Goal: Transaction & Acquisition: Purchase product/service

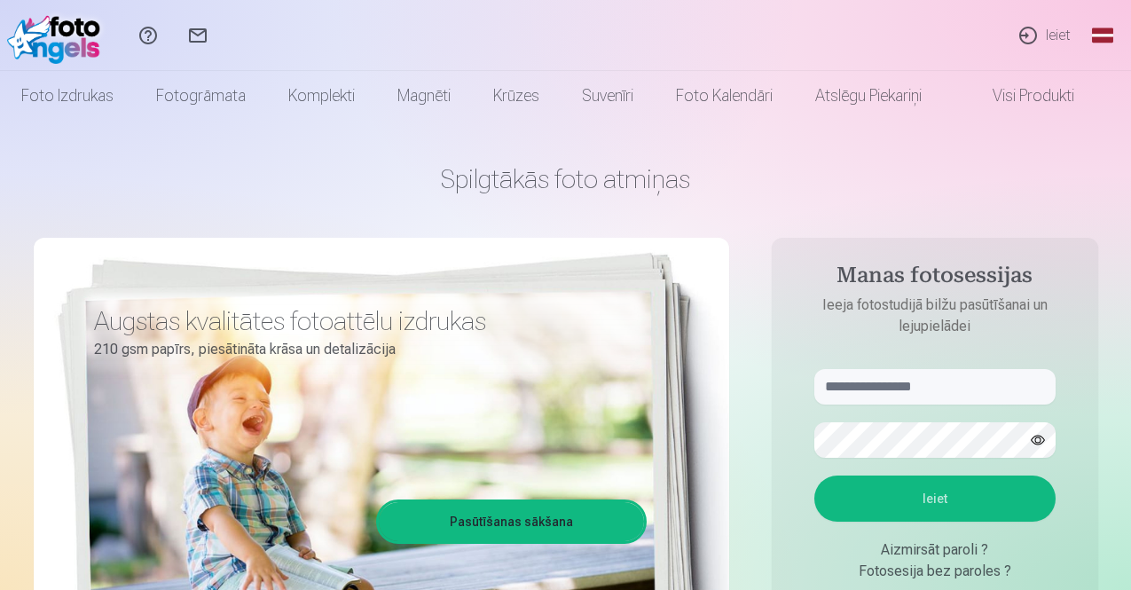
click at [1058, 38] on link "Ieiet" at bounding box center [1044, 35] width 82 height 71
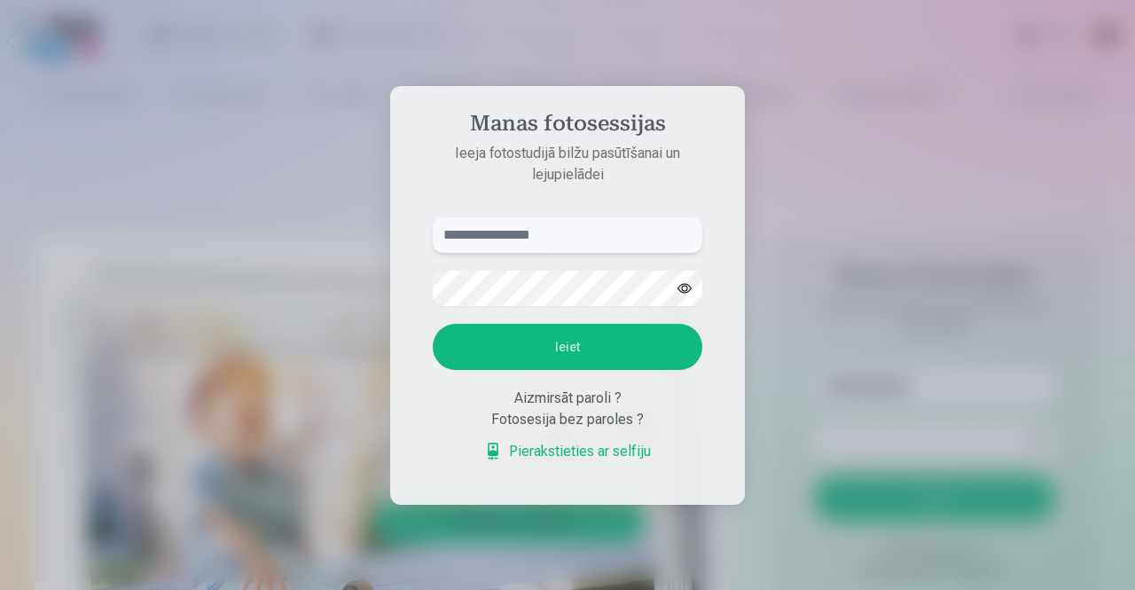
paste input "**********"
click at [444, 233] on input "**********" at bounding box center [568, 234] width 270 height 35
type input "**********"
click at [433, 324] on button "Ieiet" at bounding box center [568, 347] width 270 height 46
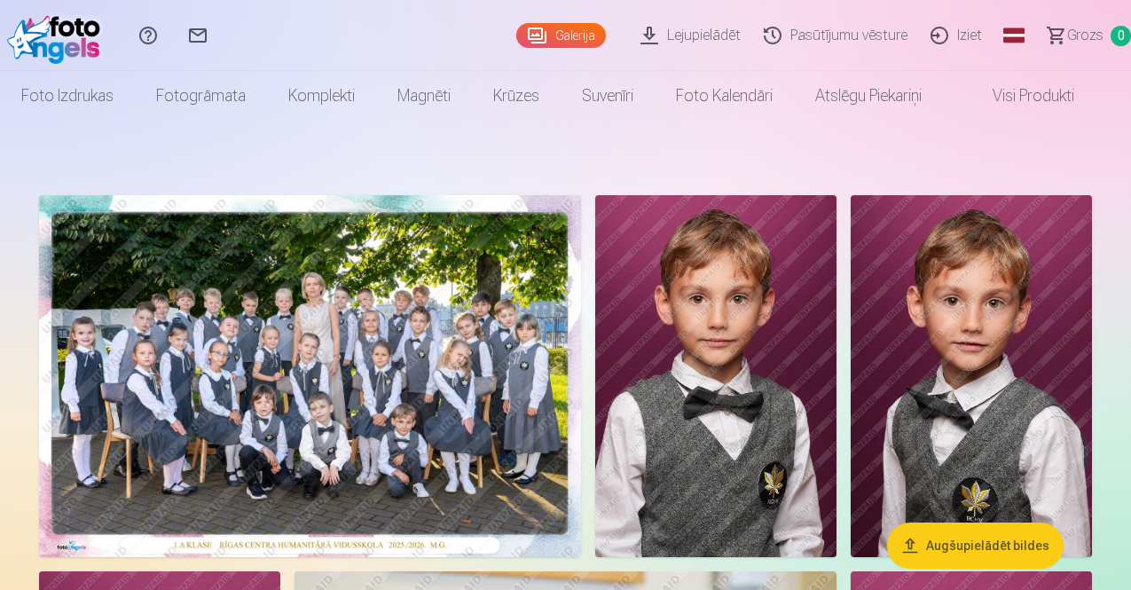
click at [420, 384] on img at bounding box center [310, 376] width 542 height 362
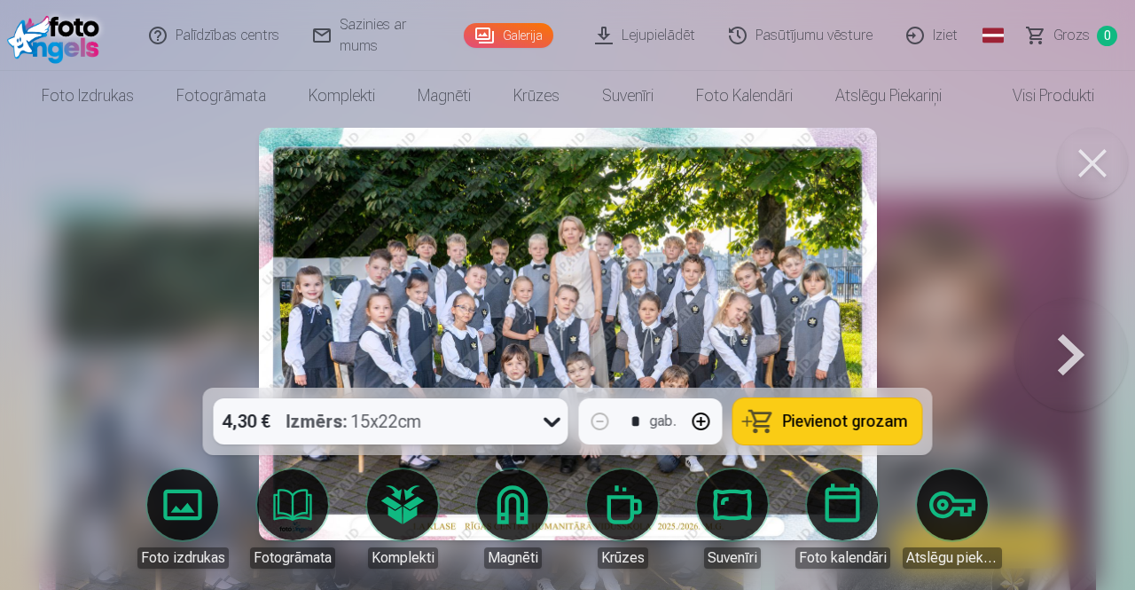
click at [542, 318] on img at bounding box center [568, 334] width 618 height 412
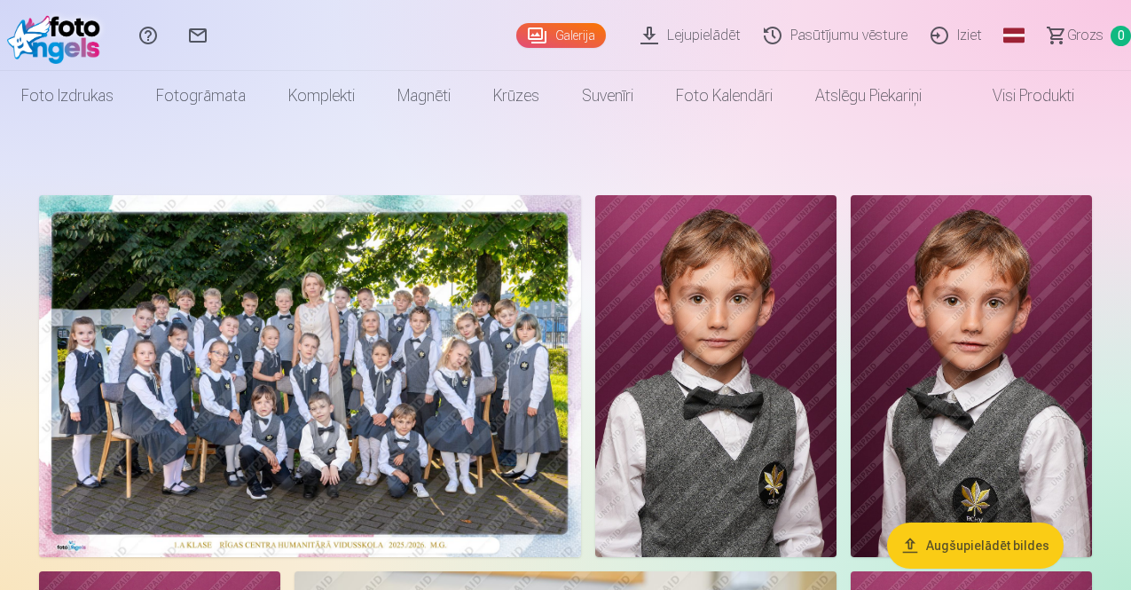
click at [570, 287] on img at bounding box center [310, 376] width 542 height 362
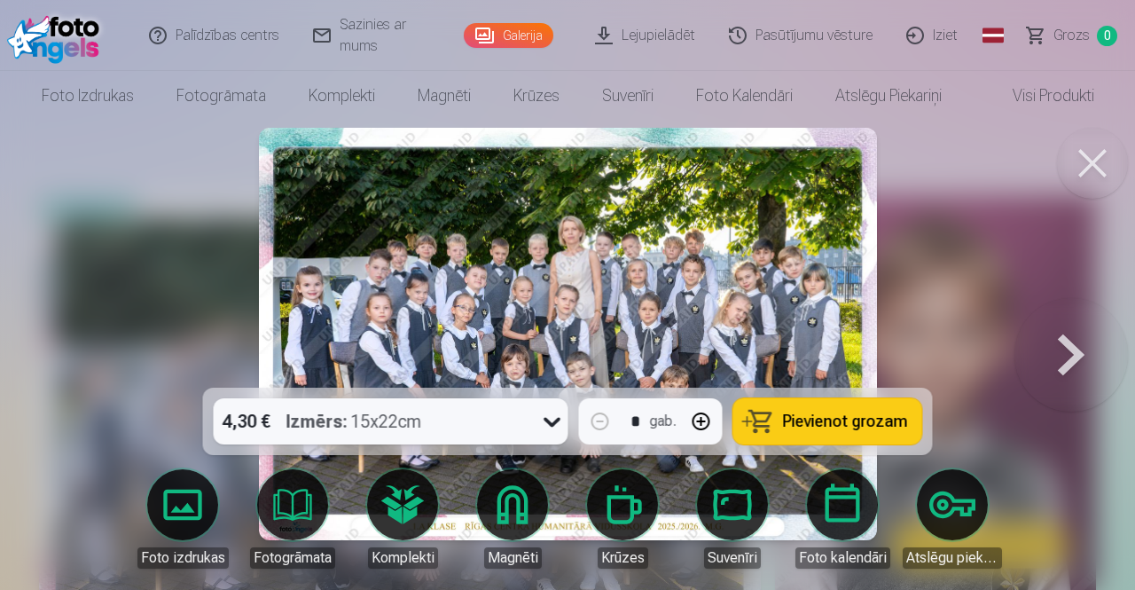
click at [434, 420] on div "4,30 € Izmērs : 15x22cm" at bounding box center [374, 421] width 321 height 46
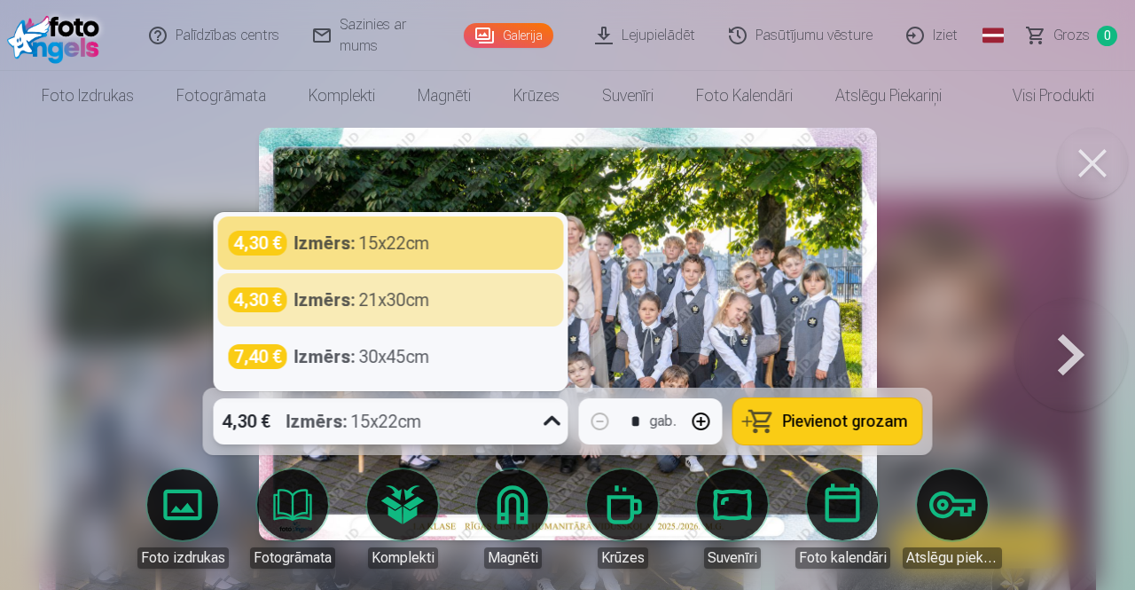
click at [167, 288] on div at bounding box center [567, 295] width 1135 height 590
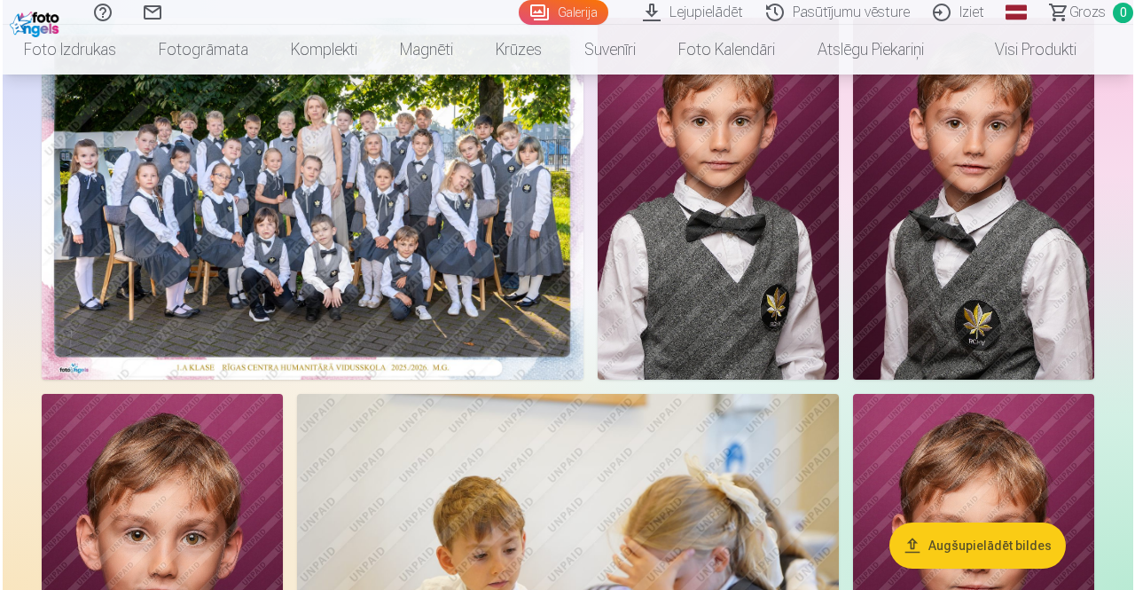
scroll to position [355, 0]
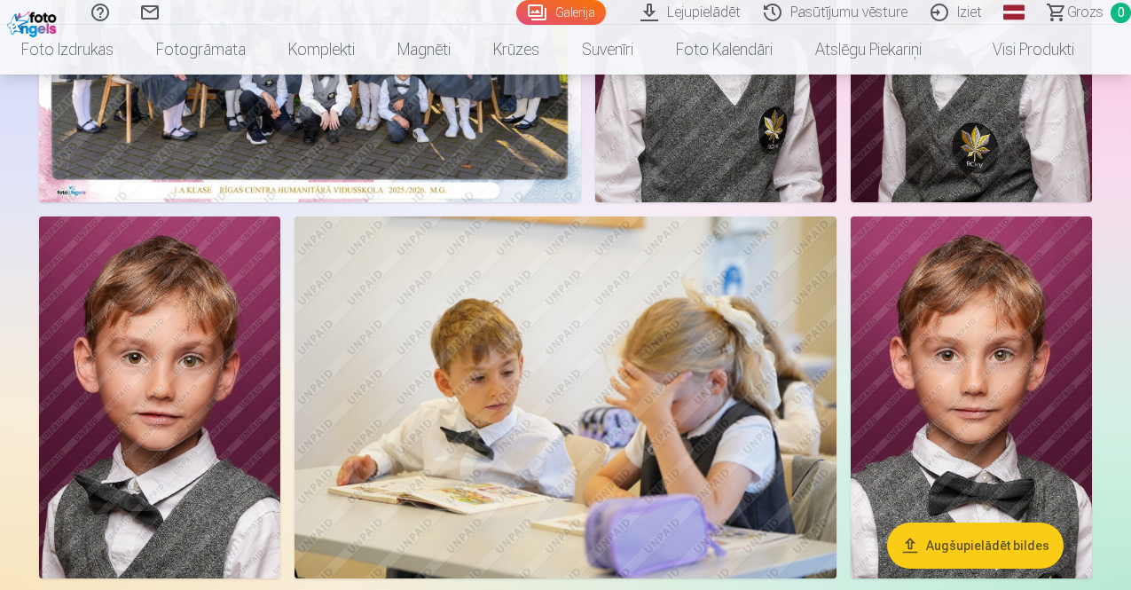
click at [851, 202] on img at bounding box center [971, 21] width 241 height 362
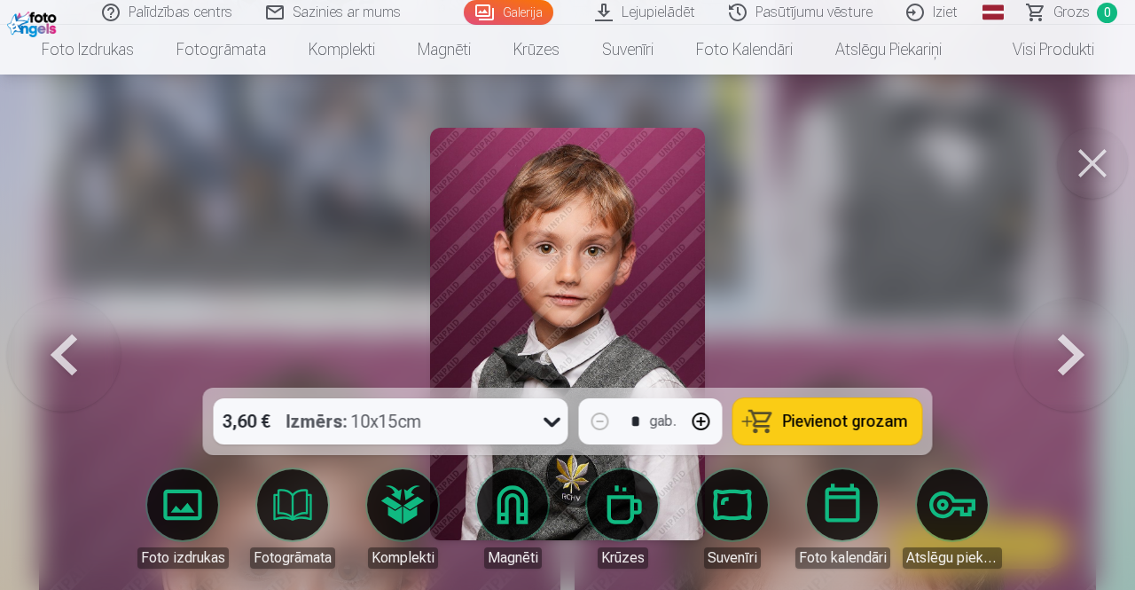
click at [419, 498] on link "Komplekti" at bounding box center [402, 518] width 99 height 99
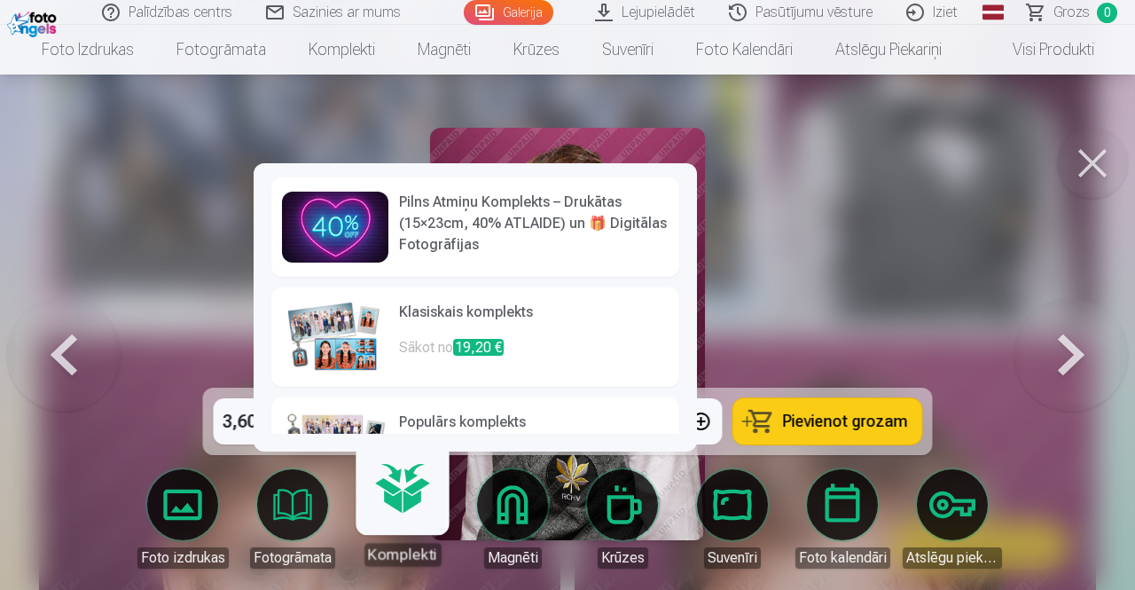
click at [426, 320] on h6 "Klasiskais komplekts" at bounding box center [534, 319] width 270 height 35
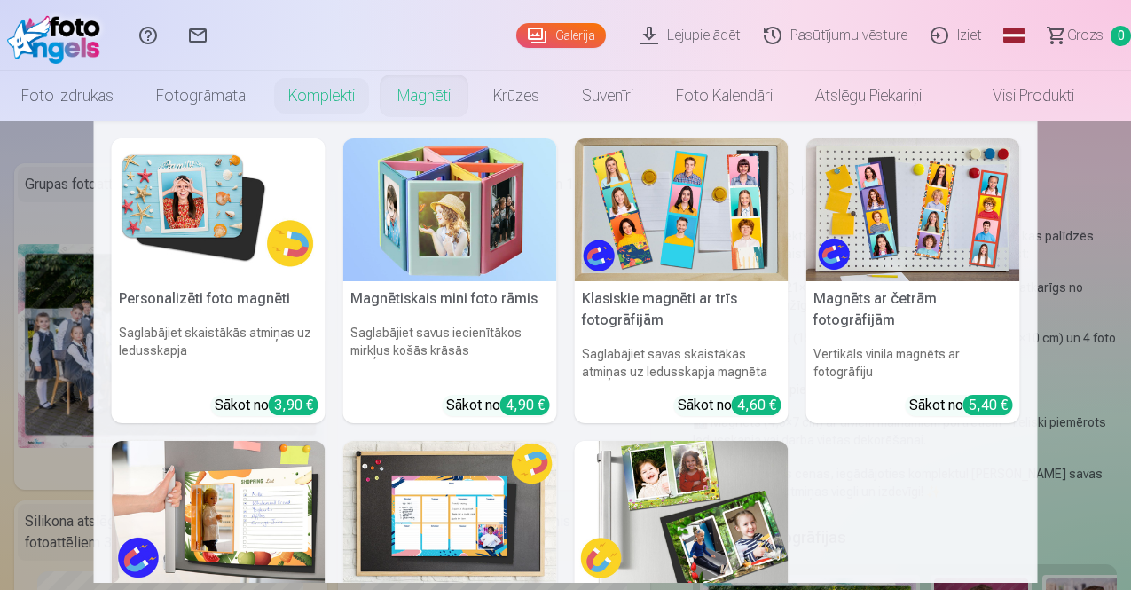
click at [215, 212] on img at bounding box center [219, 209] width 214 height 143
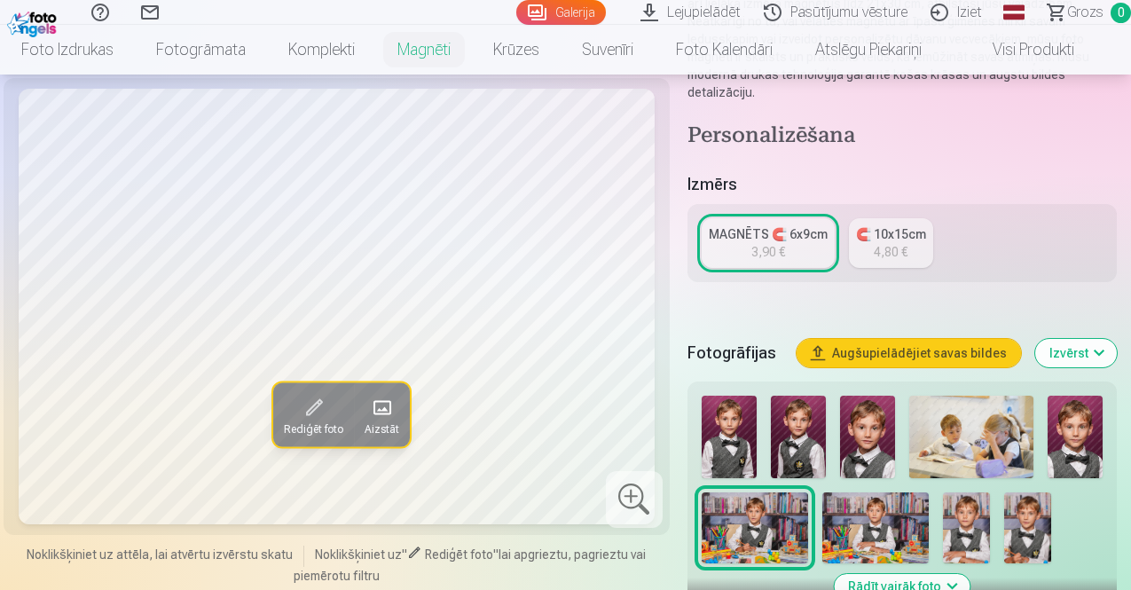
scroll to position [355, 0]
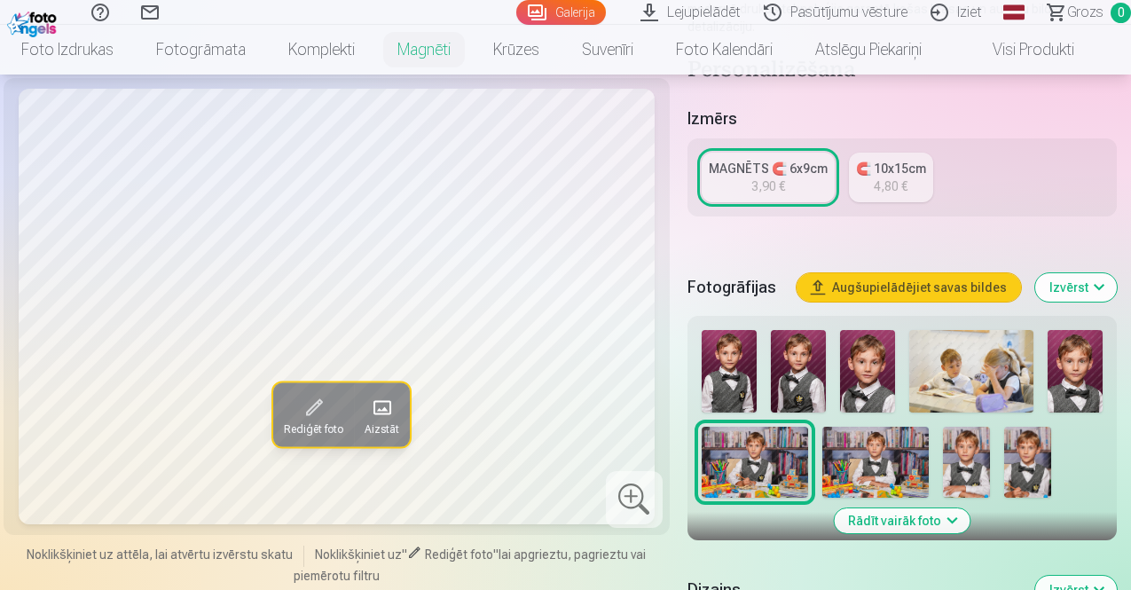
click at [806, 368] on img at bounding box center [798, 371] width 55 height 82
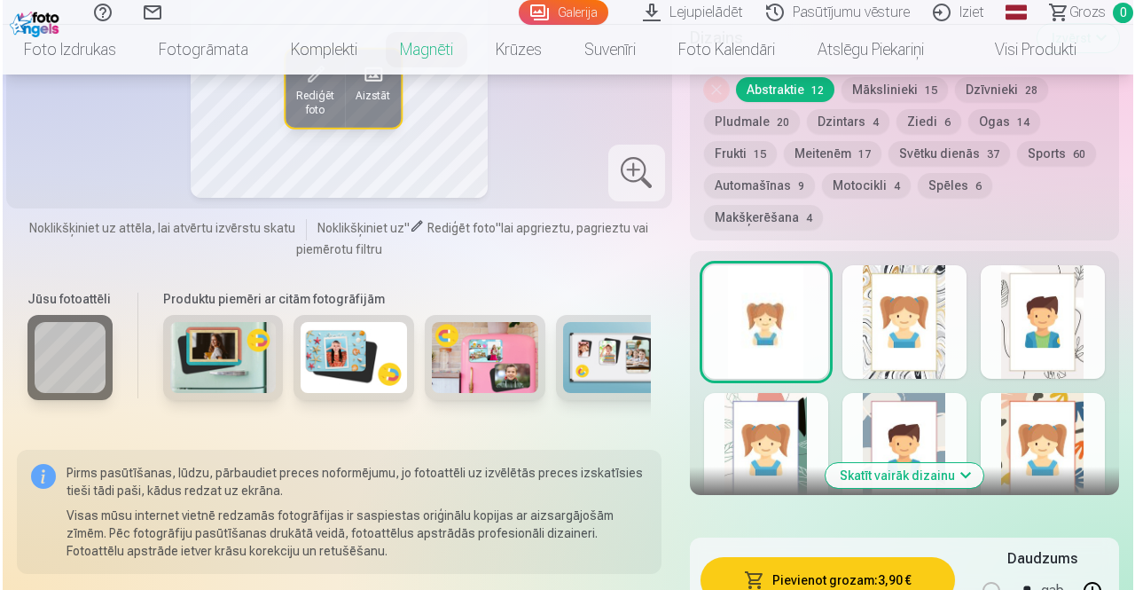
scroll to position [1064, 0]
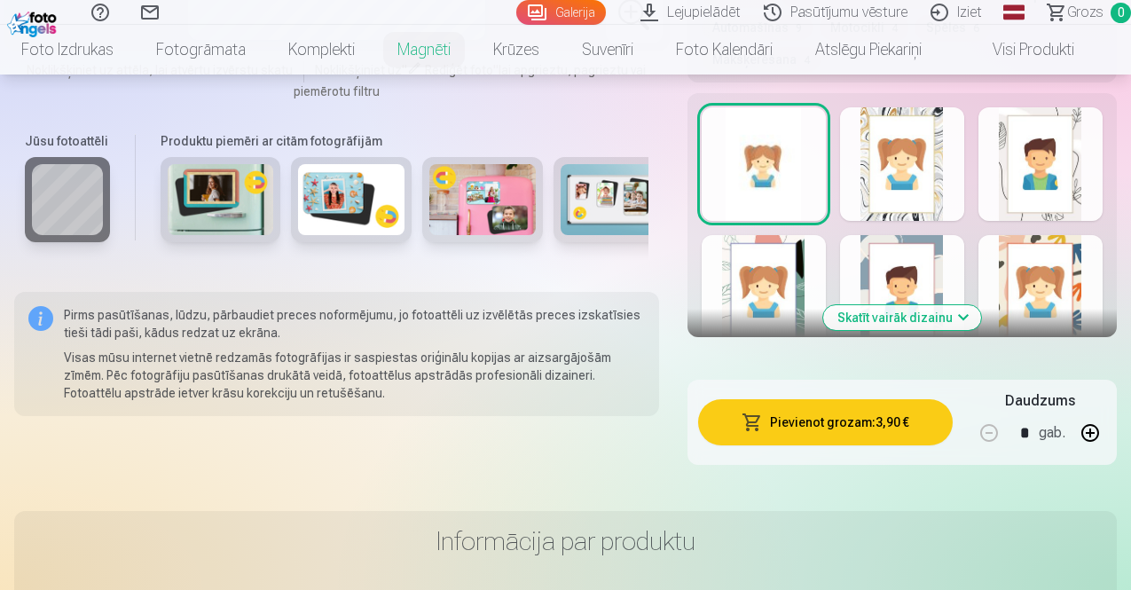
click at [846, 399] on button "Pievienot grozam : 3,90 €" at bounding box center [825, 422] width 255 height 46
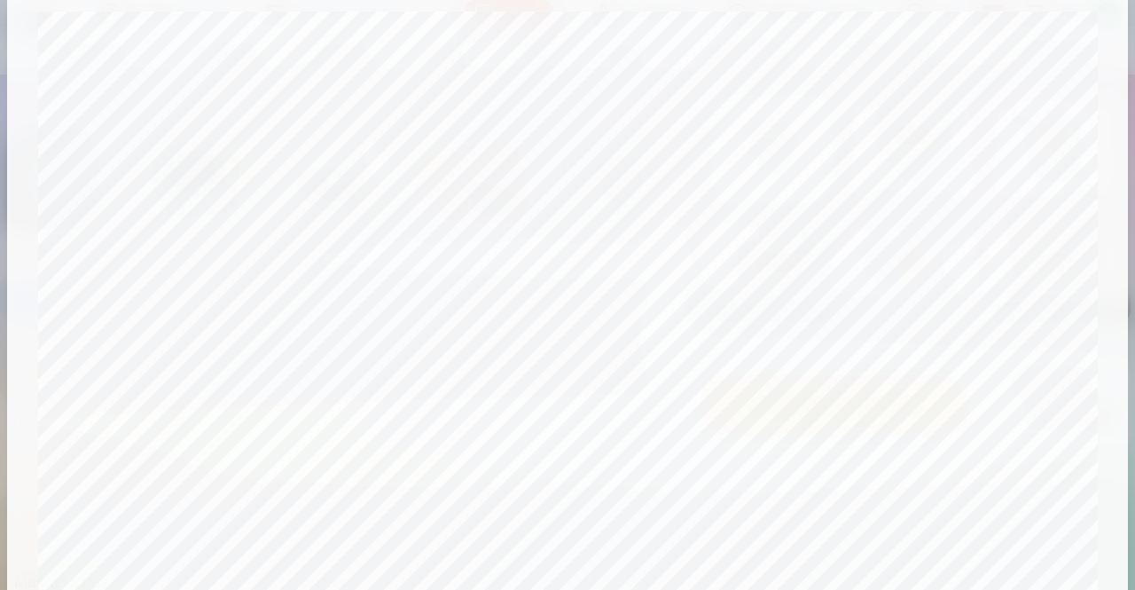
scroll to position [0, 0]
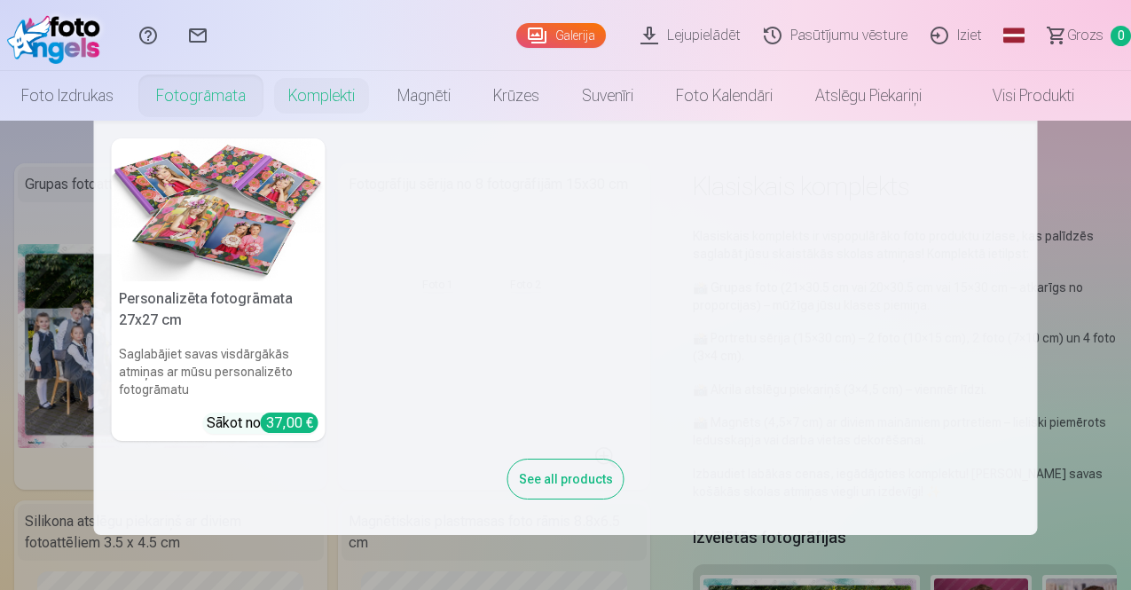
click at [215, 96] on link "Fotogrāmata" at bounding box center [201, 96] width 132 height 50
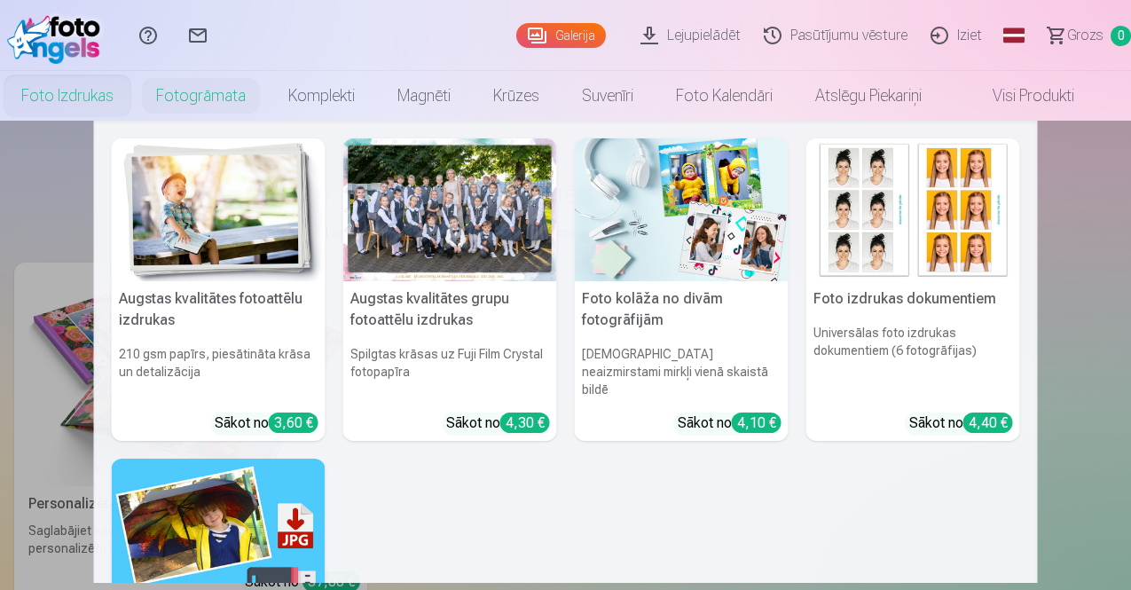
click at [112, 92] on link "Foto izdrukas" at bounding box center [67, 96] width 135 height 50
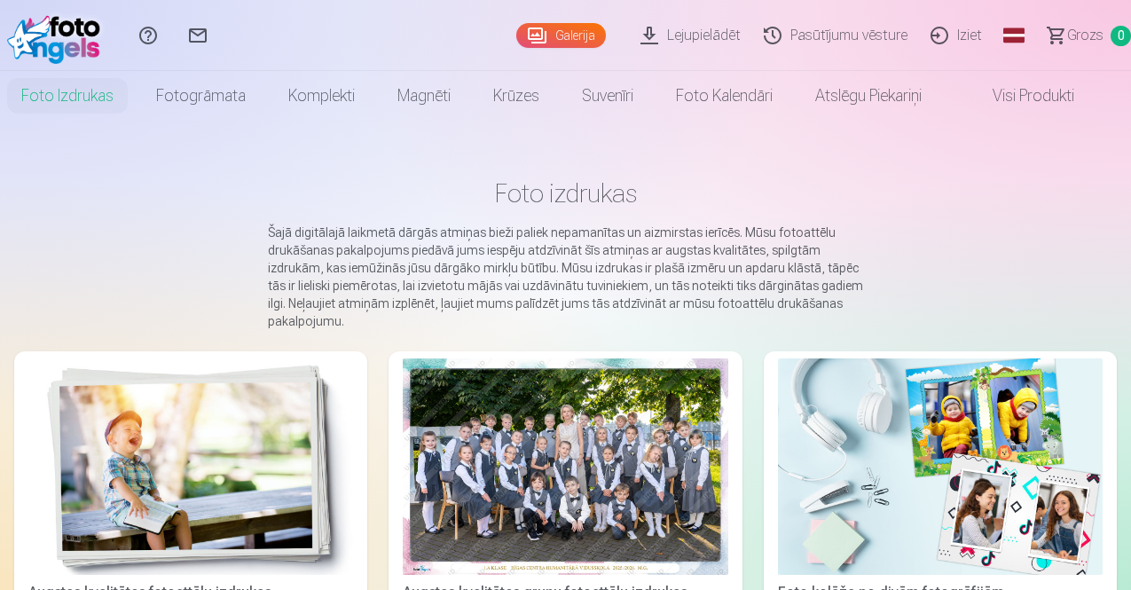
click at [519, 27] on link "Galerija" at bounding box center [561, 35] width 90 height 25
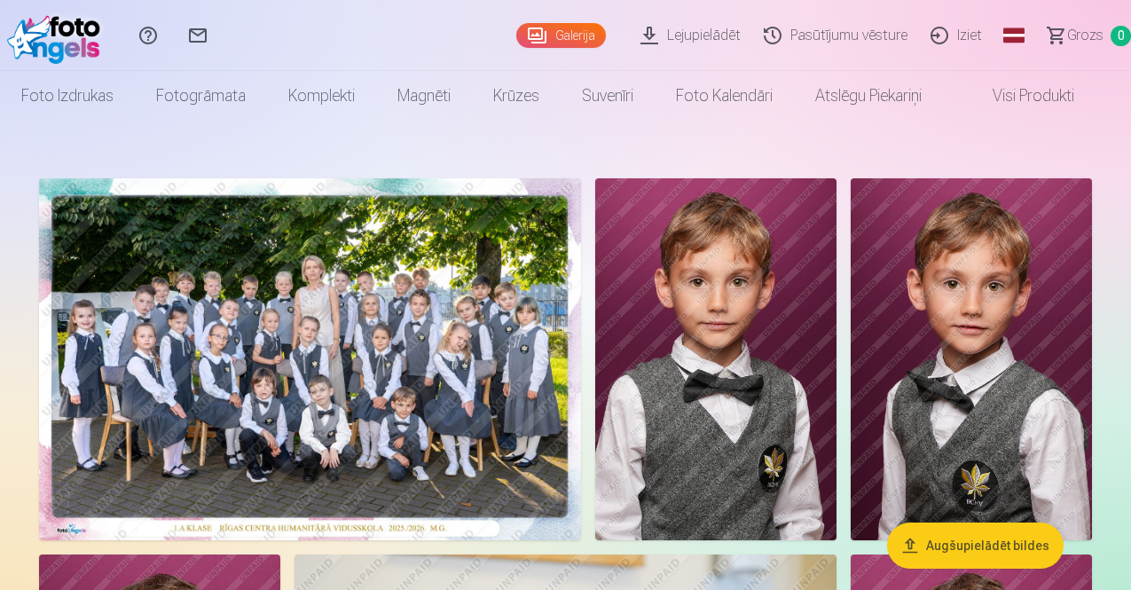
scroll to position [177, 0]
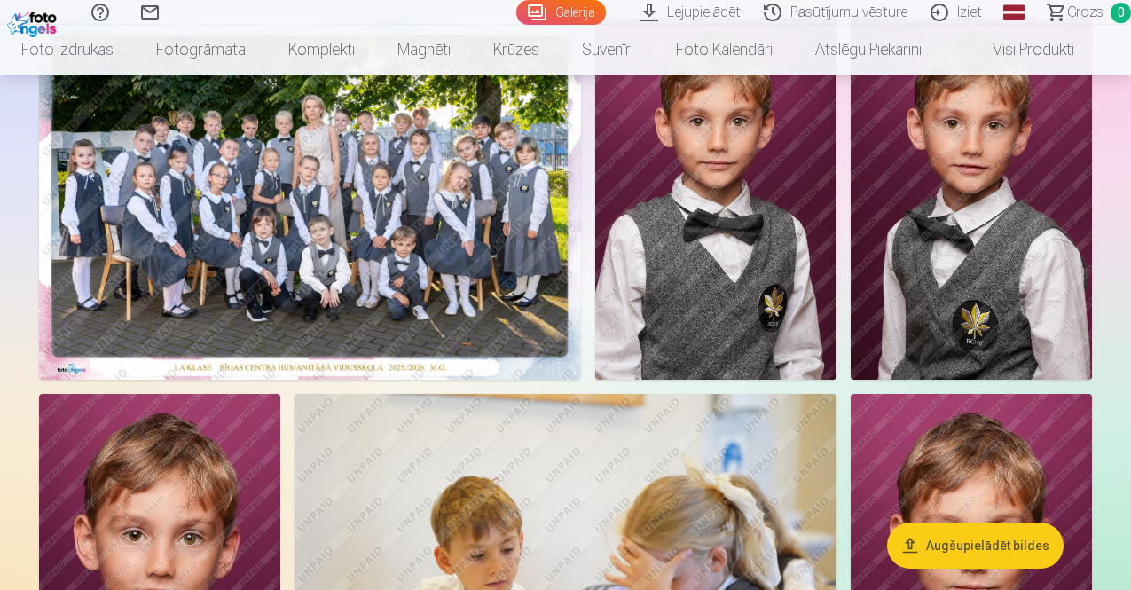
click at [380, 302] on img at bounding box center [310, 199] width 542 height 362
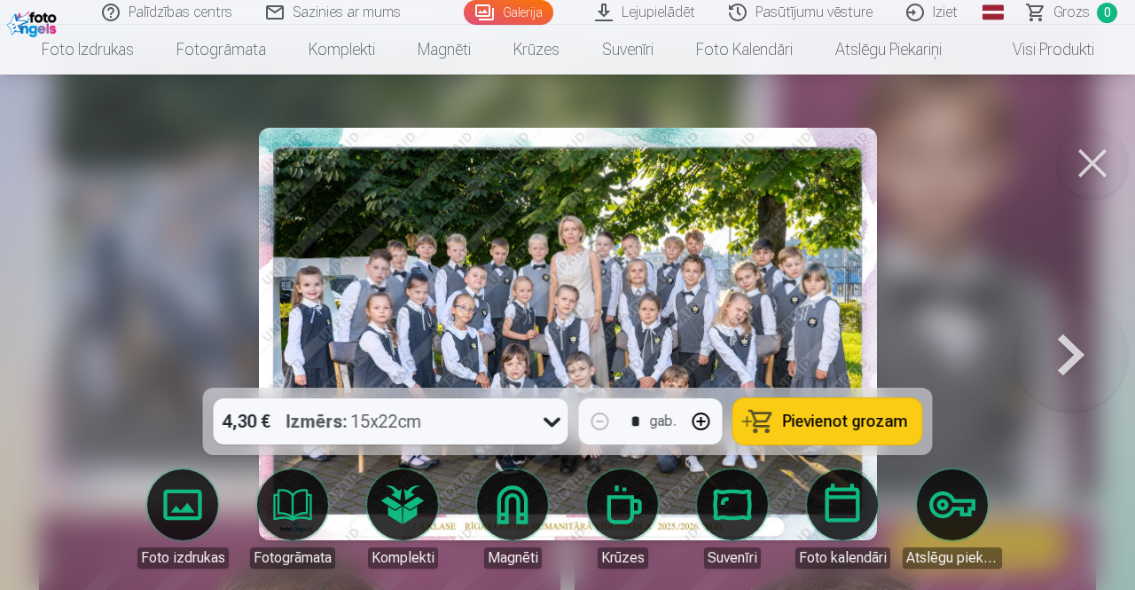
click at [492, 426] on div "4,30 € Izmērs : 15x22cm" at bounding box center [374, 421] width 321 height 46
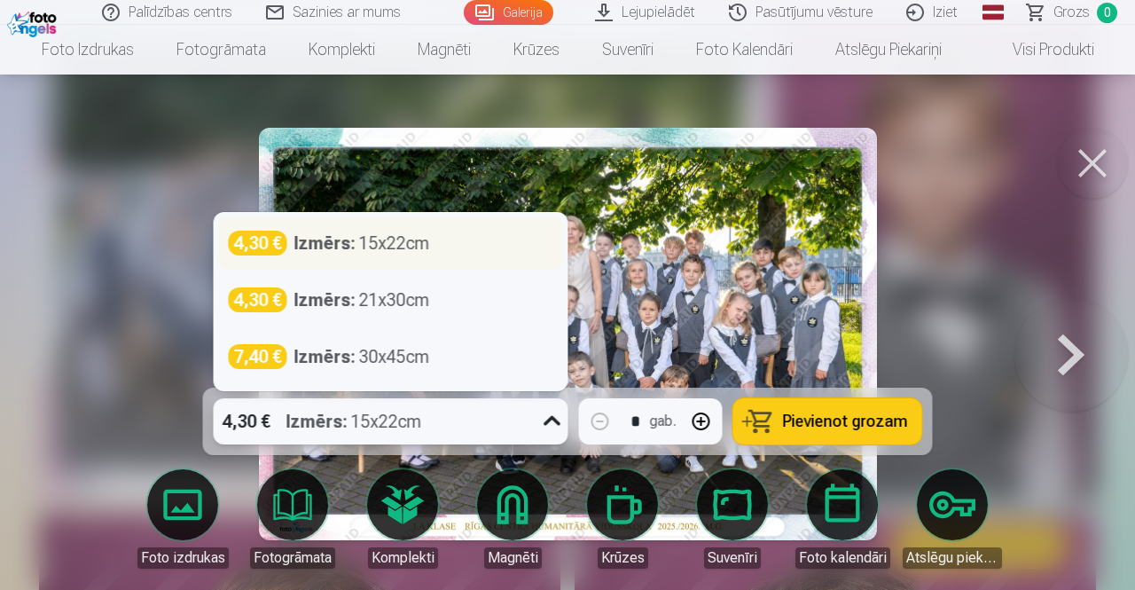
click at [422, 238] on div "Izmērs : 15x22cm" at bounding box center [362, 243] width 136 height 25
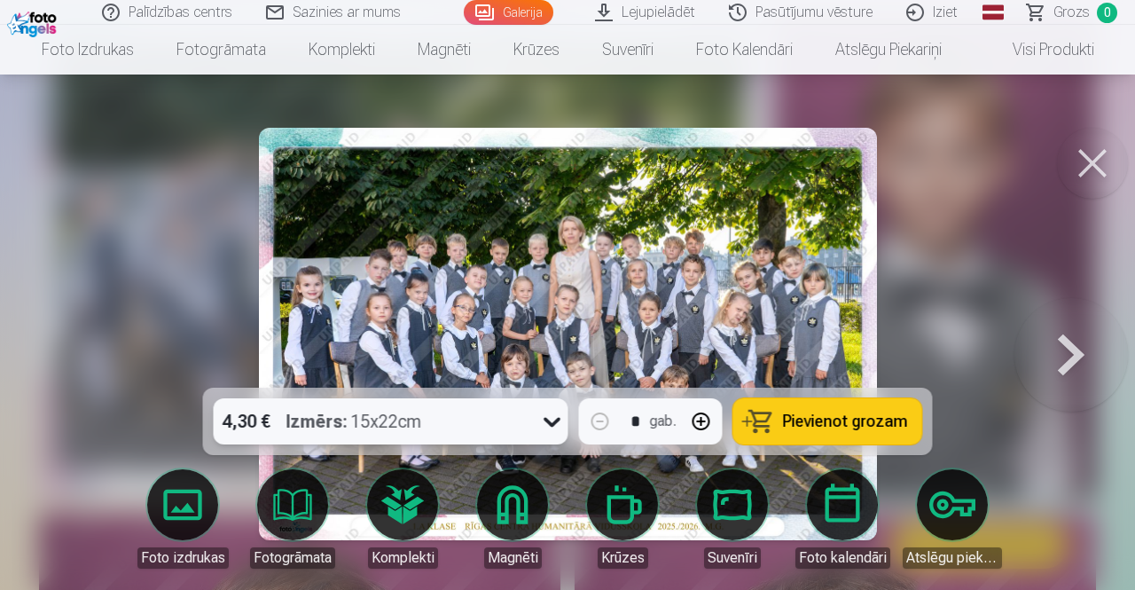
click at [806, 421] on span "Pievienot grozam" at bounding box center [845, 421] width 125 height 16
click at [1001, 241] on div at bounding box center [567, 295] width 1135 height 590
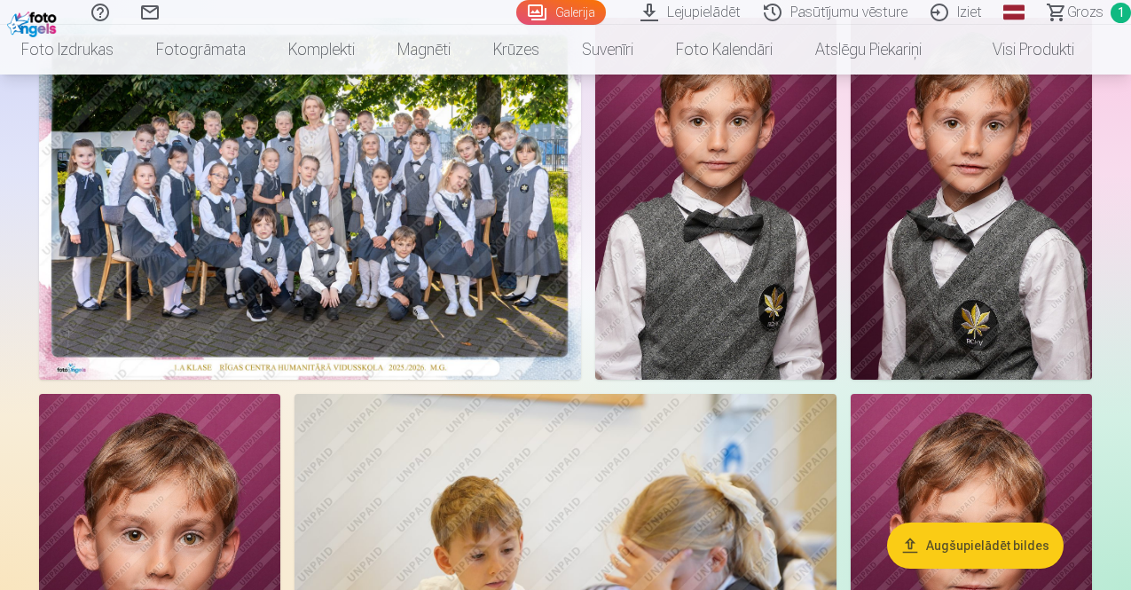
click at [836, 198] on img at bounding box center [715, 199] width 241 height 362
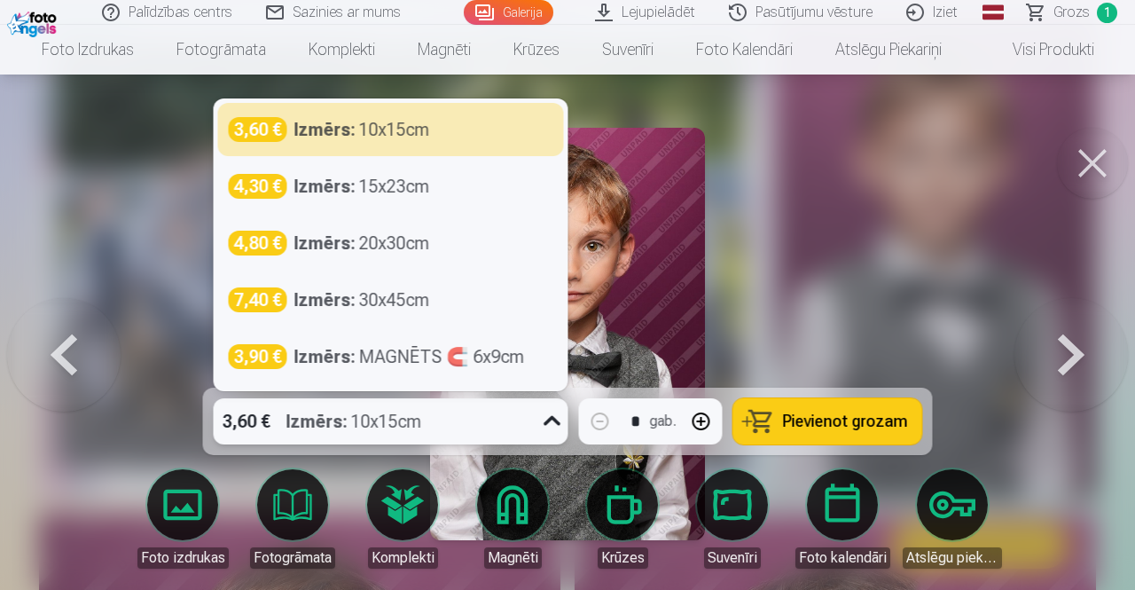
click at [499, 433] on div "3,60 € Izmērs : 10x15cm" at bounding box center [374, 421] width 321 height 46
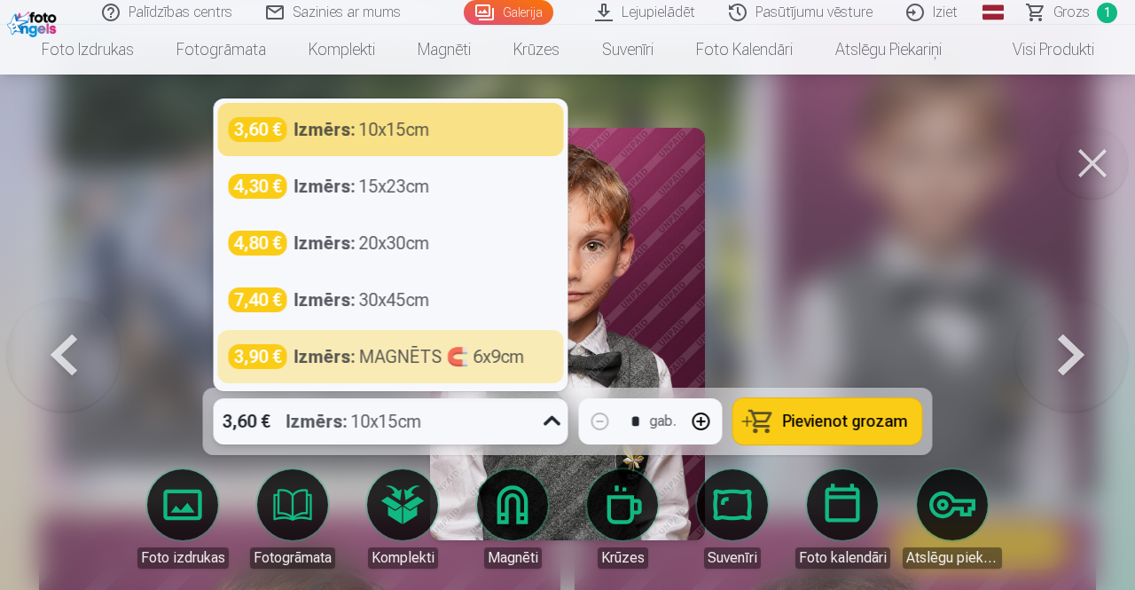
click at [788, 428] on span "Pievienot grozam" at bounding box center [845, 421] width 125 height 16
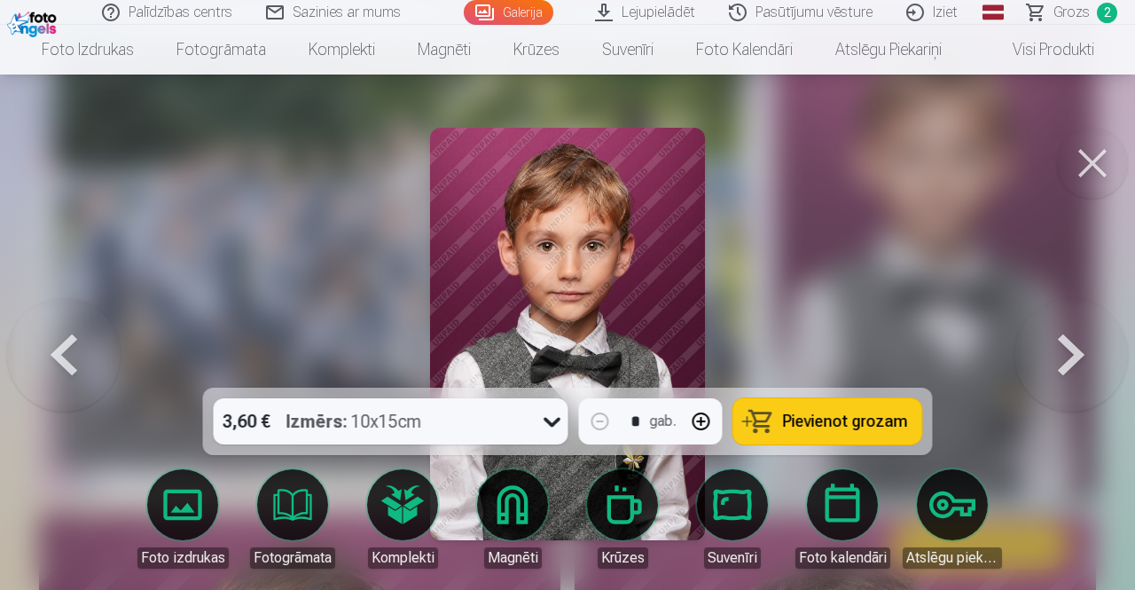
click at [1058, 359] on button at bounding box center [1072, 334] width 114 height 72
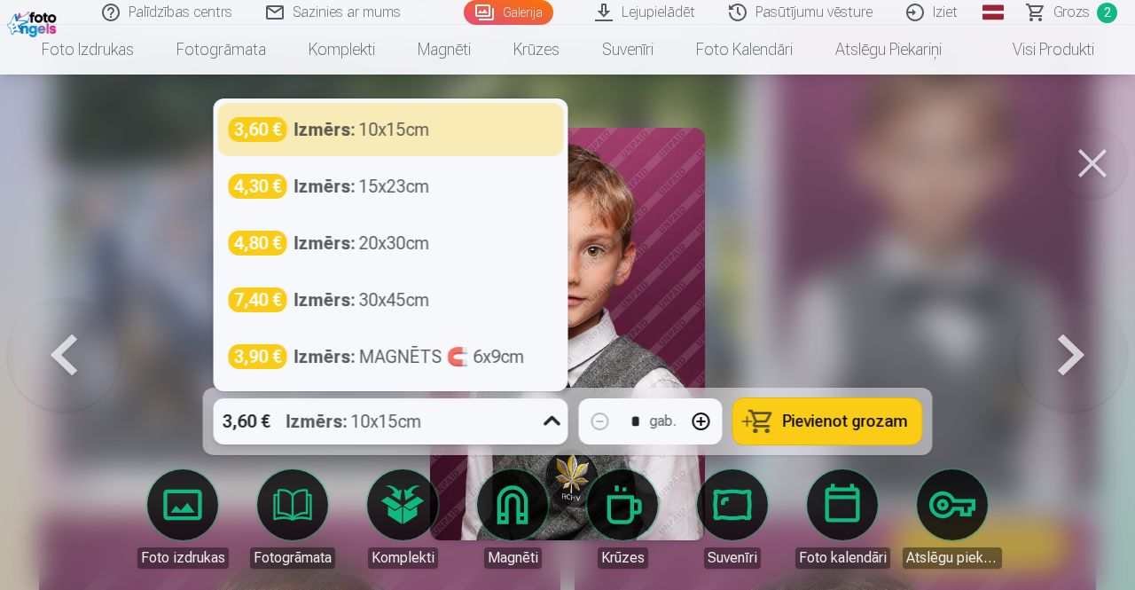
click at [491, 437] on div "3,60 € Izmērs : 10x15cm" at bounding box center [374, 421] width 321 height 46
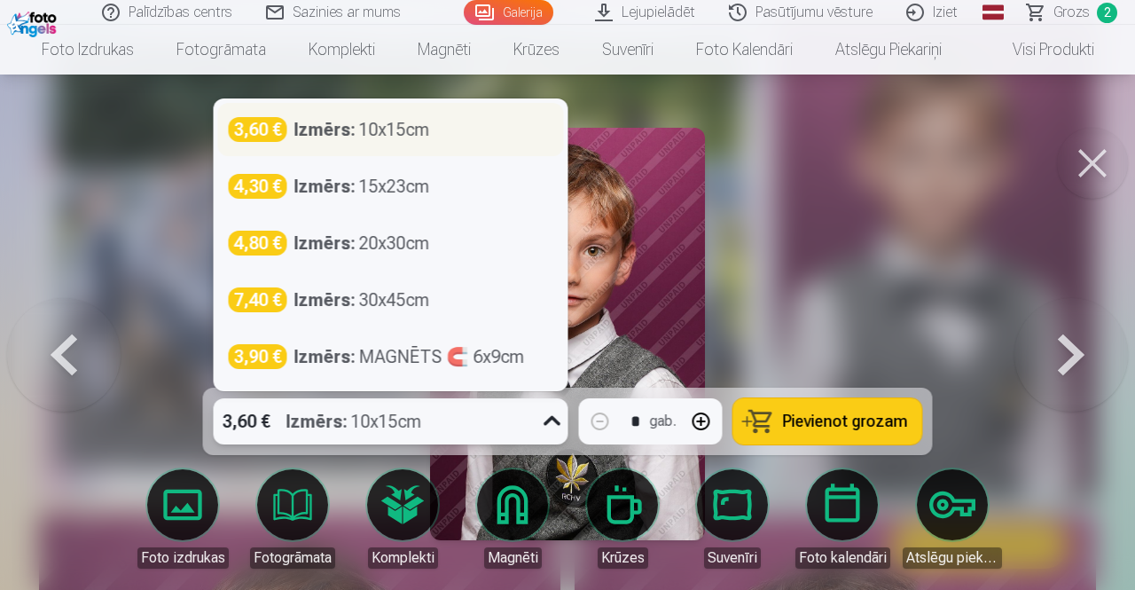
click at [345, 136] on strong "Izmērs :" at bounding box center [324, 129] width 61 height 25
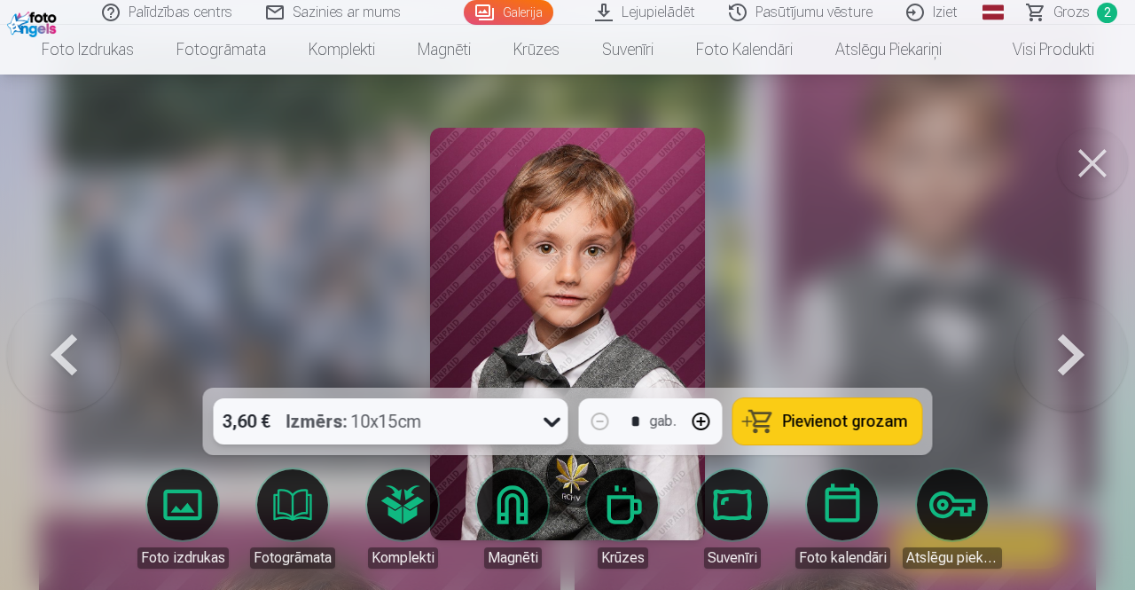
click at [826, 415] on span "Pievienot grozam" at bounding box center [845, 421] width 125 height 16
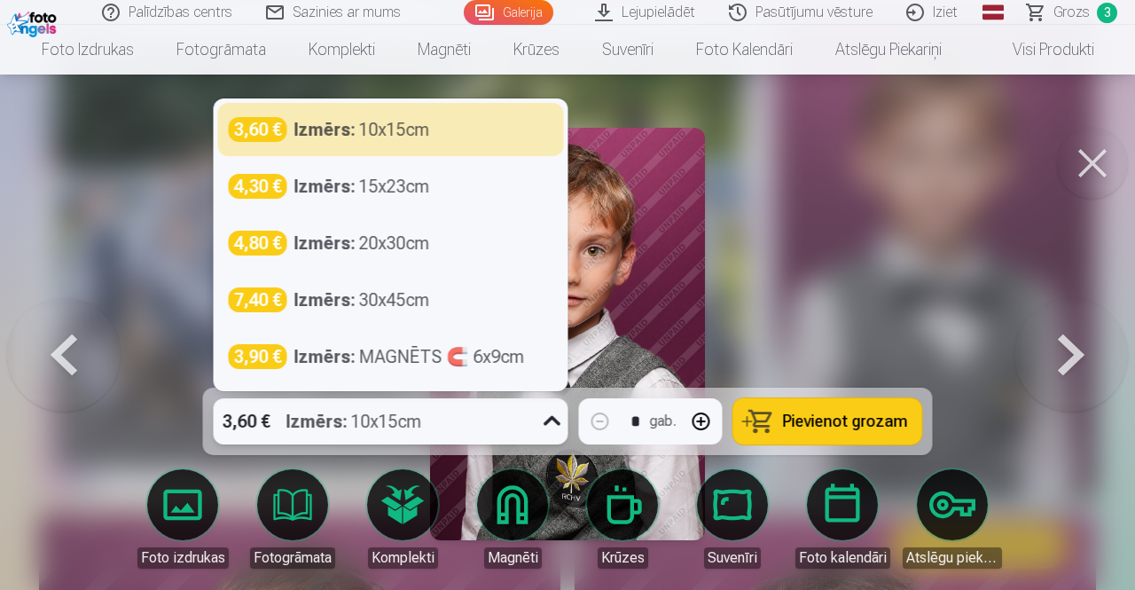
click at [357, 426] on div "Izmērs : 10x15cm" at bounding box center [355, 421] width 136 height 46
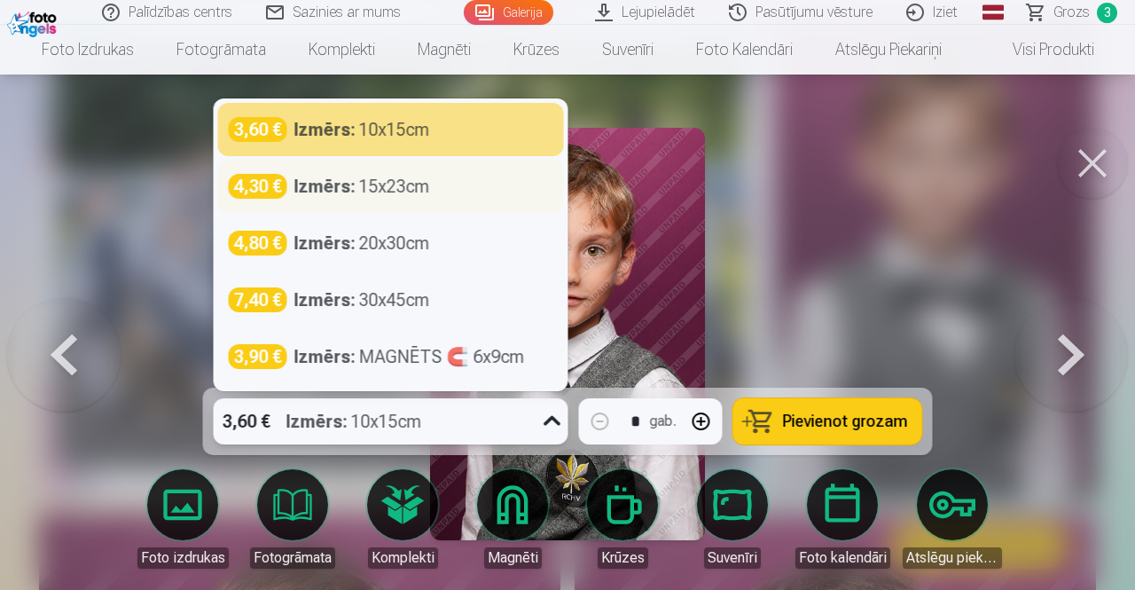
click at [357, 189] on div "Izmērs : 15x23cm" at bounding box center [362, 186] width 136 height 25
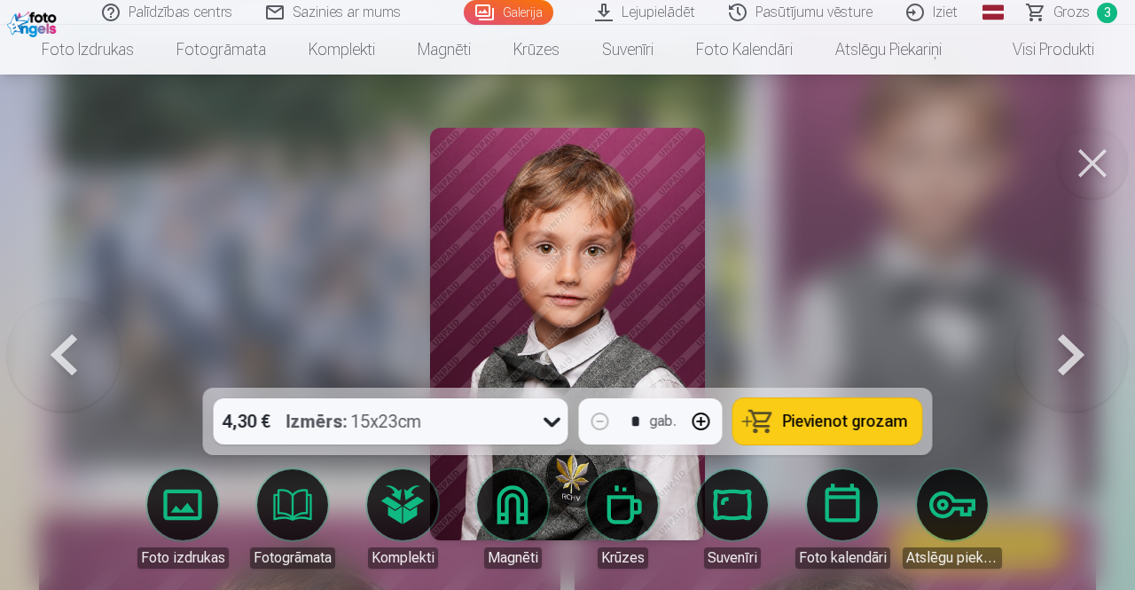
click at [783, 421] on button "Pievienot grozam" at bounding box center [828, 421] width 189 height 46
click at [1079, 357] on button at bounding box center [1072, 334] width 114 height 72
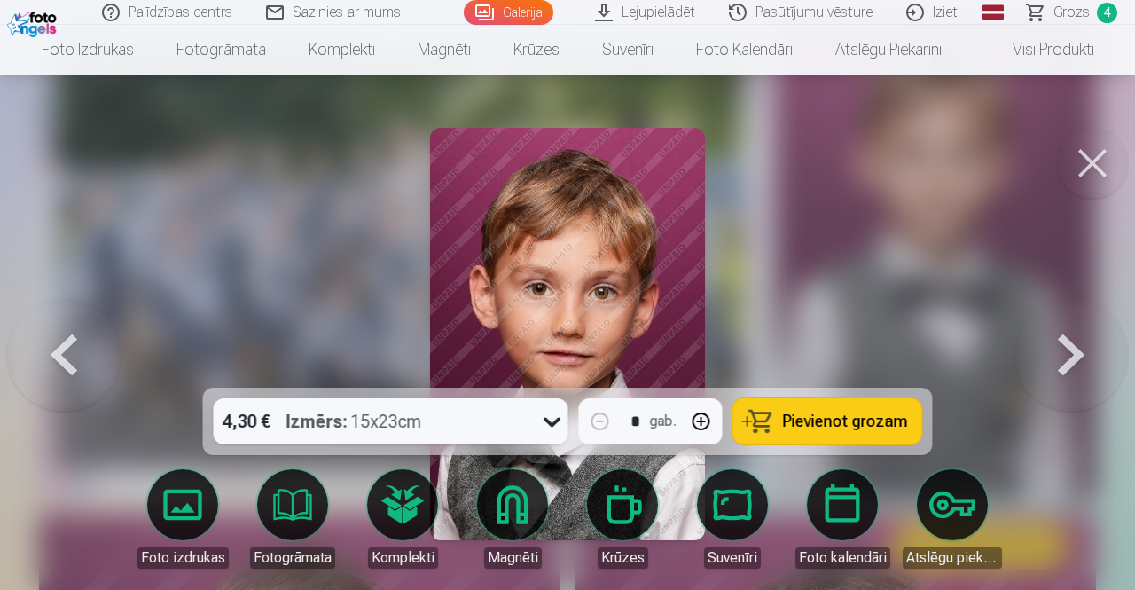
click at [412, 424] on div "Izmērs : 15x23cm" at bounding box center [355, 421] width 136 height 46
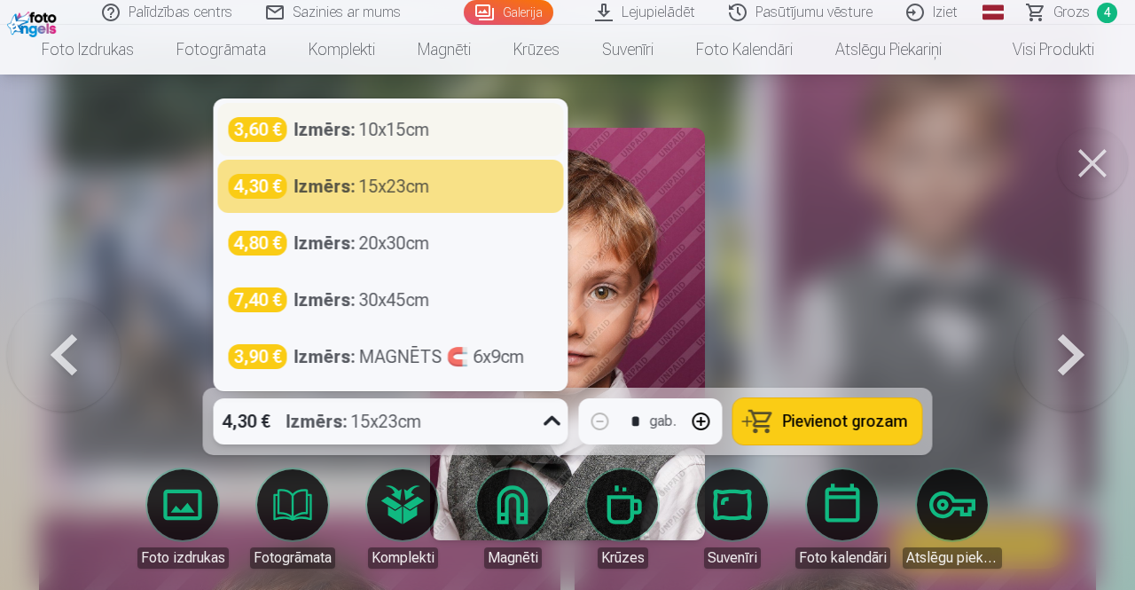
click at [399, 138] on div "Izmērs : 10x15cm" at bounding box center [362, 129] width 136 height 25
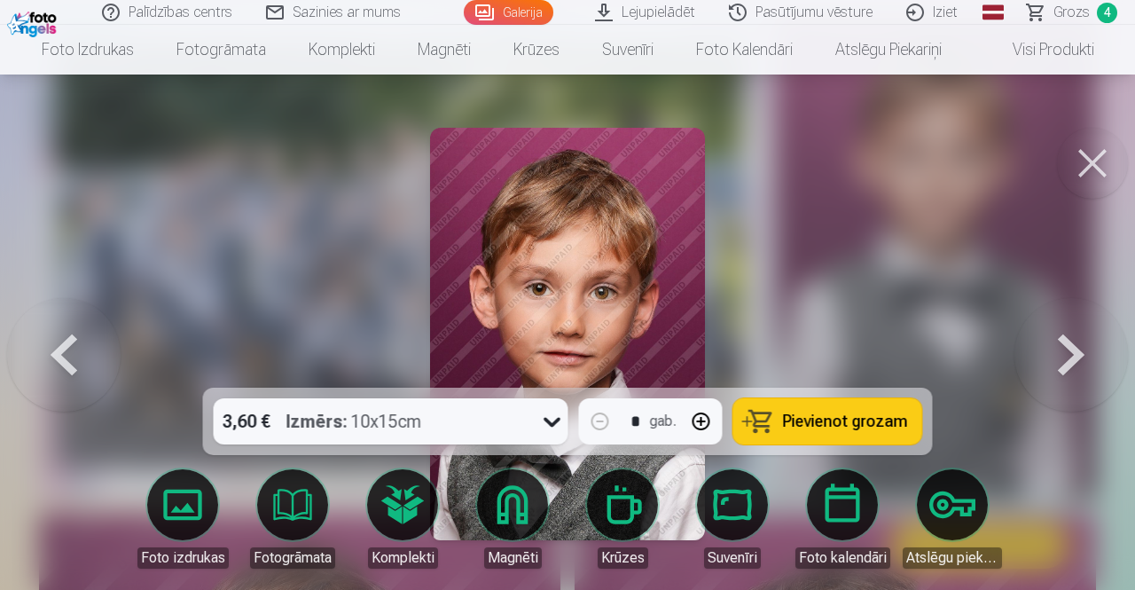
click at [812, 426] on span "Pievienot grozam" at bounding box center [845, 421] width 125 height 16
click at [479, 413] on div "3,60 € Izmērs : 10x15cm" at bounding box center [374, 421] width 321 height 46
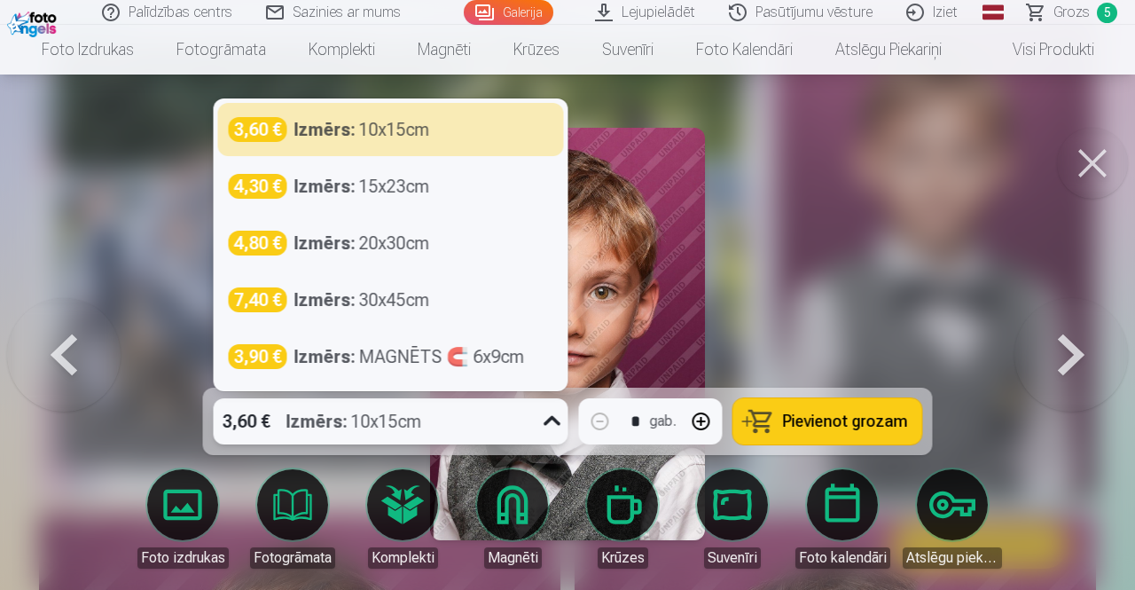
click at [479, 413] on div "3,60 € Izmērs : 10x15cm" at bounding box center [374, 421] width 321 height 46
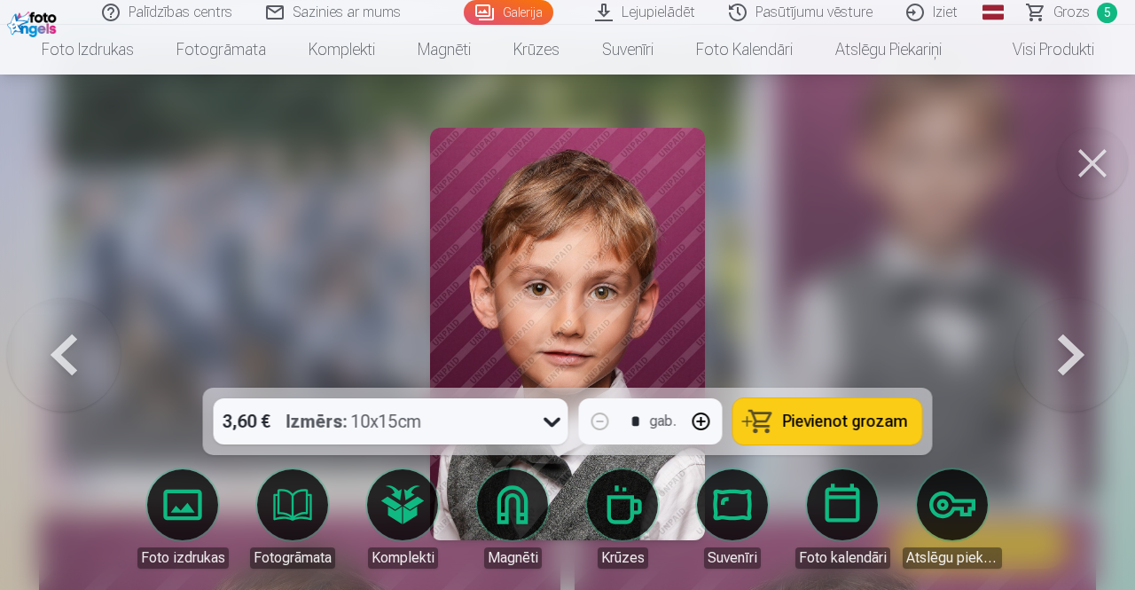
click at [1075, 357] on button at bounding box center [1072, 334] width 114 height 72
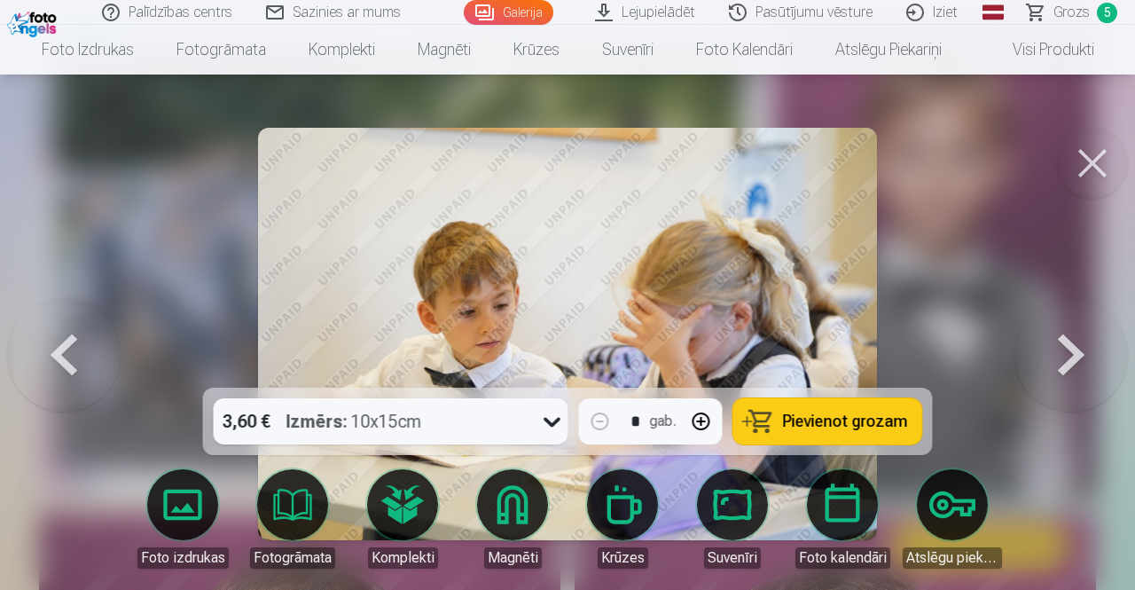
click at [437, 419] on div "3,60 € Izmērs : 10x15cm" at bounding box center [374, 421] width 321 height 46
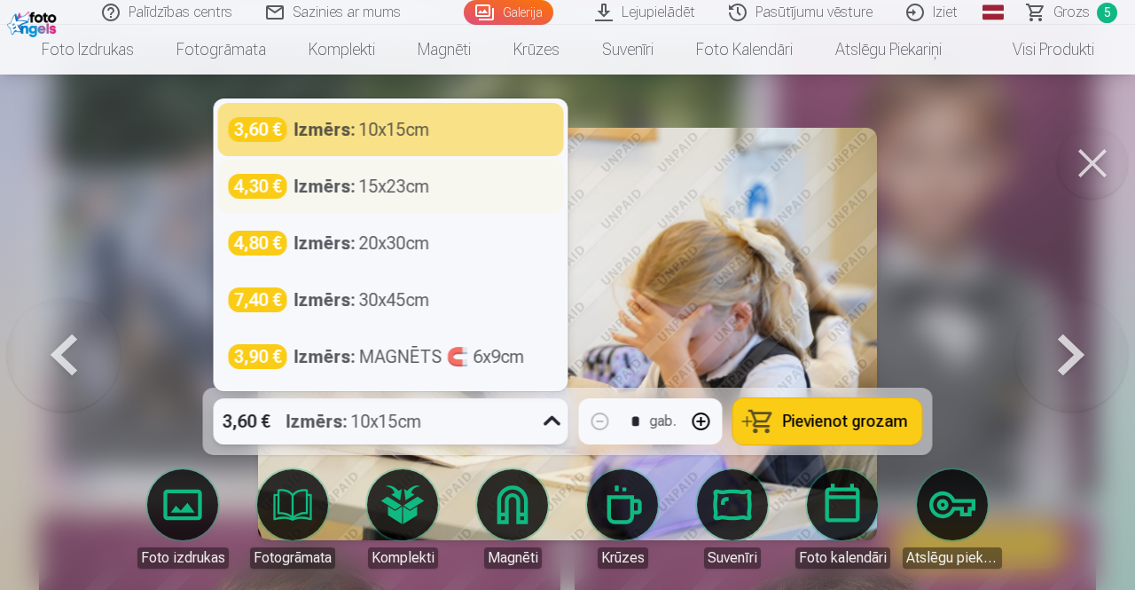
click at [391, 192] on div "Izmērs : 15x23cm" at bounding box center [362, 186] width 136 height 25
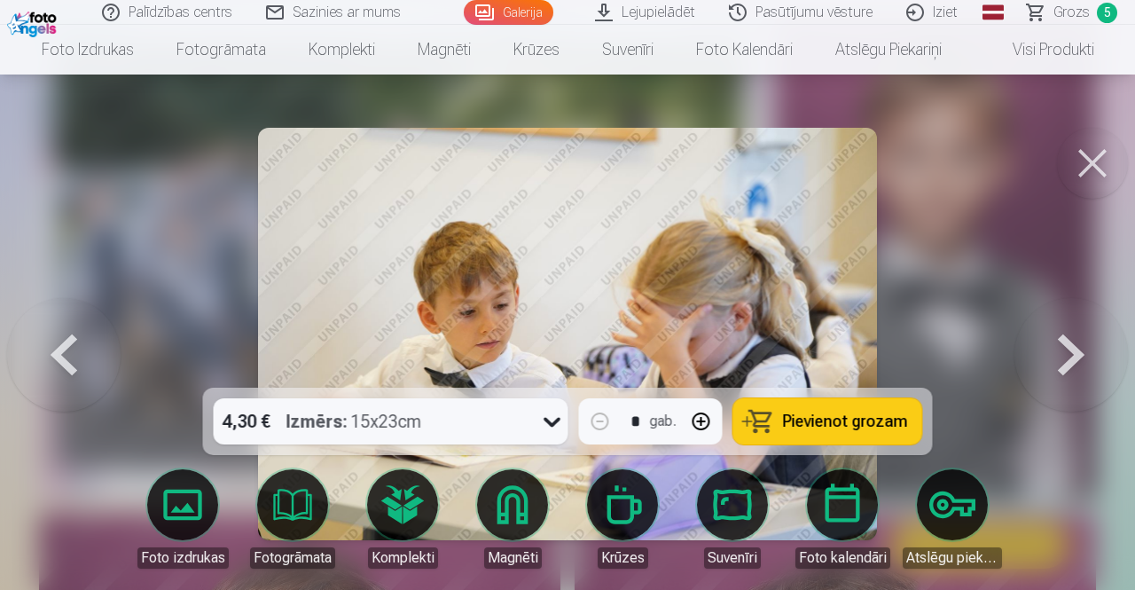
click at [789, 427] on span "Pievienot grozam" at bounding box center [845, 421] width 125 height 16
click at [1073, 353] on button at bounding box center [1072, 334] width 114 height 72
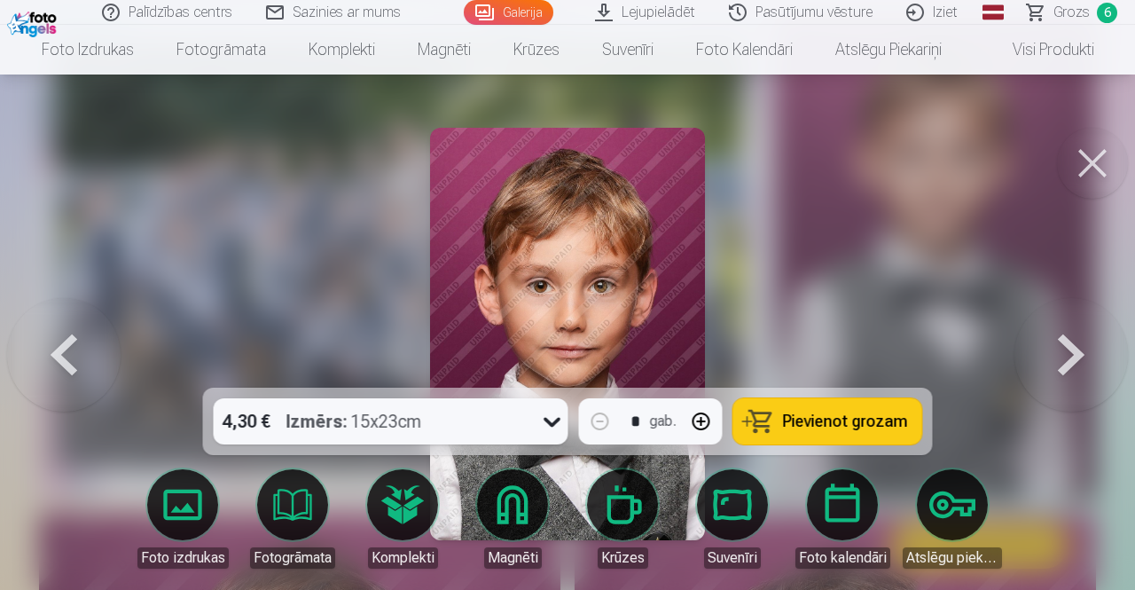
click at [389, 435] on div "Izmērs : 15x23cm" at bounding box center [355, 421] width 136 height 46
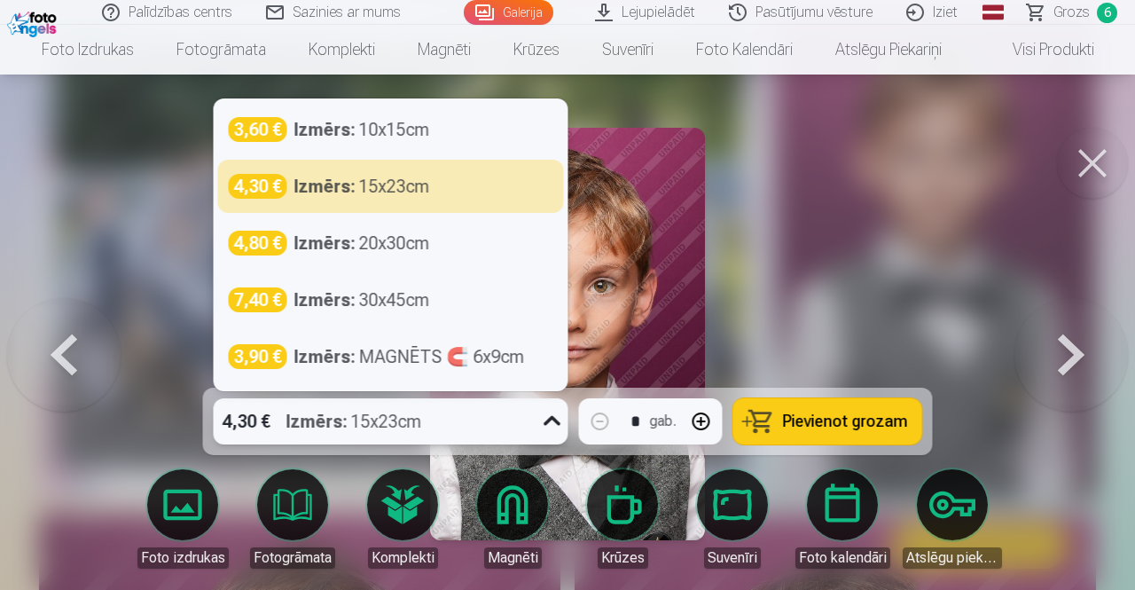
click at [370, 158] on div "3,60 € Izmērs : 10x15cm 4,30 € Izmērs : 15x23cm 4,80 € Izmērs : 20x30cm 7,40 € …" at bounding box center [391, 244] width 353 height 291
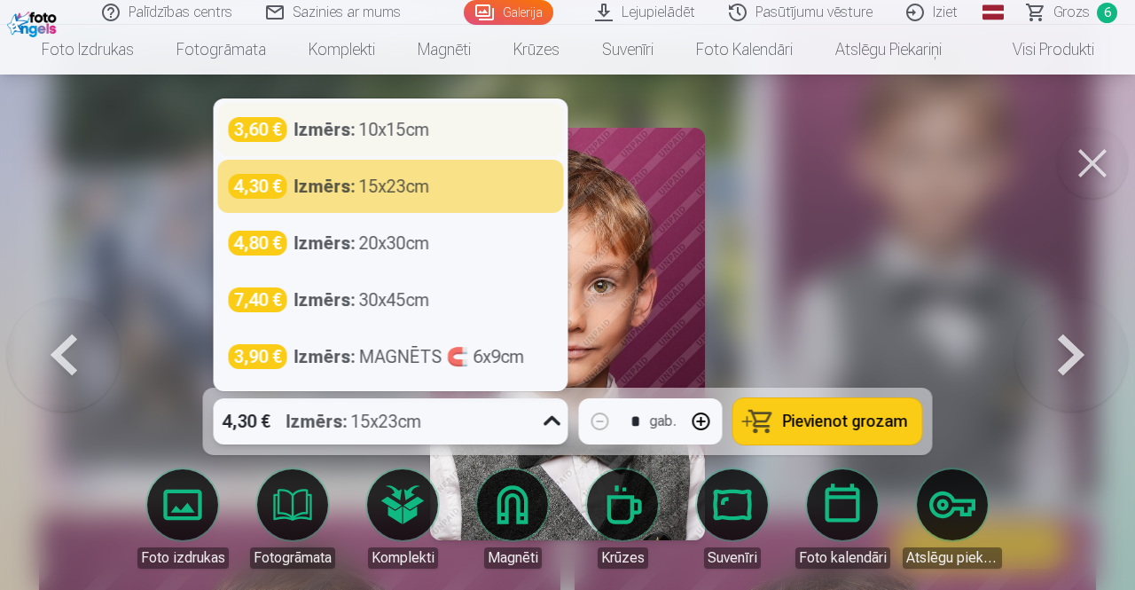
click at [373, 128] on div "Izmērs : 10x15cm" at bounding box center [362, 129] width 136 height 25
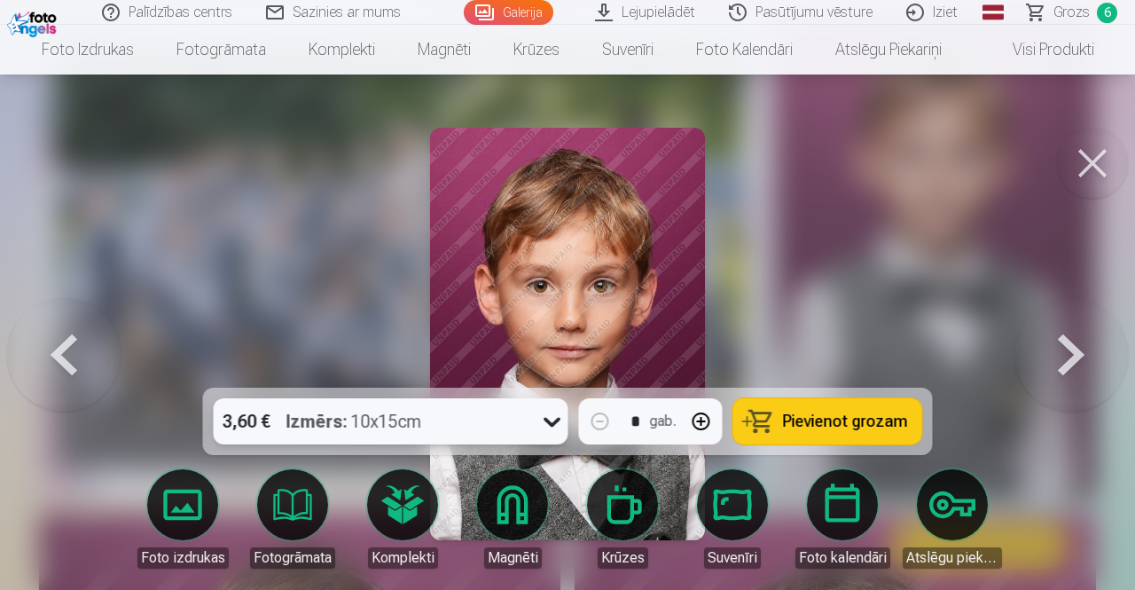
click at [755, 420] on button "Pievienot grozam" at bounding box center [828, 421] width 189 height 46
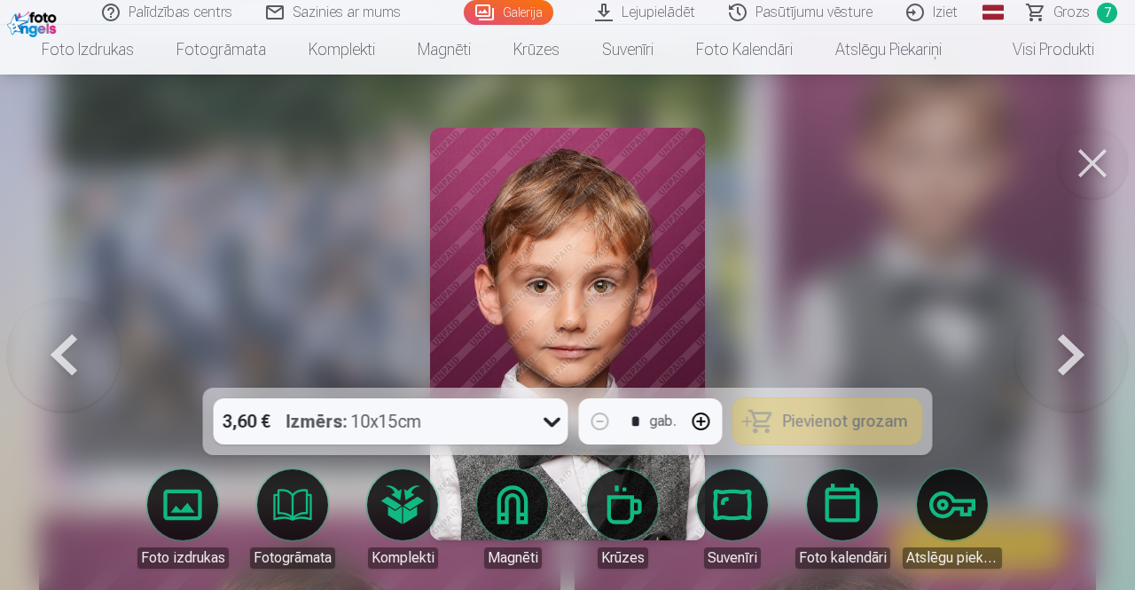
click at [1067, 342] on button at bounding box center [1072, 334] width 114 height 72
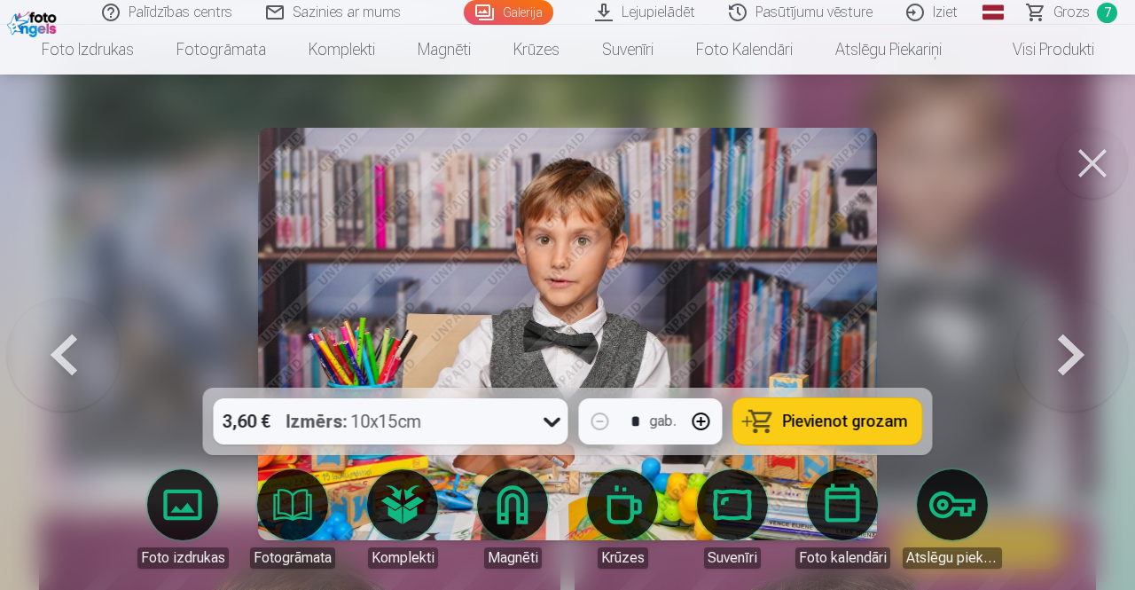
click at [1068, 342] on button at bounding box center [1072, 334] width 114 height 72
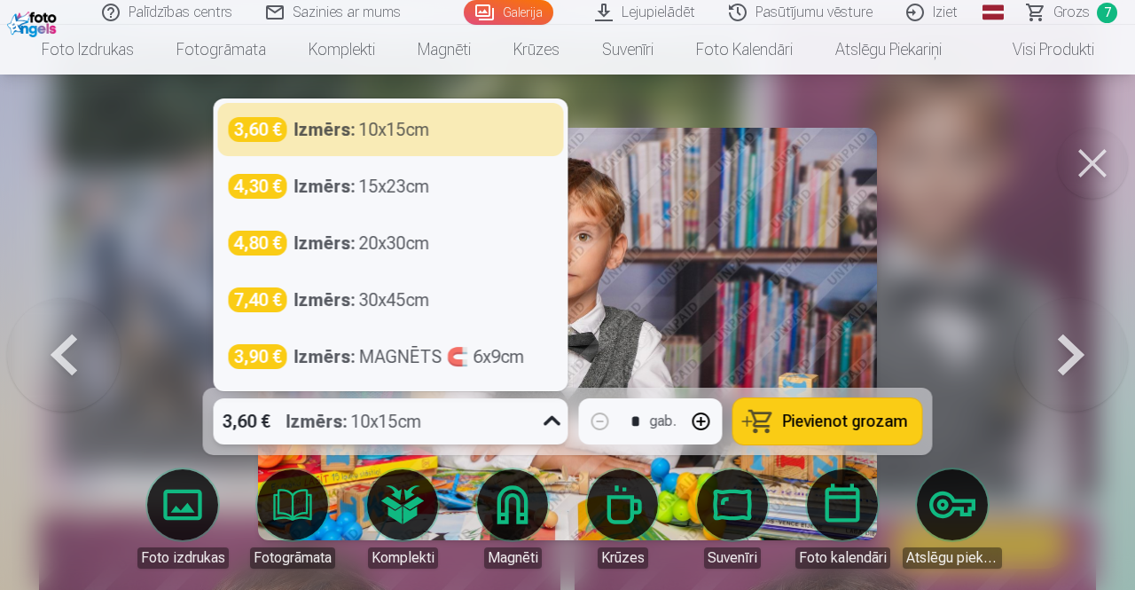
click at [434, 420] on div "3,60 € Izmērs : 10x15cm" at bounding box center [374, 421] width 321 height 46
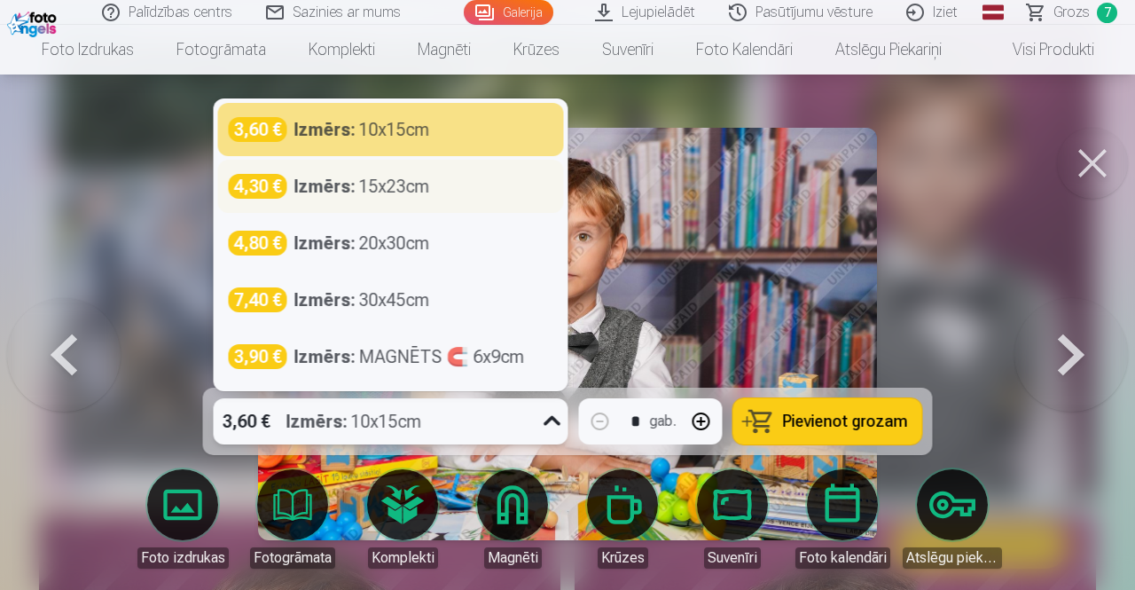
click at [392, 198] on div "Izmērs : 15x23cm" at bounding box center [362, 186] width 136 height 25
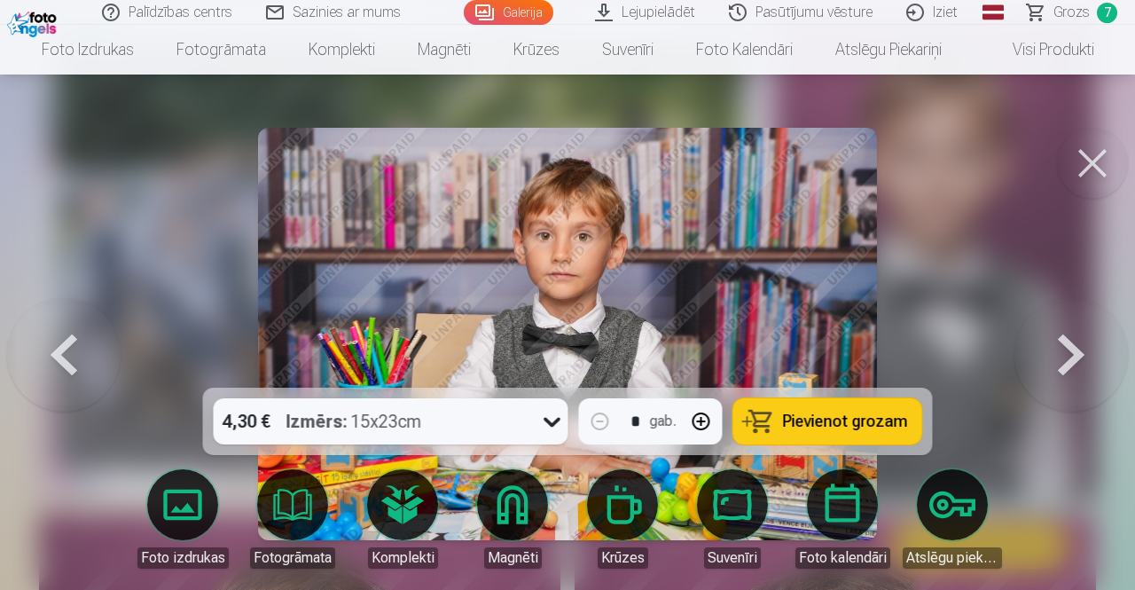
click at [800, 429] on span "Pievienot grozam" at bounding box center [845, 421] width 125 height 16
click at [1075, 348] on button at bounding box center [1072, 334] width 114 height 72
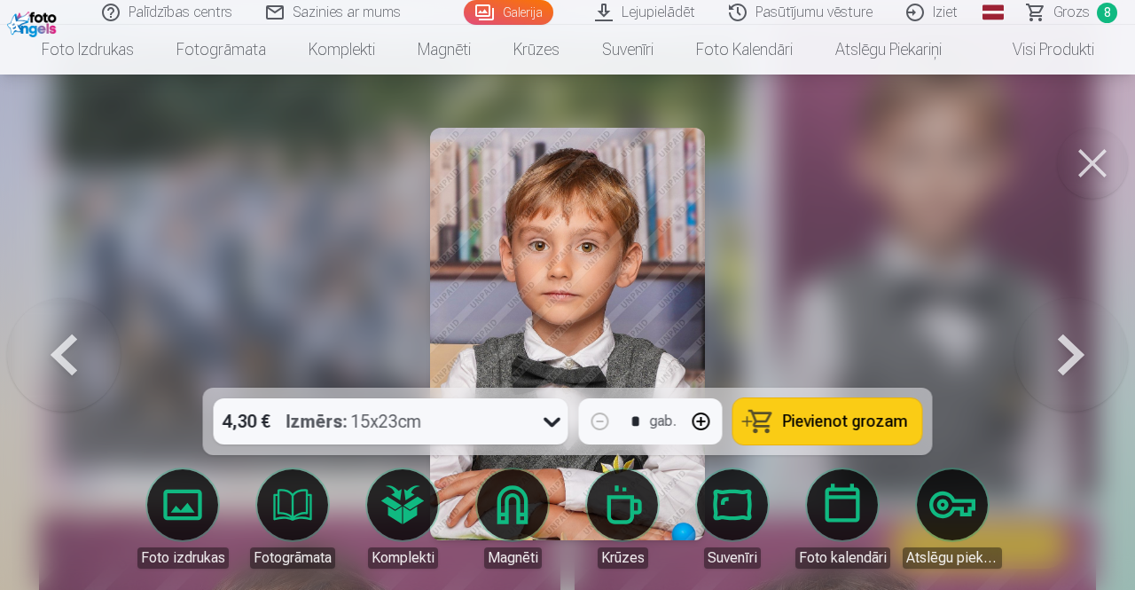
click at [480, 416] on div "4,30 € Izmērs : 15x23cm" at bounding box center [374, 421] width 321 height 46
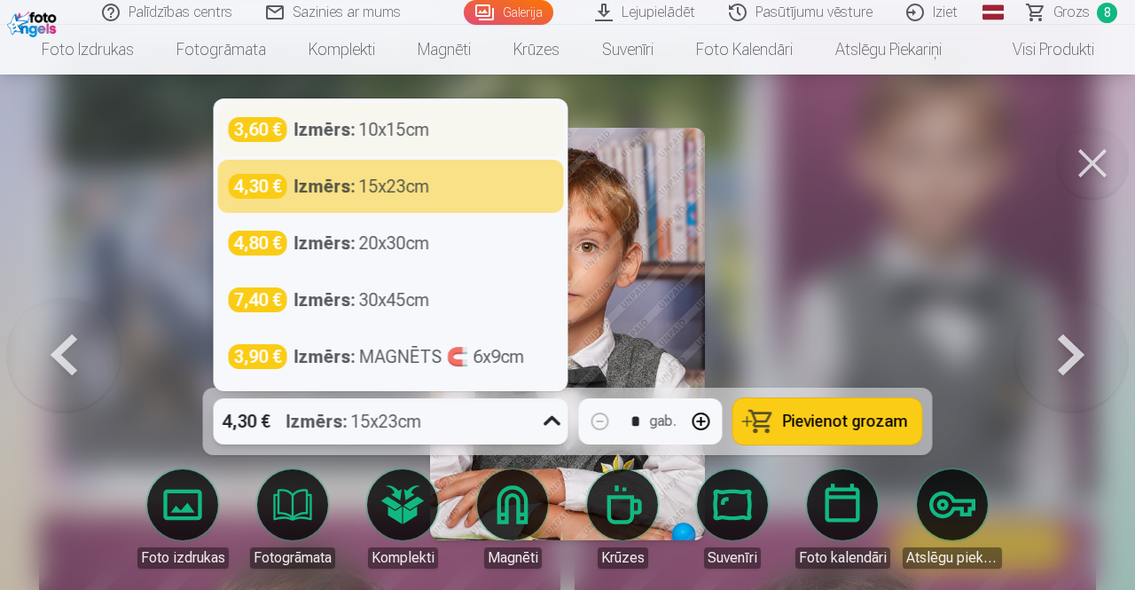
click at [421, 107] on div "3,60 € Izmērs : 10x15cm" at bounding box center [391, 129] width 346 height 53
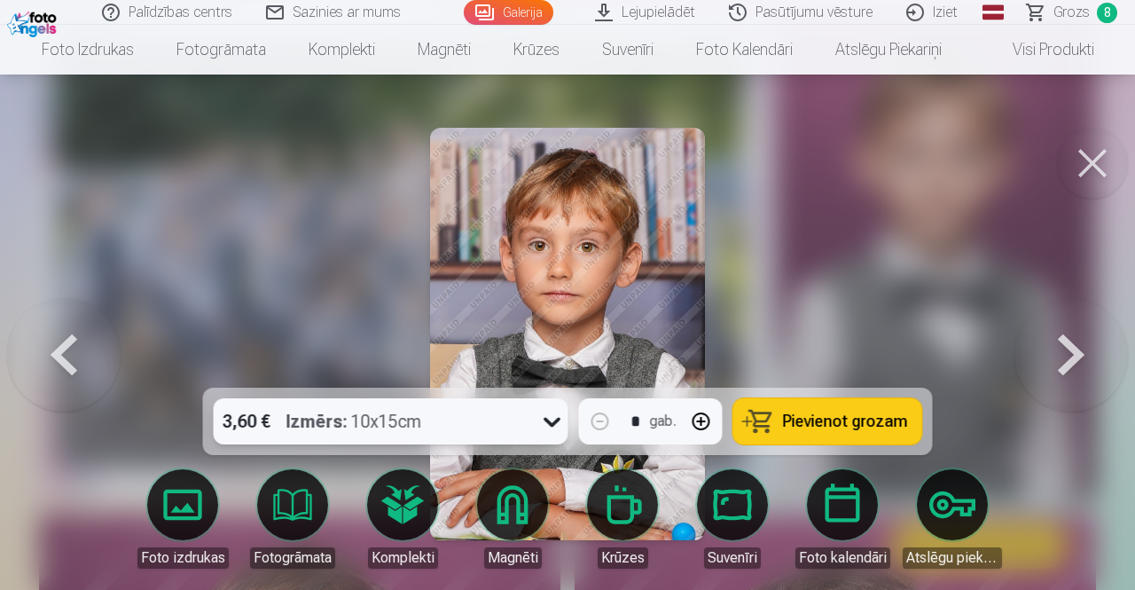
click at [802, 420] on span "Pievienot grozam" at bounding box center [845, 421] width 125 height 16
click at [1081, 356] on button at bounding box center [1072, 334] width 114 height 72
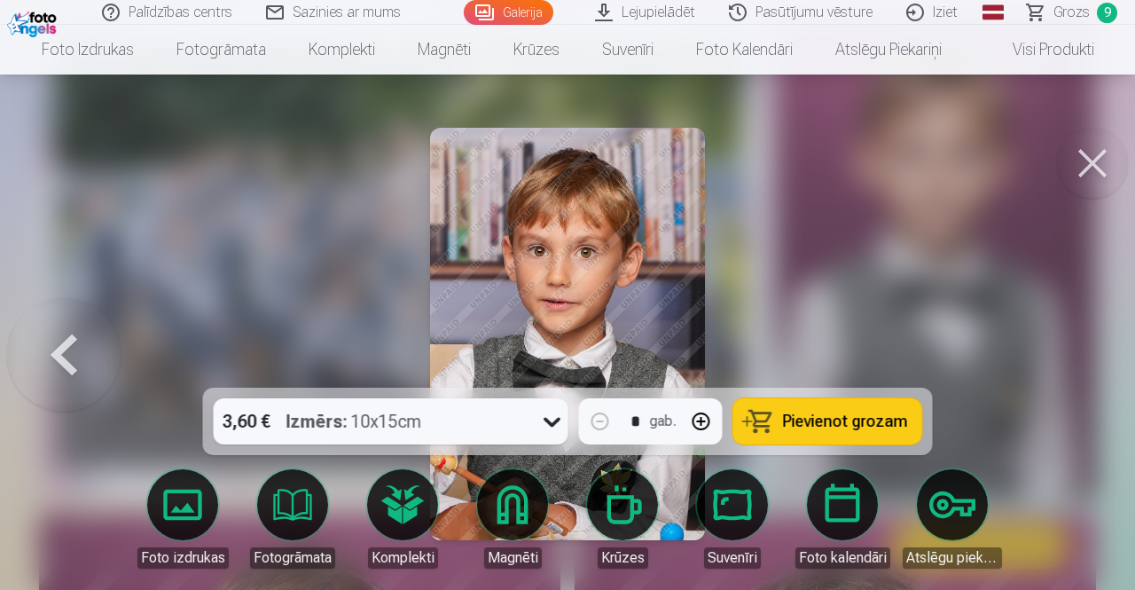
click at [1081, 356] on div at bounding box center [567, 295] width 1135 height 590
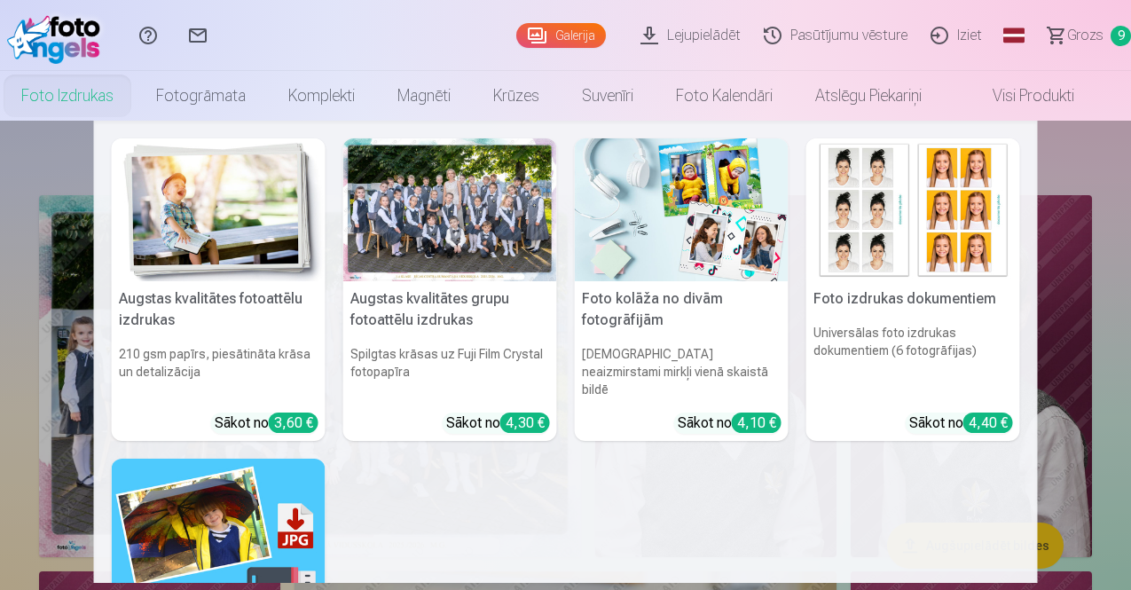
click at [857, 257] on img at bounding box center [913, 209] width 214 height 143
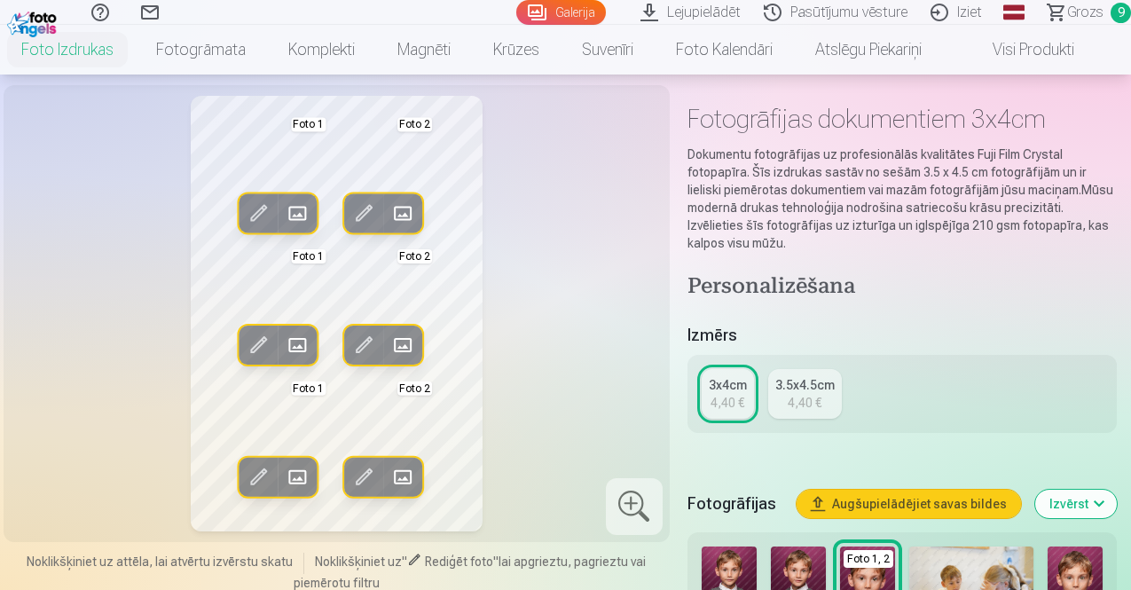
scroll to position [89, 0]
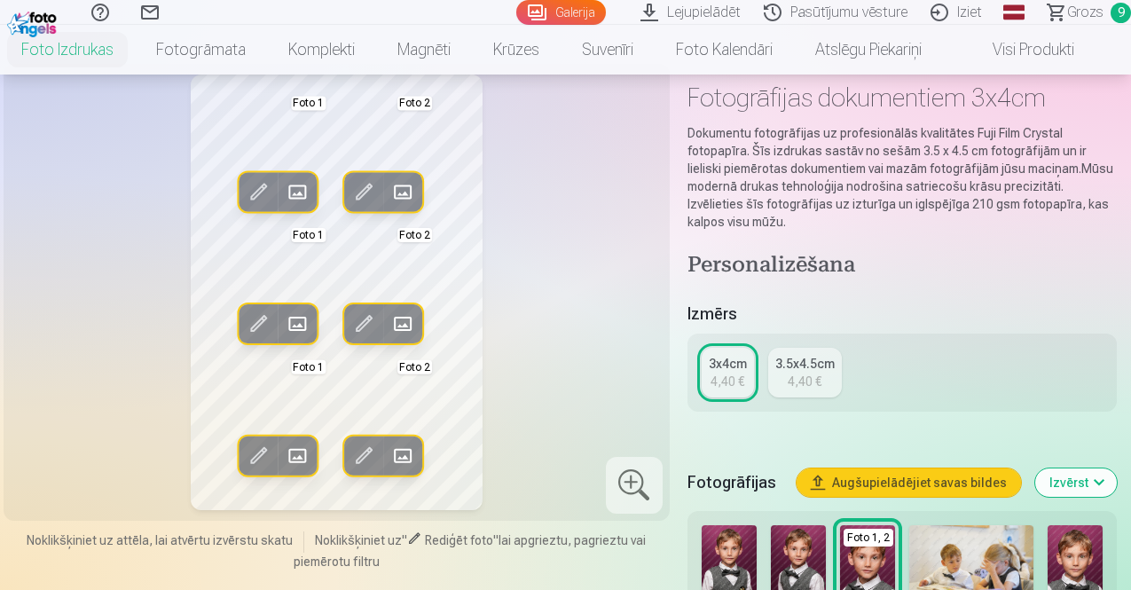
click at [757, 546] on img at bounding box center [729, 566] width 55 height 82
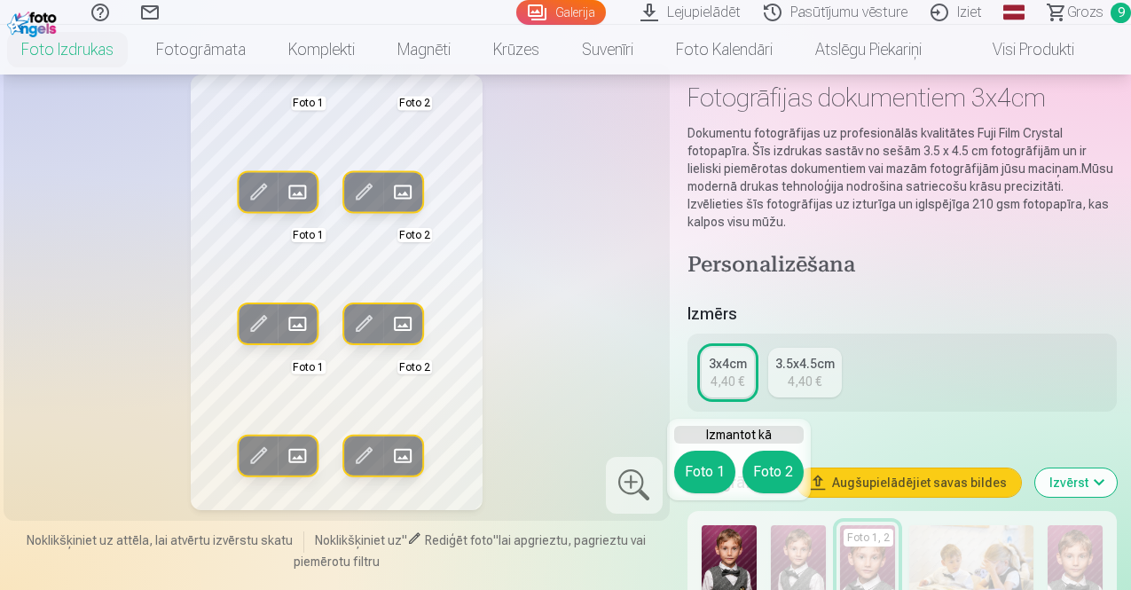
scroll to position [177, 0]
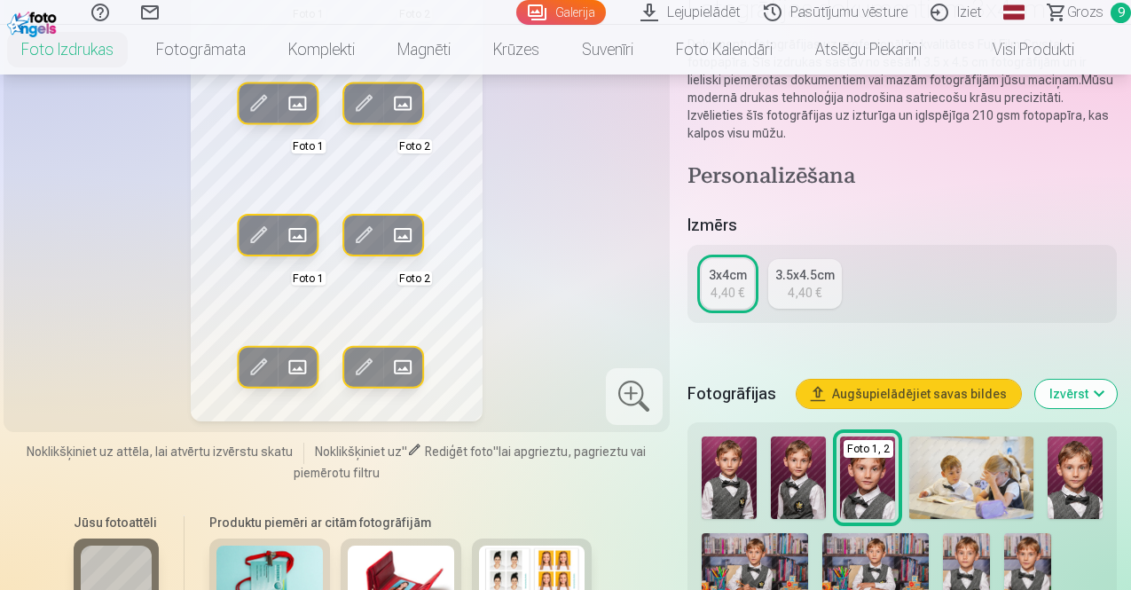
click at [801, 459] on img at bounding box center [798, 477] width 55 height 82
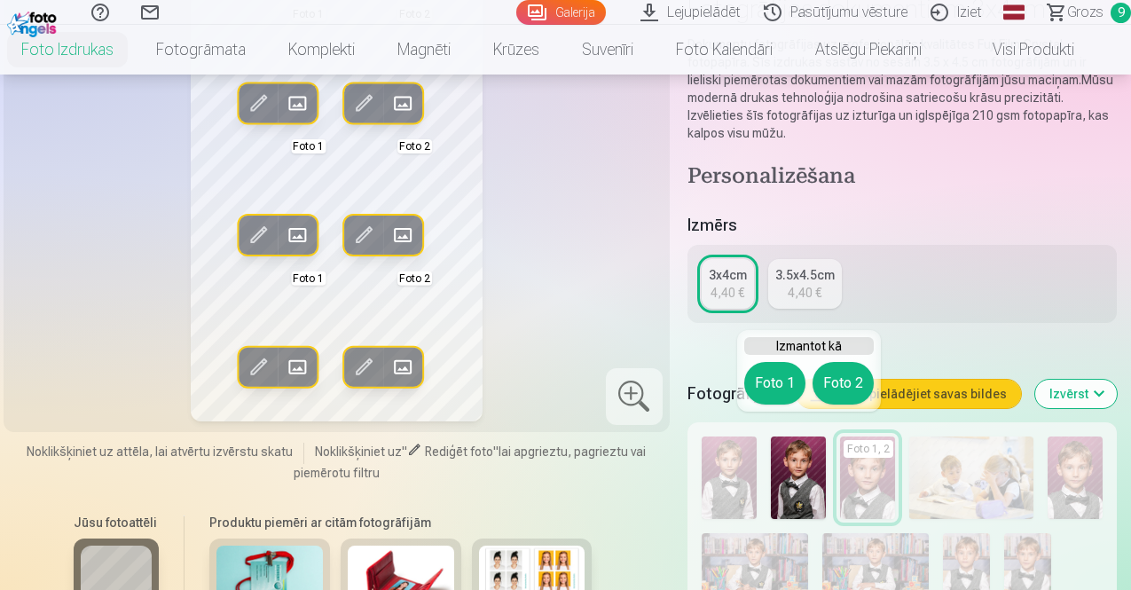
scroll to position [0, 0]
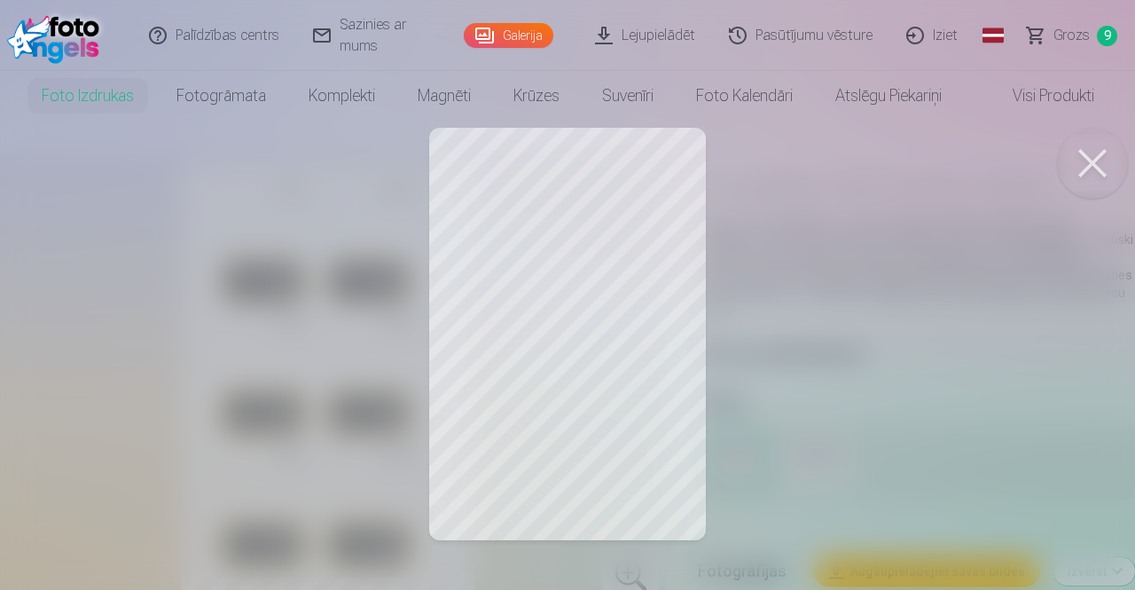
click at [498, 216] on div at bounding box center [567, 295] width 1135 height 590
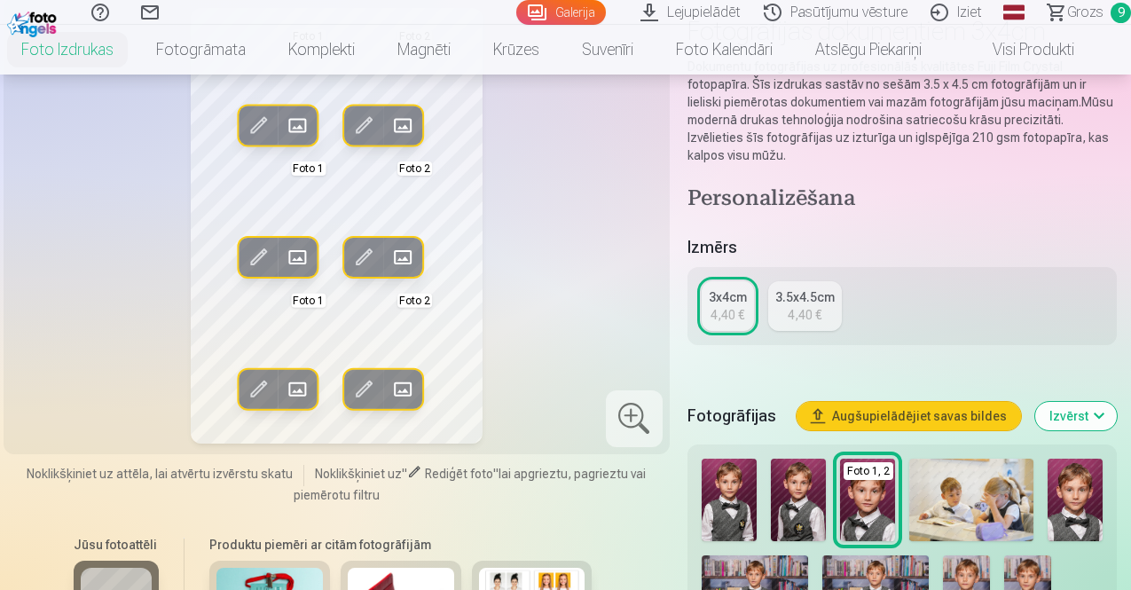
scroll to position [177, 0]
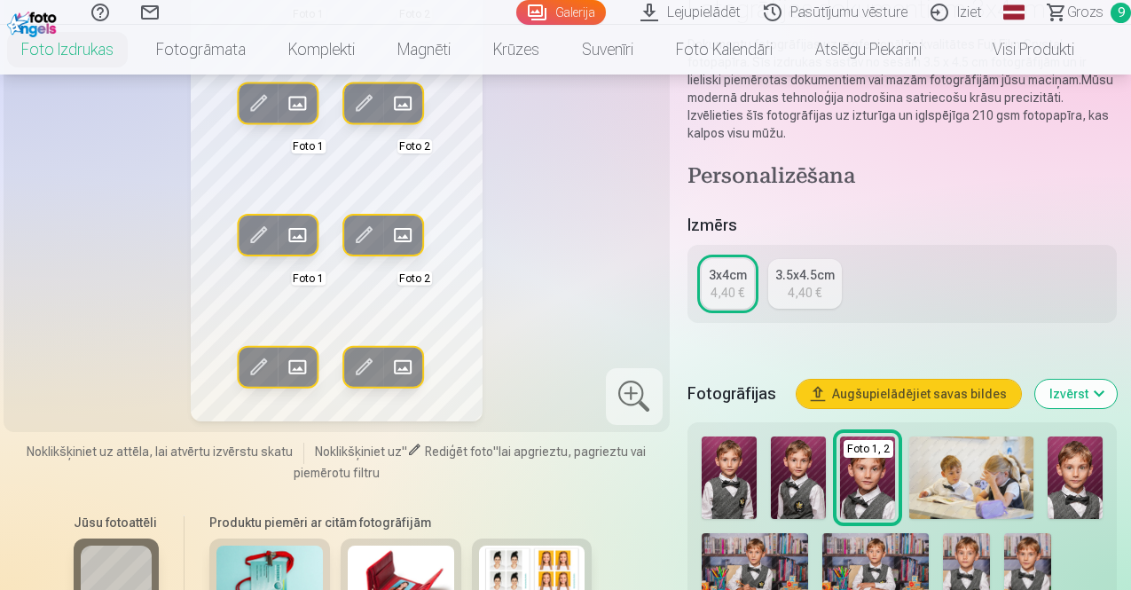
click at [754, 453] on img at bounding box center [729, 477] width 55 height 82
click at [888, 473] on img at bounding box center [867, 477] width 55 height 82
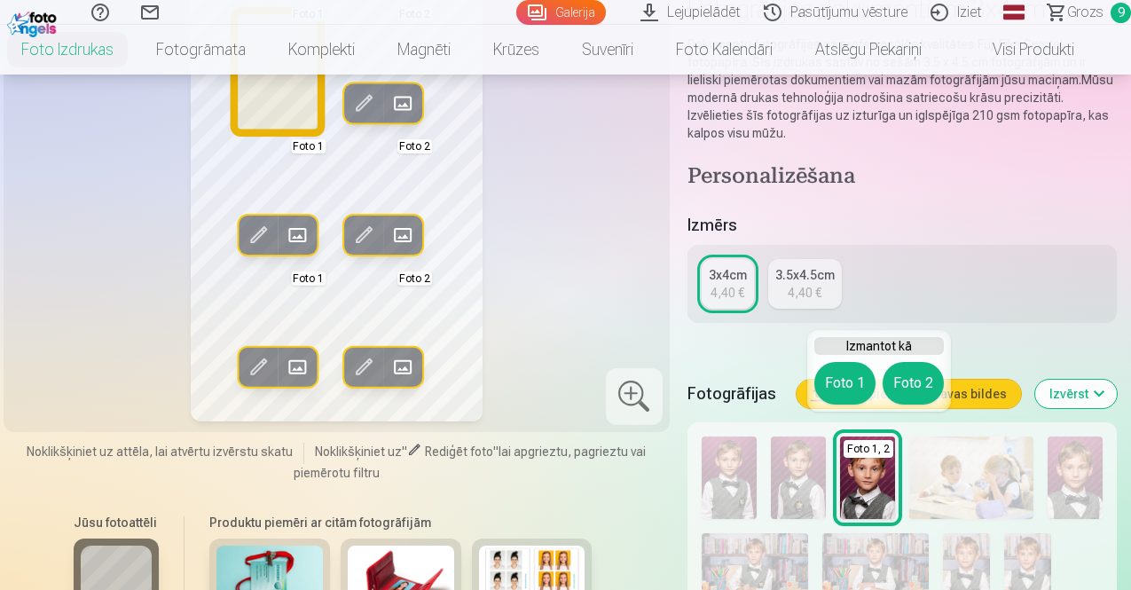
click at [832, 378] on button "Foto 1" at bounding box center [844, 383] width 61 height 43
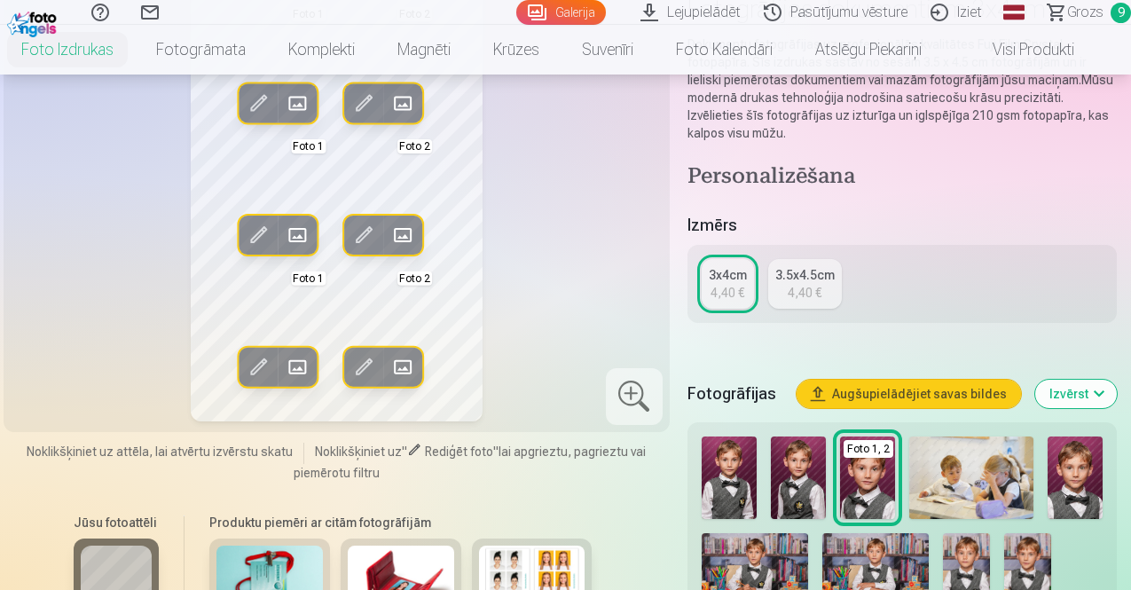
click at [877, 441] on img at bounding box center [867, 477] width 55 height 82
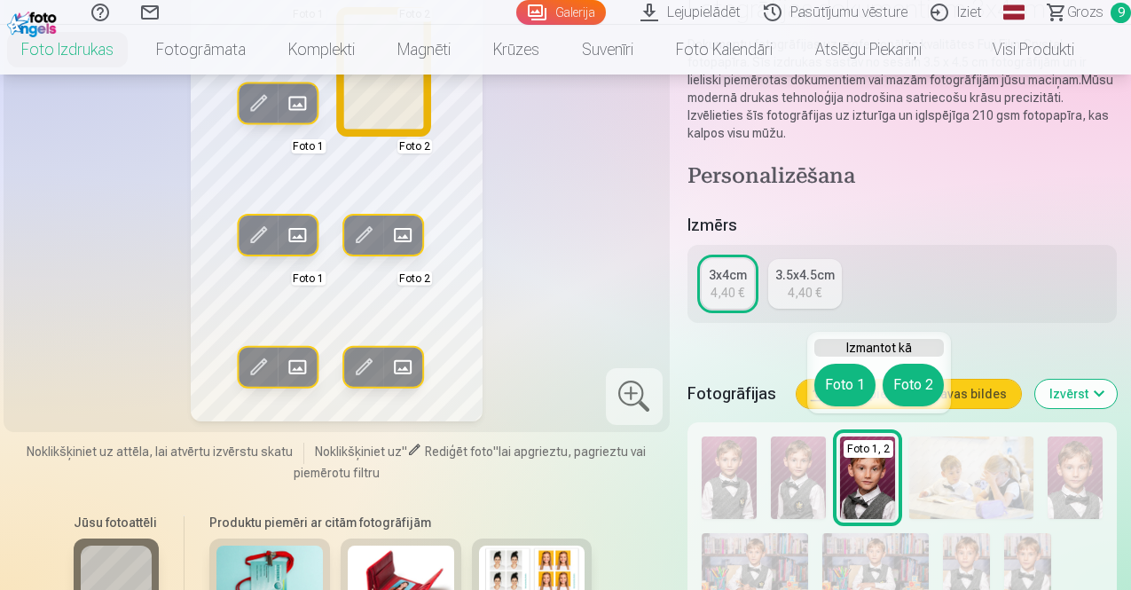
click at [905, 382] on button "Foto 2" at bounding box center [913, 385] width 61 height 43
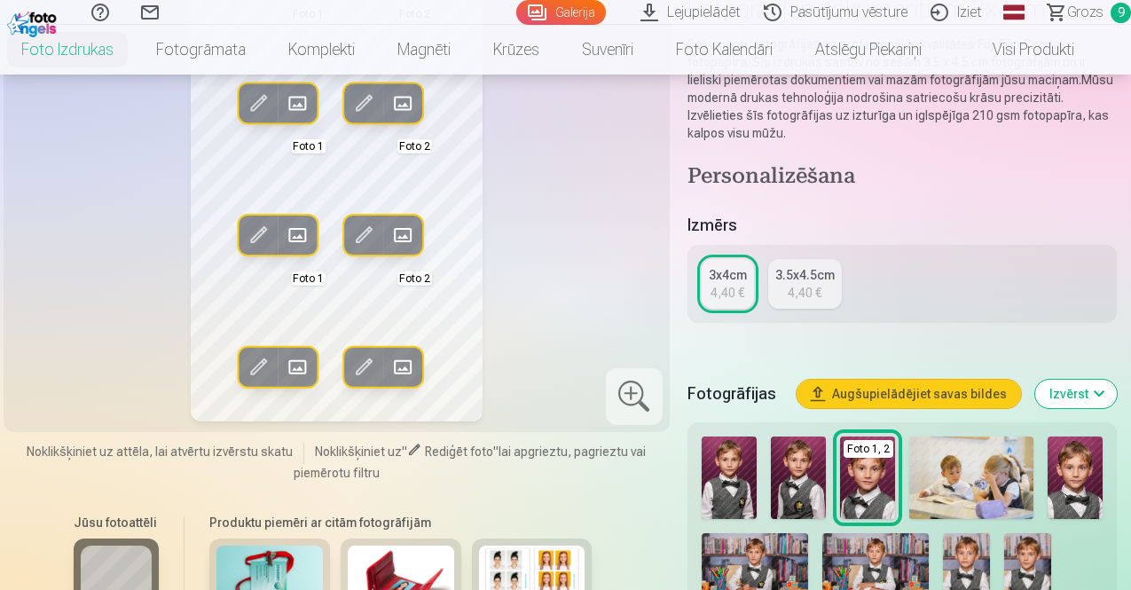
click at [1095, 486] on img at bounding box center [1075, 477] width 55 height 82
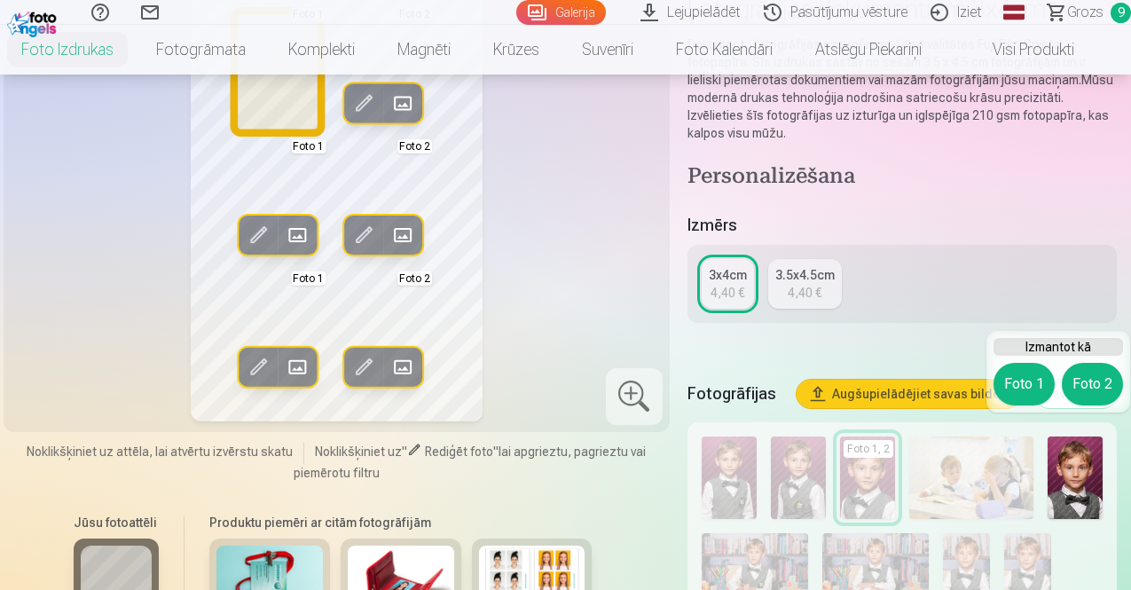
click at [1012, 380] on button "Foto 1" at bounding box center [1023, 384] width 61 height 43
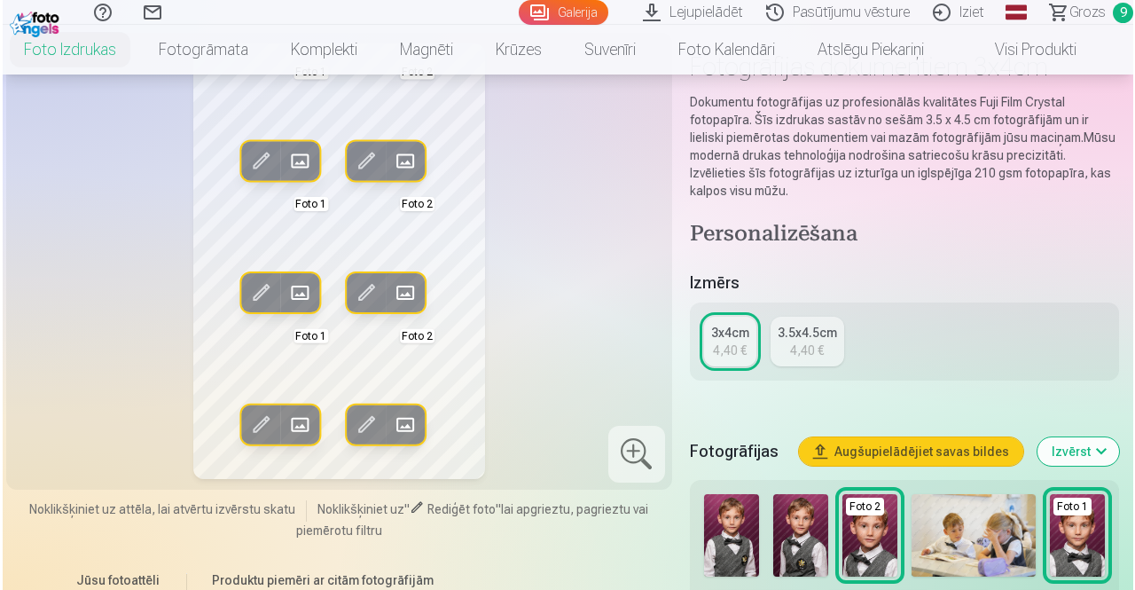
scroll to position [355, 0]
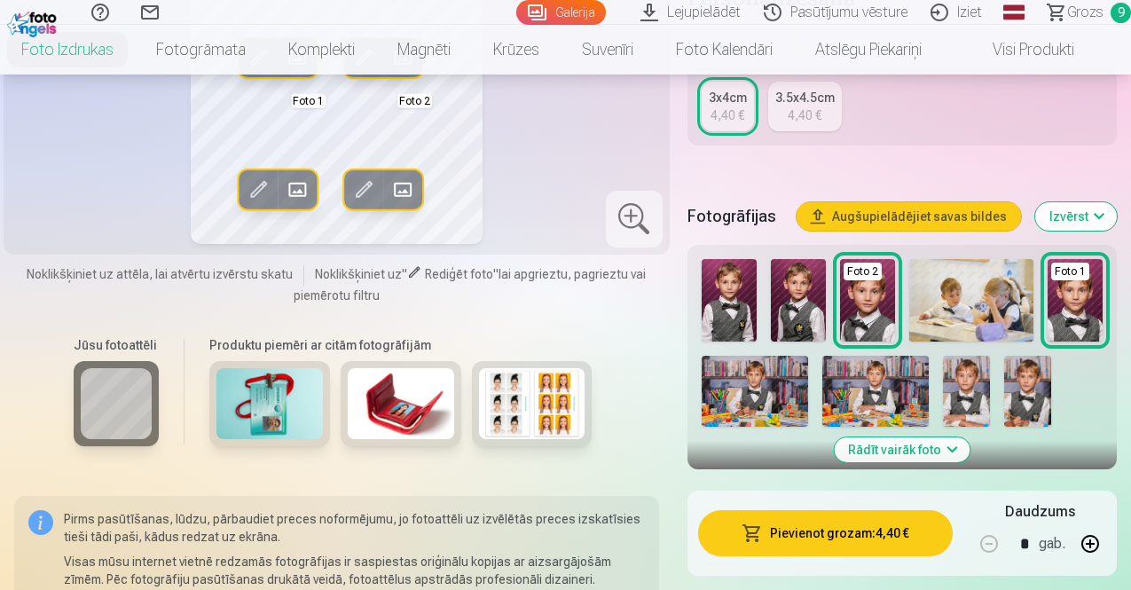
click at [824, 531] on button "Pievienot grozam : 4,40 €" at bounding box center [825, 533] width 255 height 46
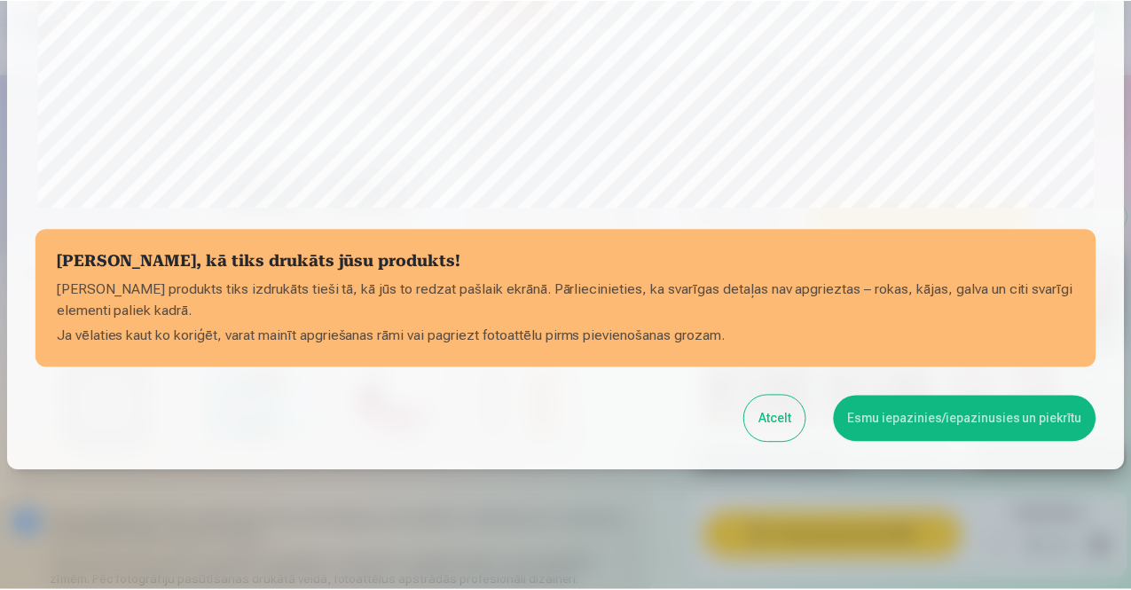
scroll to position [673, 0]
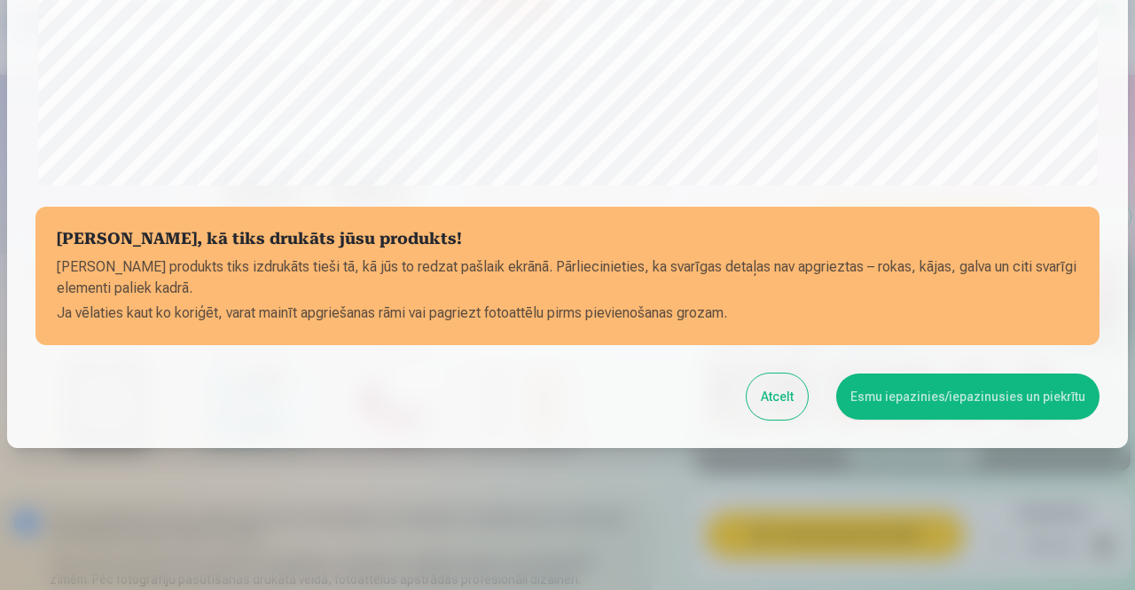
click at [870, 398] on button "Esmu iepazinies/iepazinusies un piekrītu" at bounding box center [967, 396] width 263 height 46
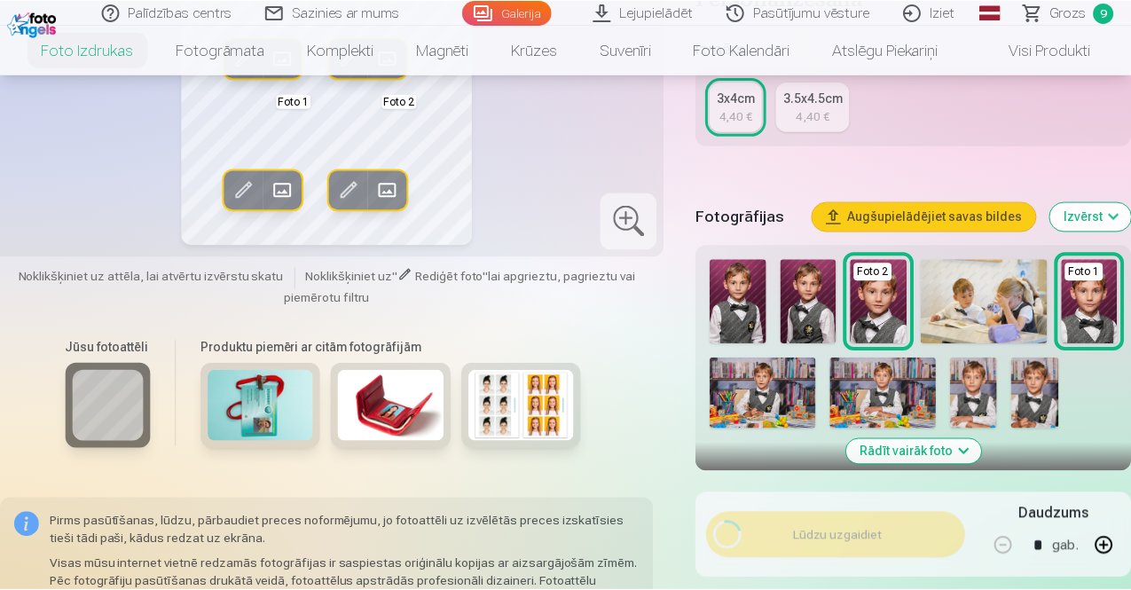
scroll to position [670, 0]
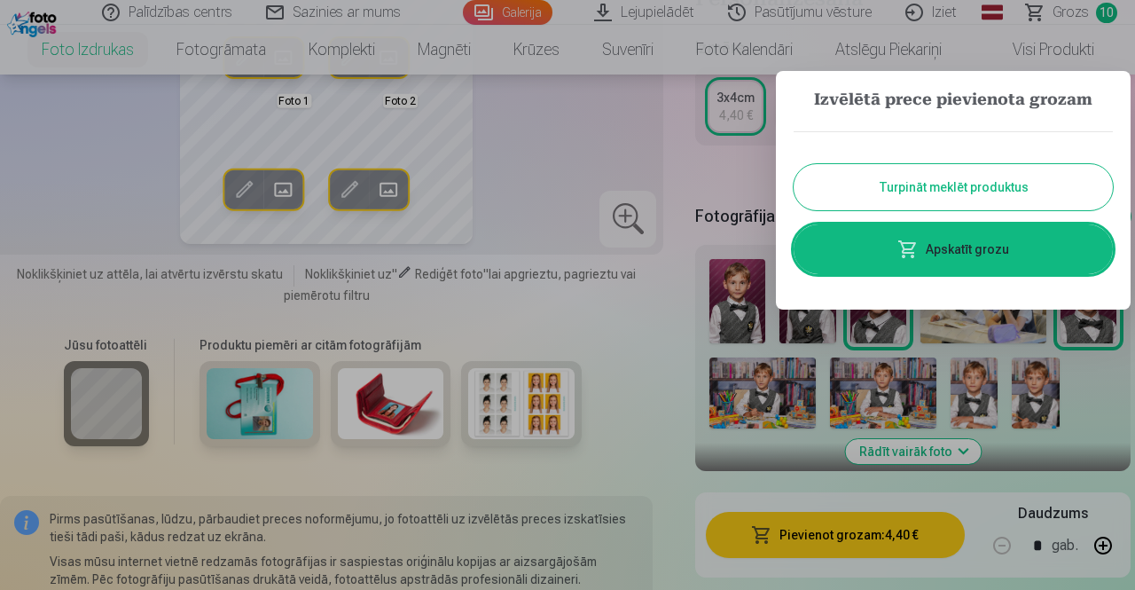
click at [864, 246] on link "Apskatīt grozu" at bounding box center [953, 249] width 319 height 50
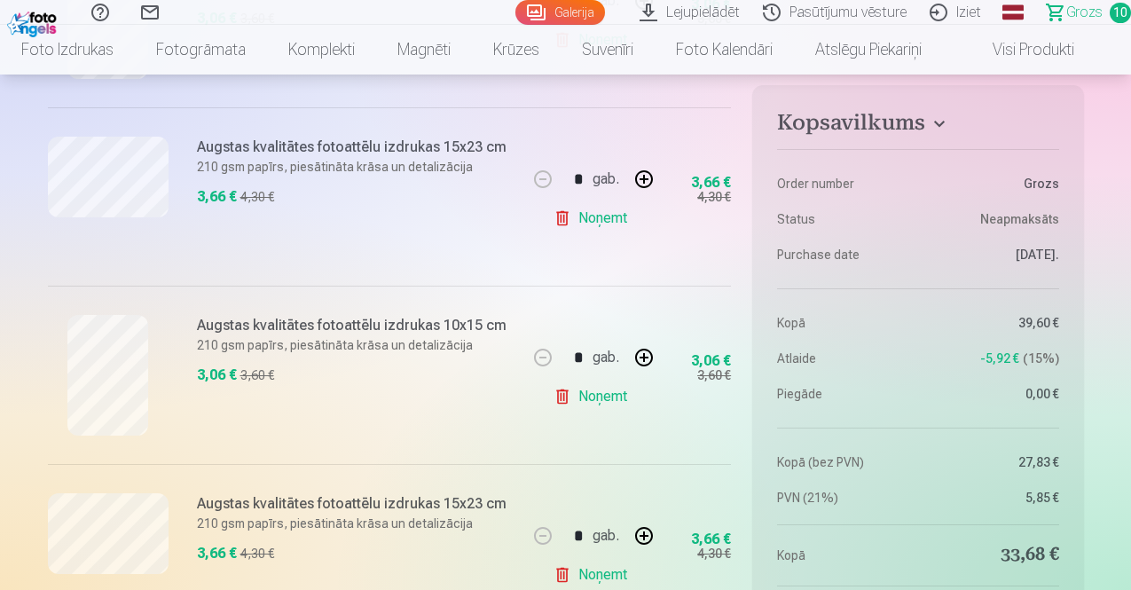
scroll to position [1242, 0]
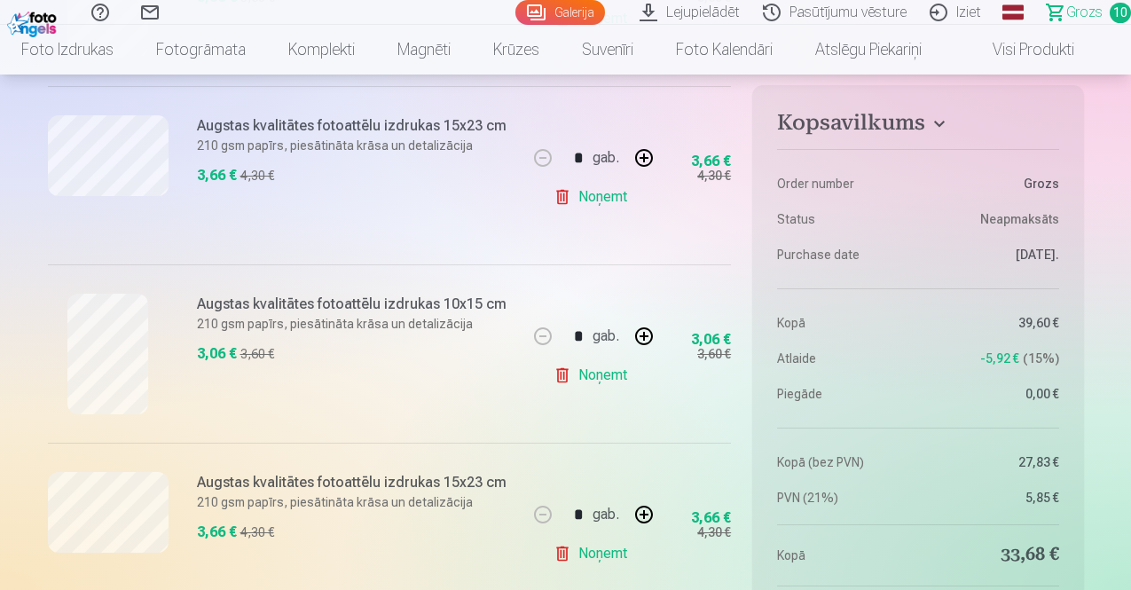
click at [640, 338] on button "button" at bounding box center [644, 336] width 43 height 43
type input "*"
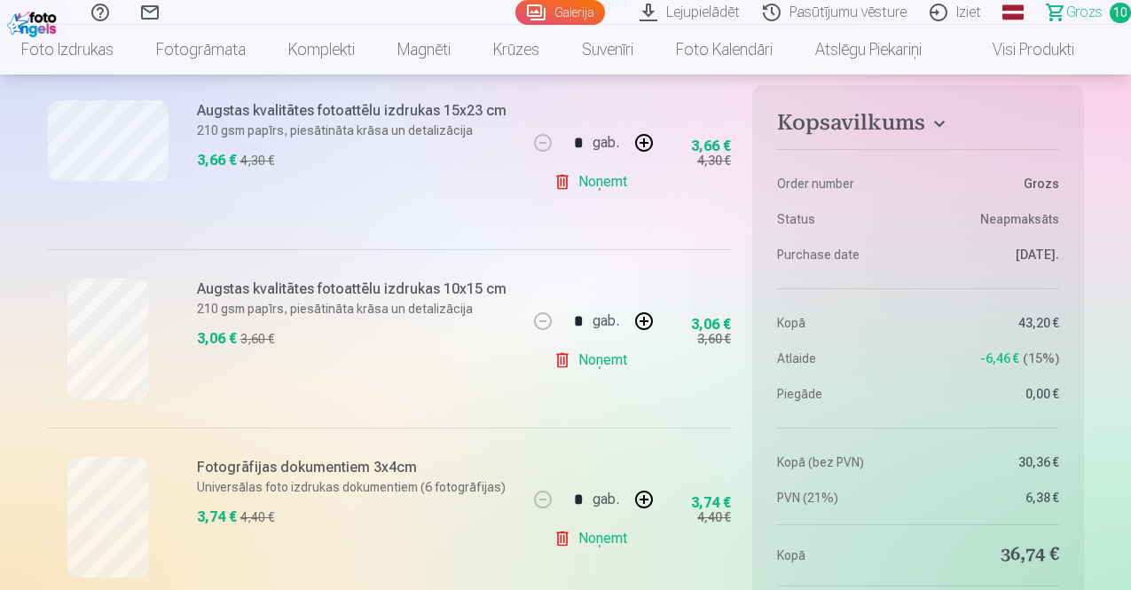
scroll to position [1597, 0]
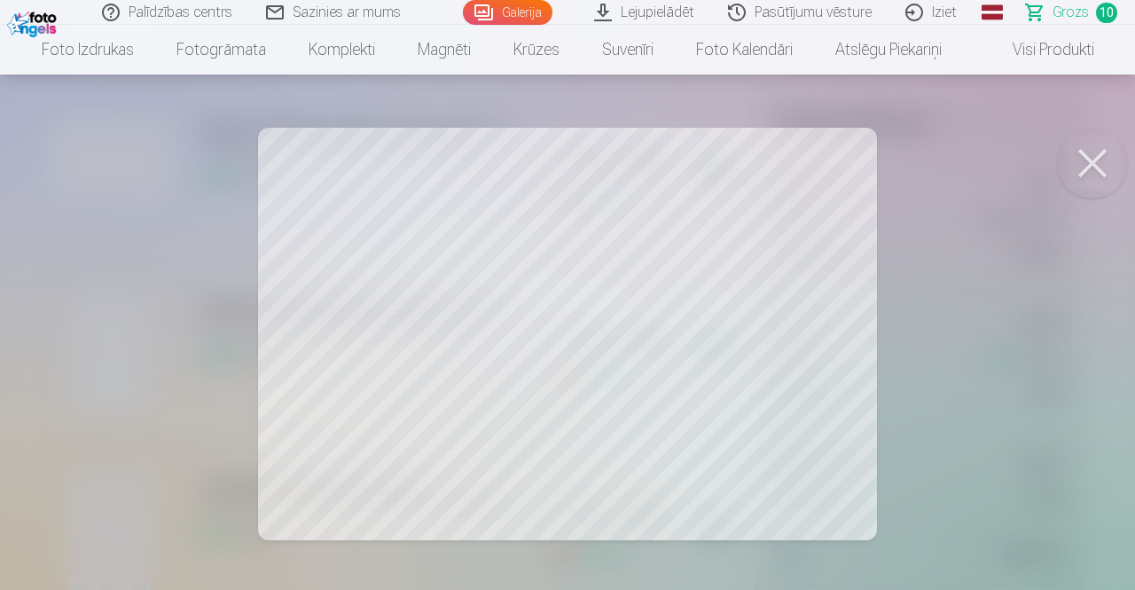
click at [711, 250] on div at bounding box center [567, 295] width 1135 height 590
click at [1117, 150] on button at bounding box center [1092, 163] width 71 height 71
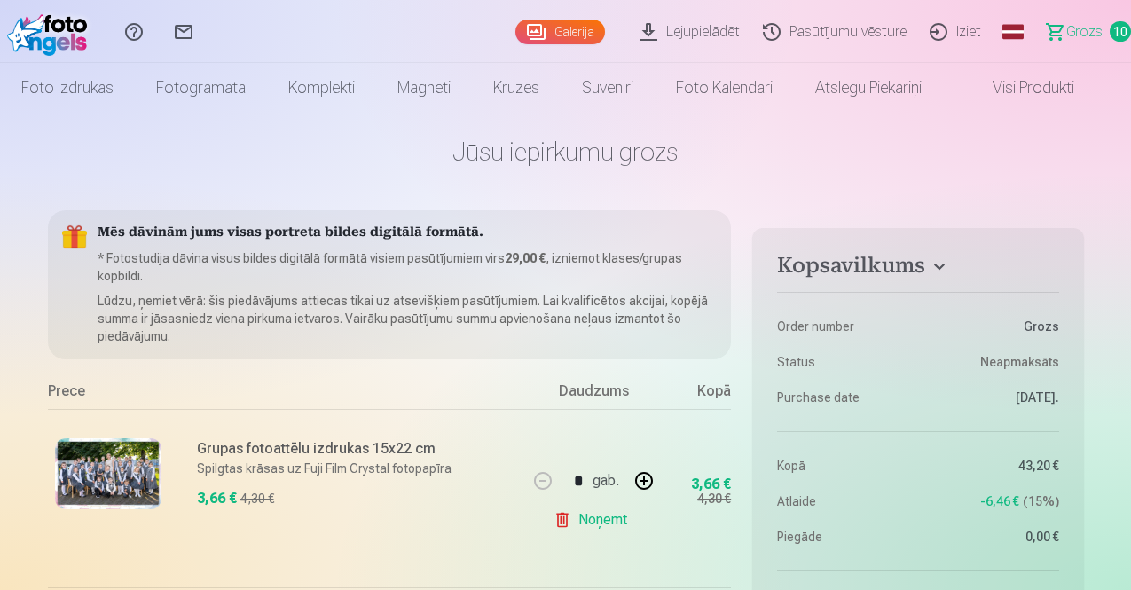
scroll to position [0, 0]
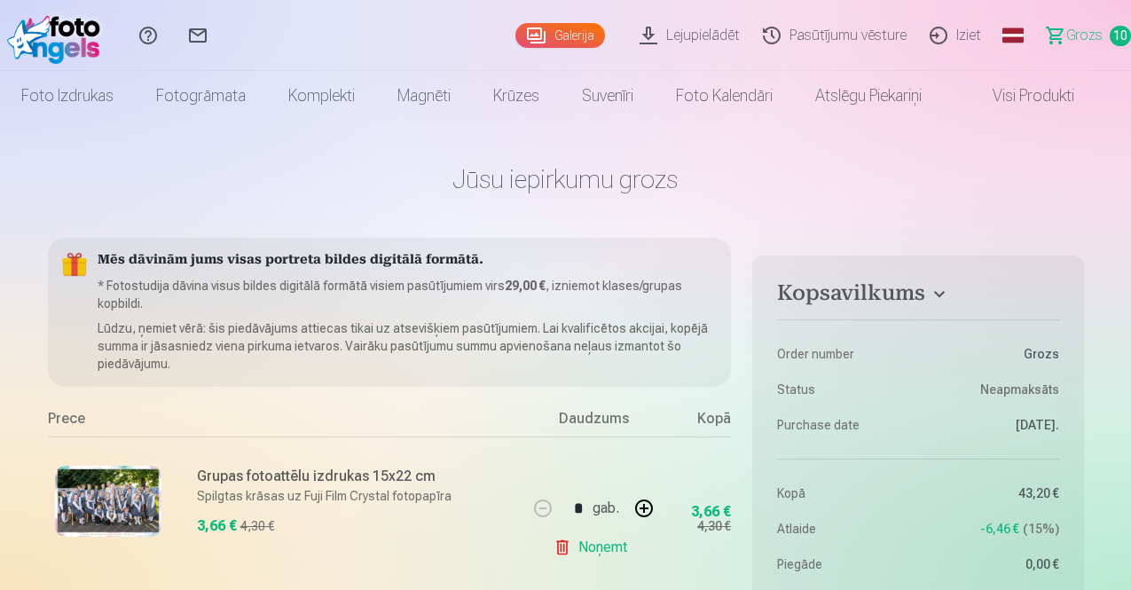
click at [515, 34] on link "Galerija" at bounding box center [560, 35] width 90 height 25
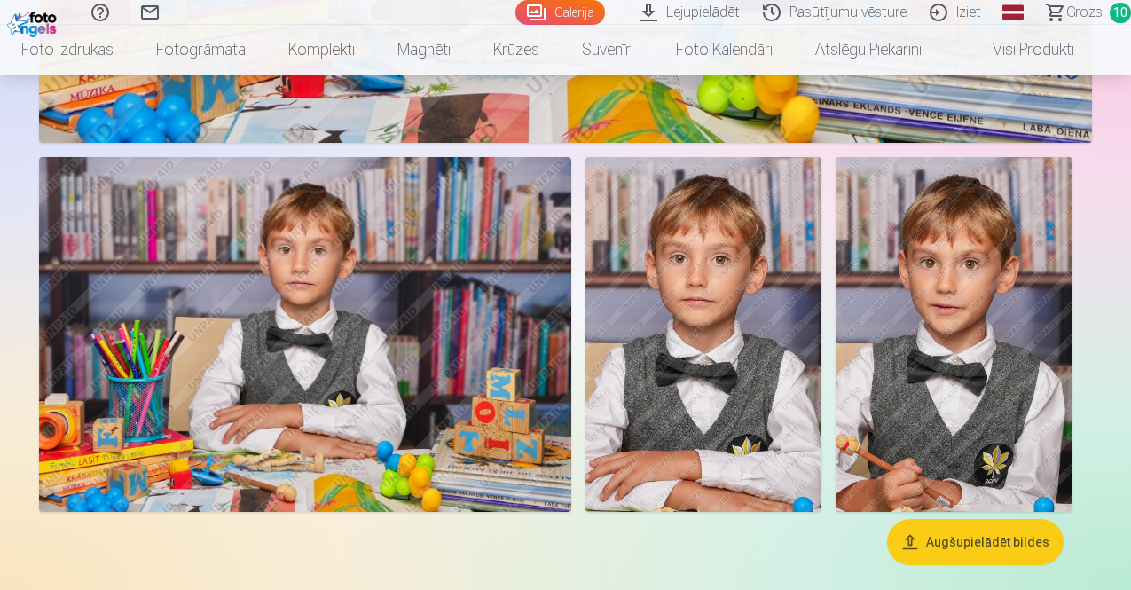
scroll to position [1508, 0]
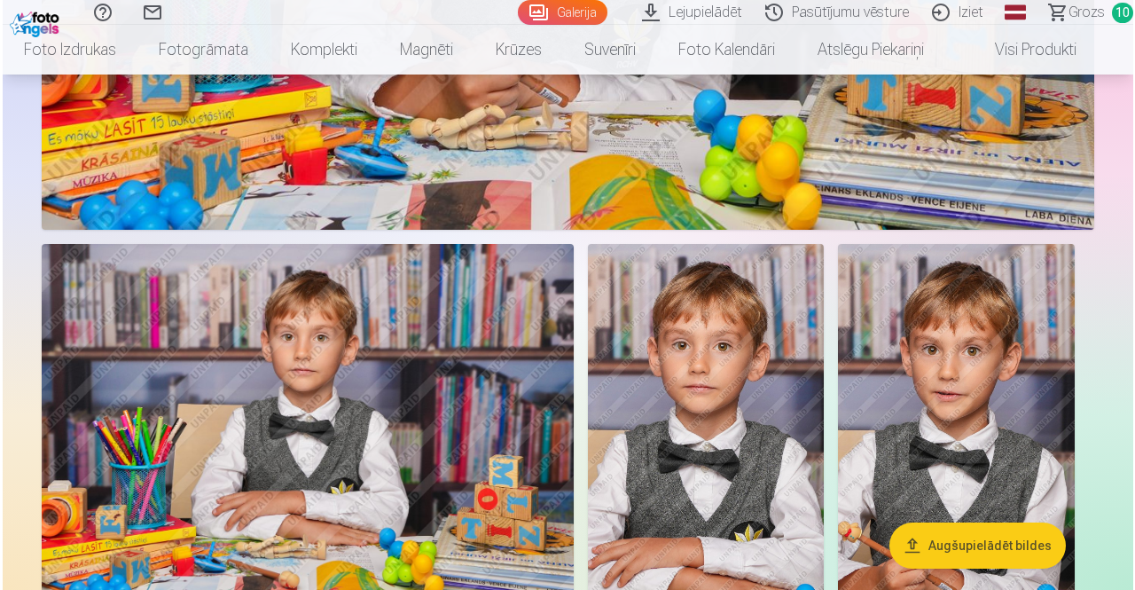
scroll to position [1421, 0]
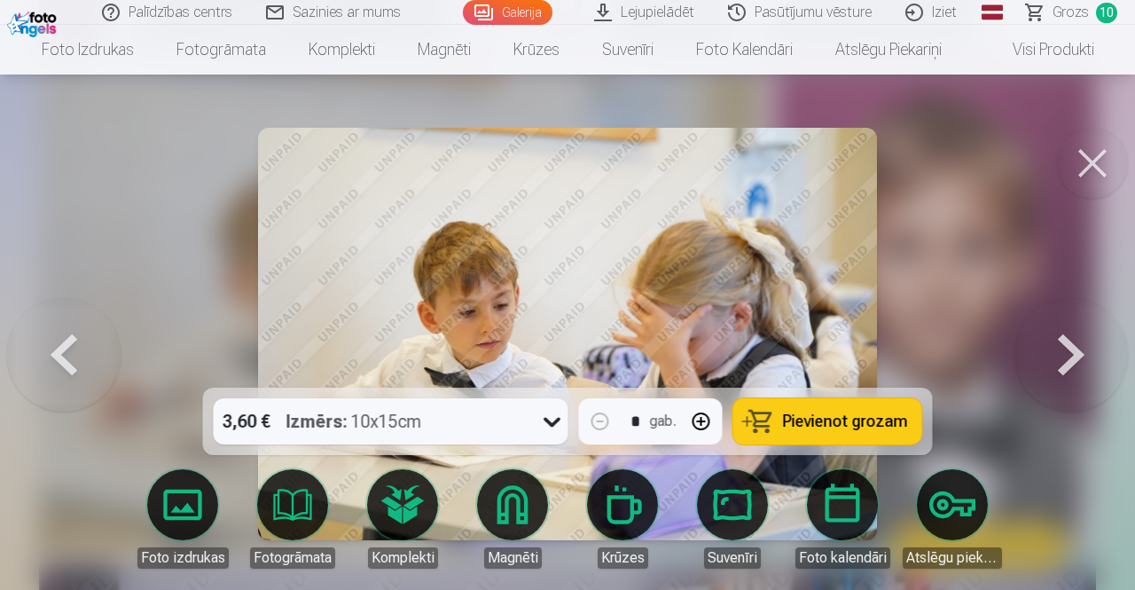
click at [843, 426] on span "Pievienot grozam" at bounding box center [845, 421] width 125 height 16
click at [824, 421] on span "Pievienot grozam" at bounding box center [845, 421] width 125 height 16
click at [128, 282] on div at bounding box center [567, 295] width 1135 height 590
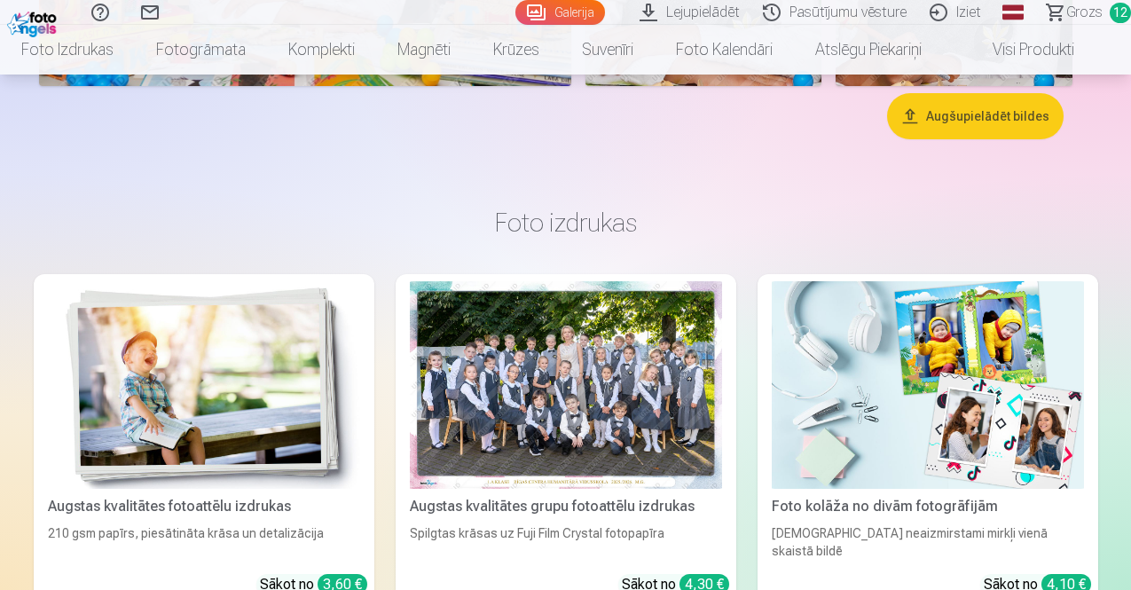
scroll to position [1774, 0]
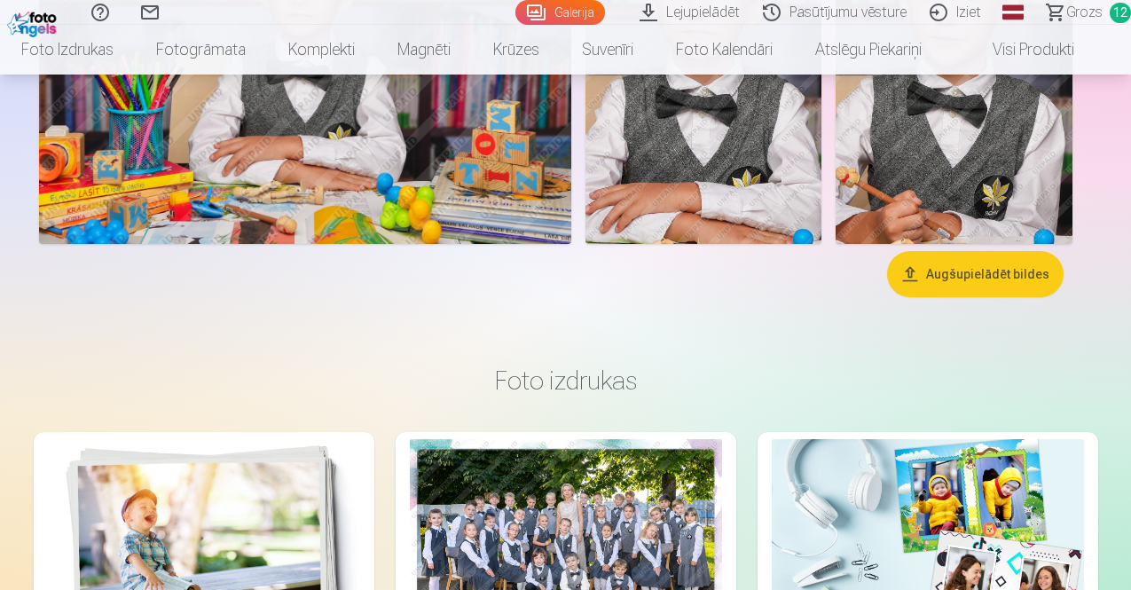
click at [1071, 17] on span "Grozs" at bounding box center [1084, 12] width 36 height 21
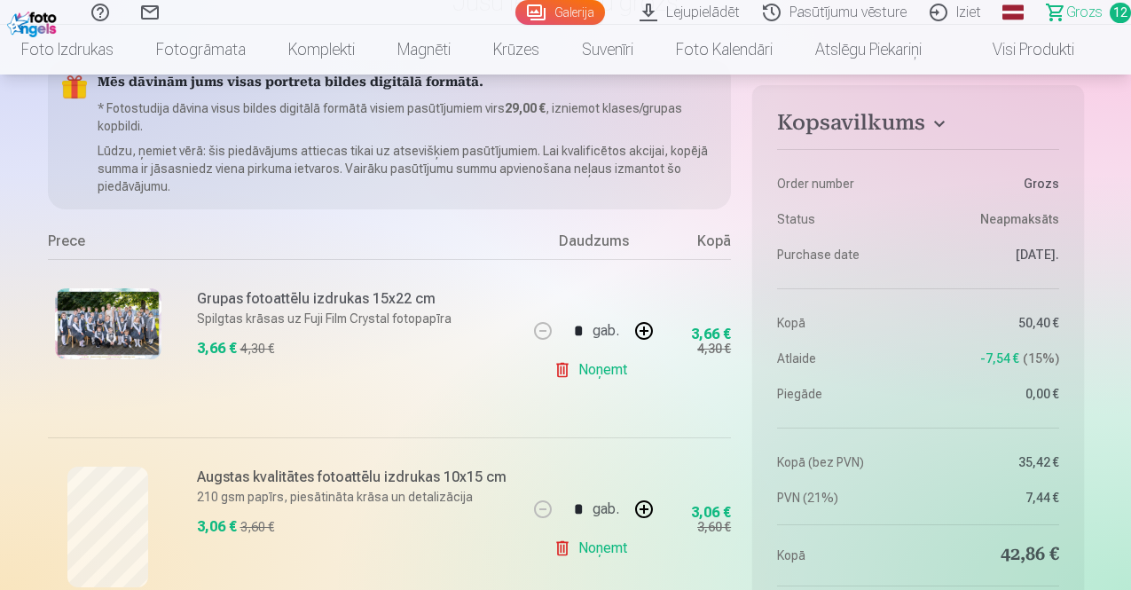
scroll to position [532, 0]
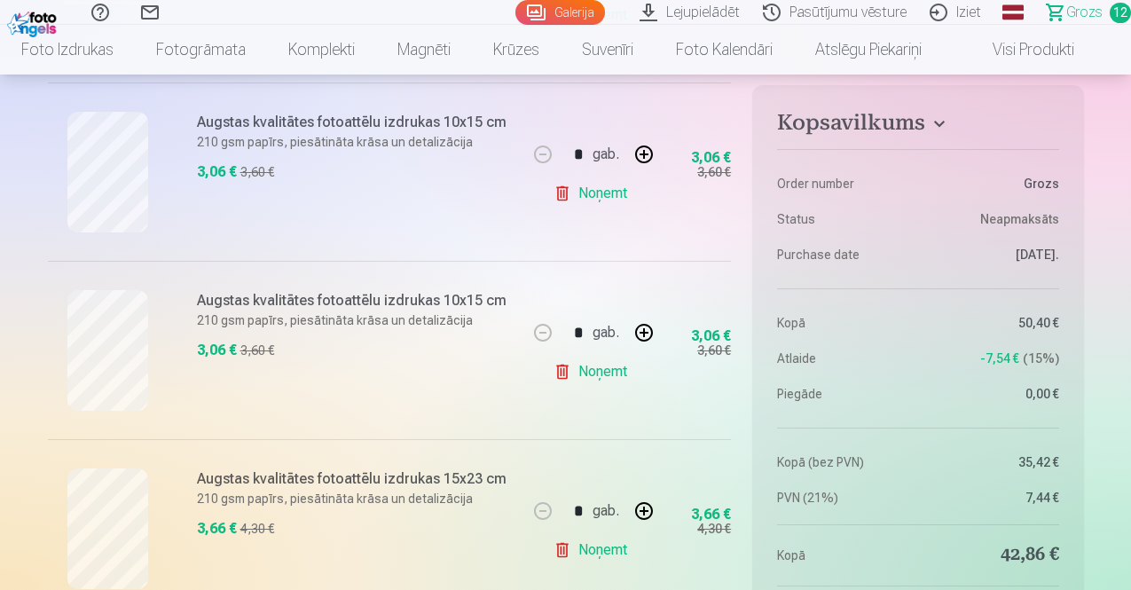
click at [642, 329] on button "button" at bounding box center [644, 332] width 43 height 43
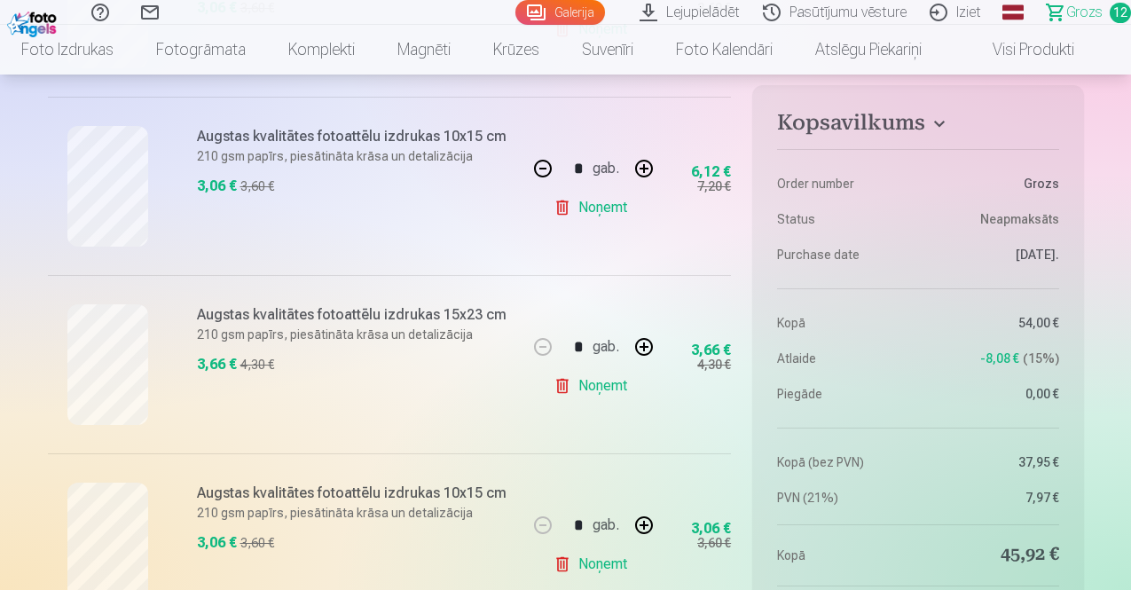
scroll to position [621, 0]
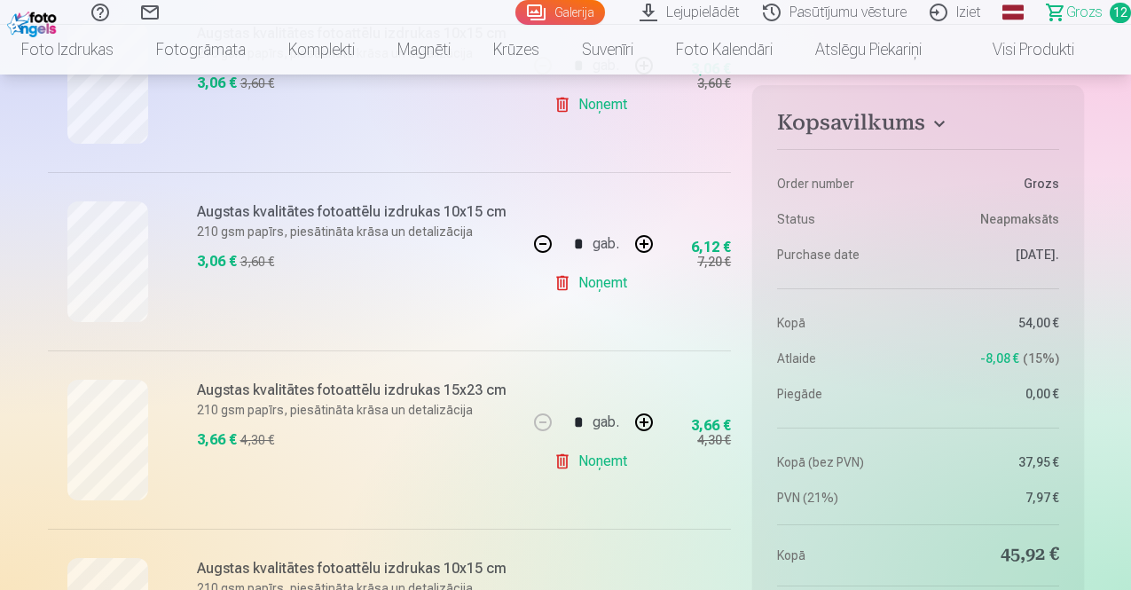
click at [553, 242] on button "button" at bounding box center [543, 244] width 43 height 43
type input "*"
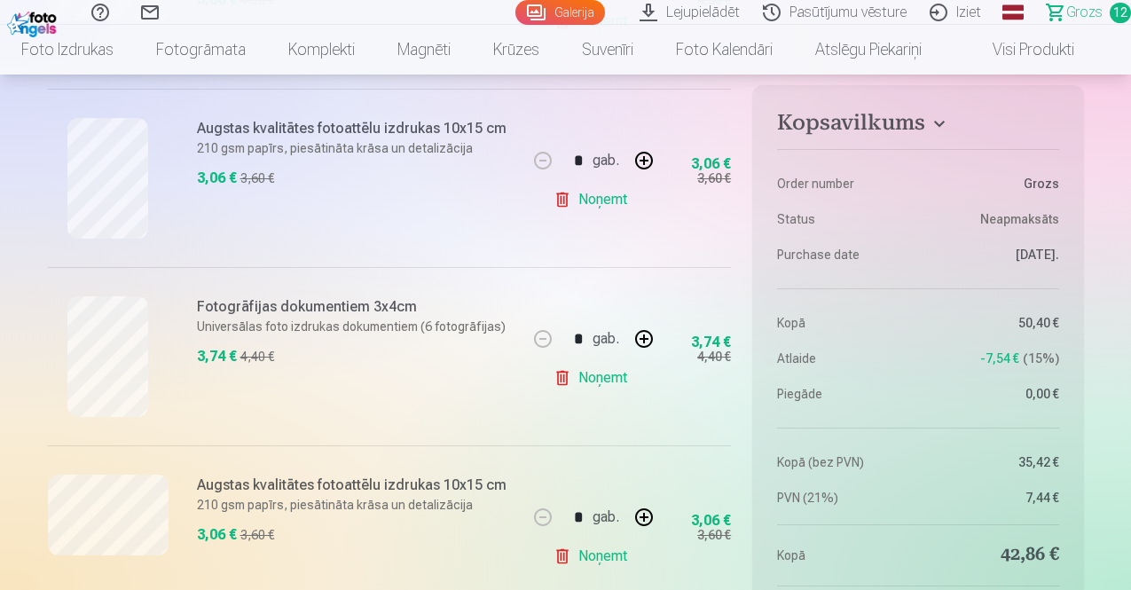
scroll to position [2040, 0]
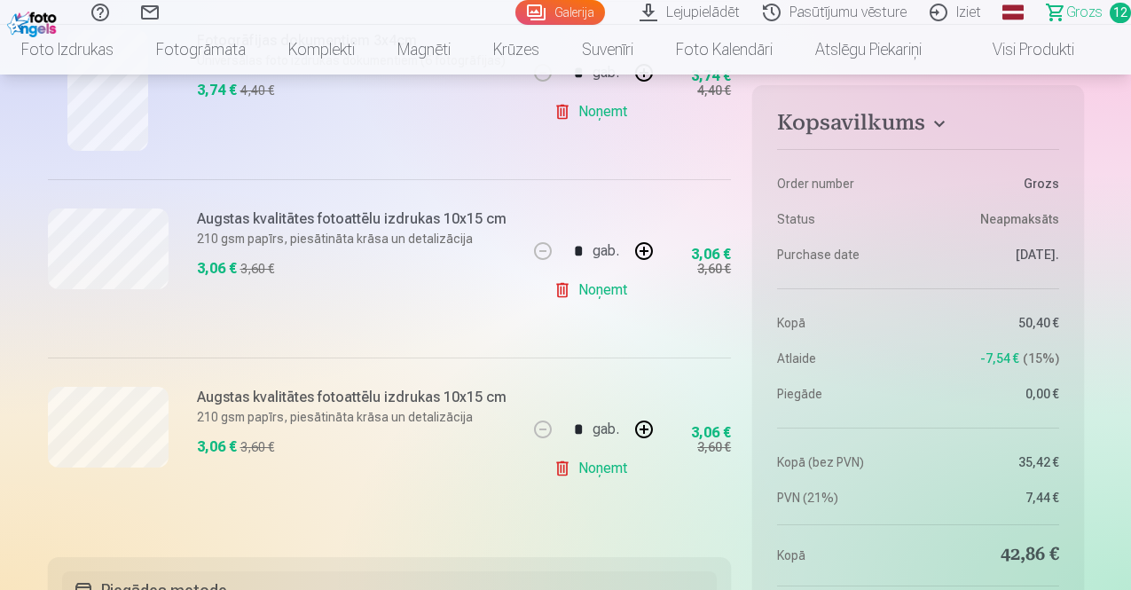
click at [601, 465] on link "Noņemt" at bounding box center [594, 468] width 81 height 35
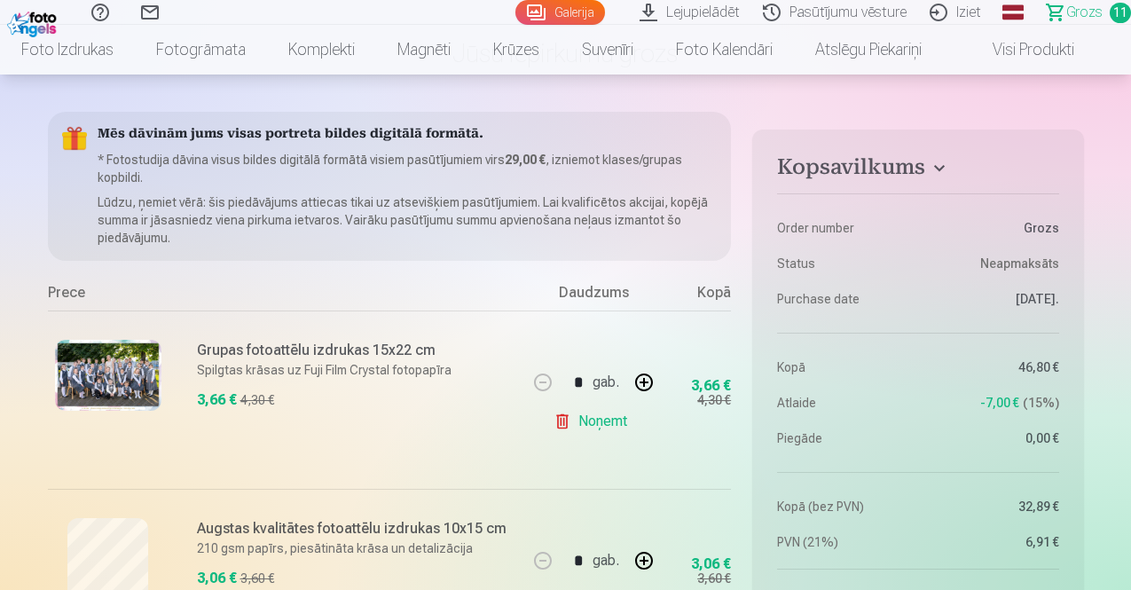
scroll to position [0, 0]
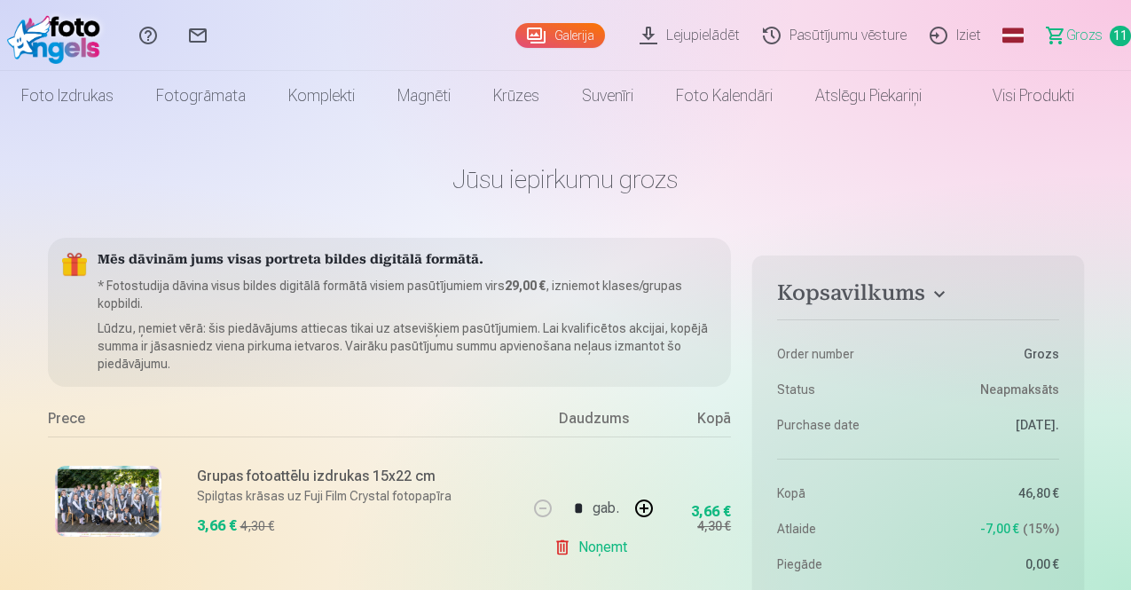
drag, startPoint x: 493, startPoint y: 26, endPoint x: 493, endPoint y: 36, distance: 10.6
click at [515, 26] on link "Galerija" at bounding box center [560, 35] width 90 height 25
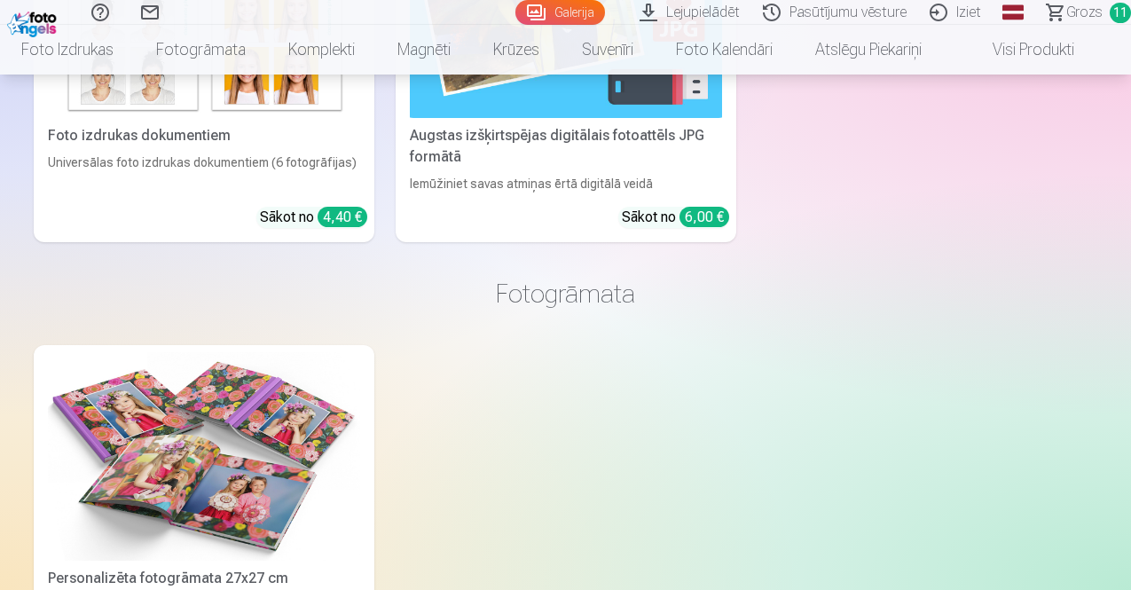
scroll to position [2661, 0]
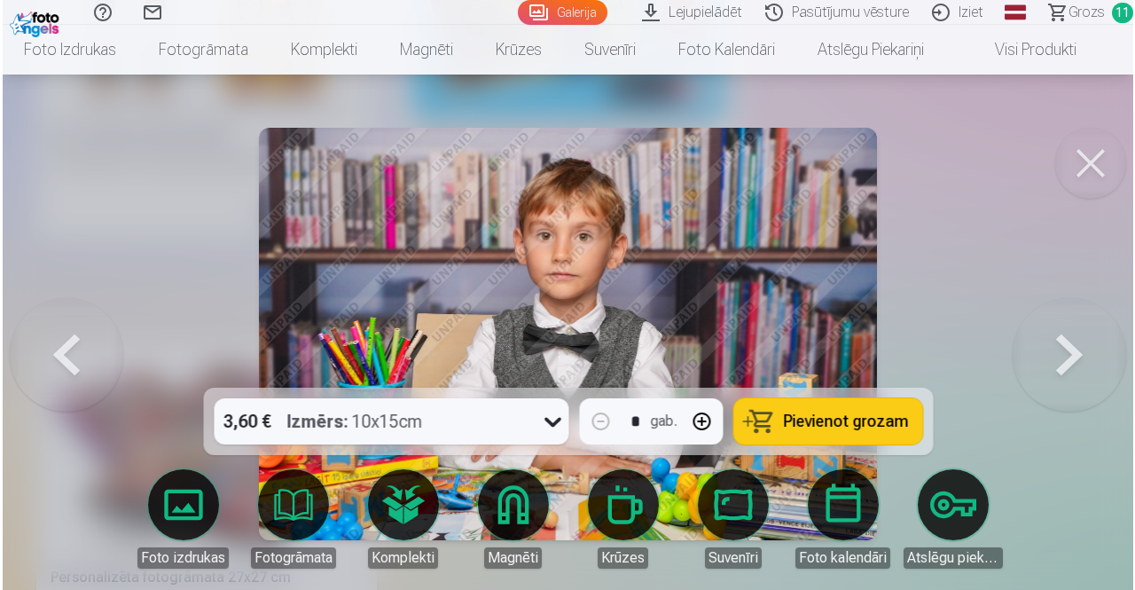
scroll to position [2668, 0]
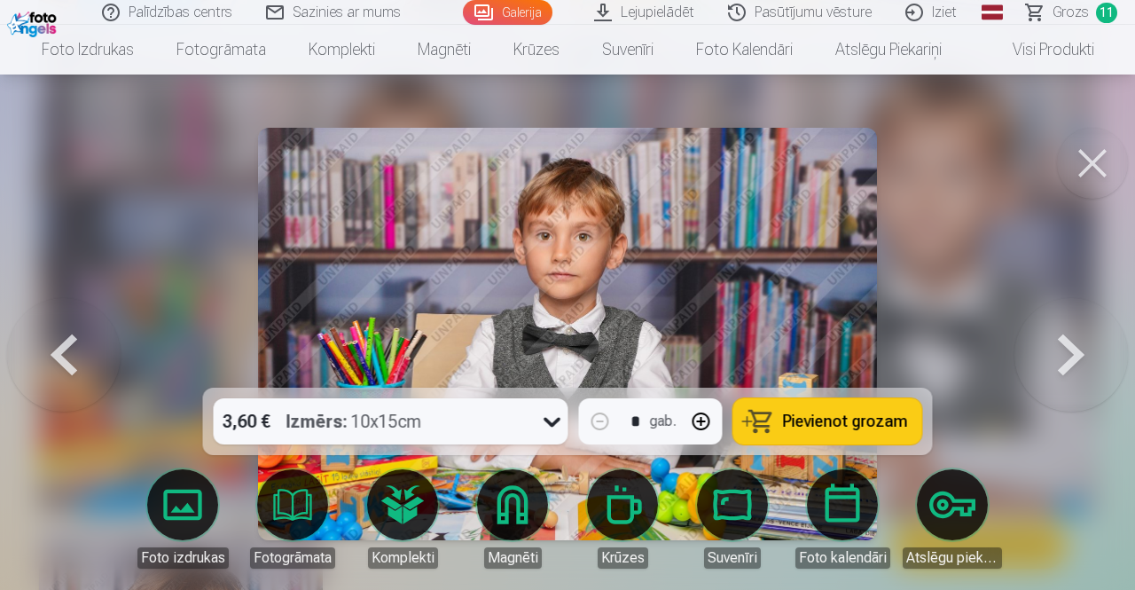
click at [830, 421] on span "Pievienot grozam" at bounding box center [845, 421] width 125 height 16
click at [428, 268] on img at bounding box center [567, 334] width 619 height 412
click at [953, 280] on div at bounding box center [567, 295] width 1135 height 590
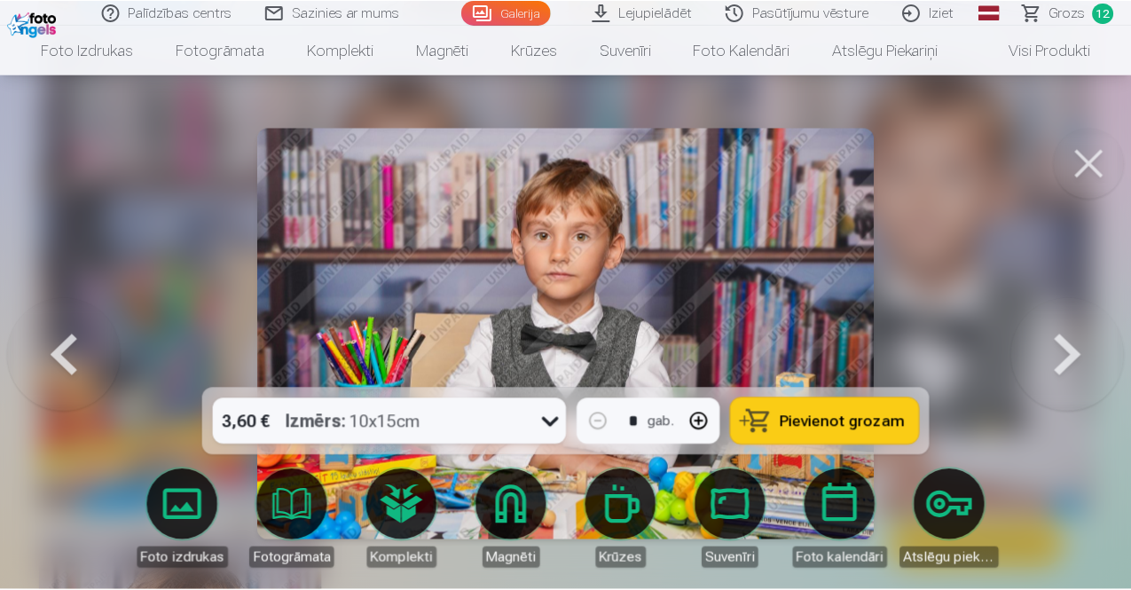
scroll to position [2661, 0]
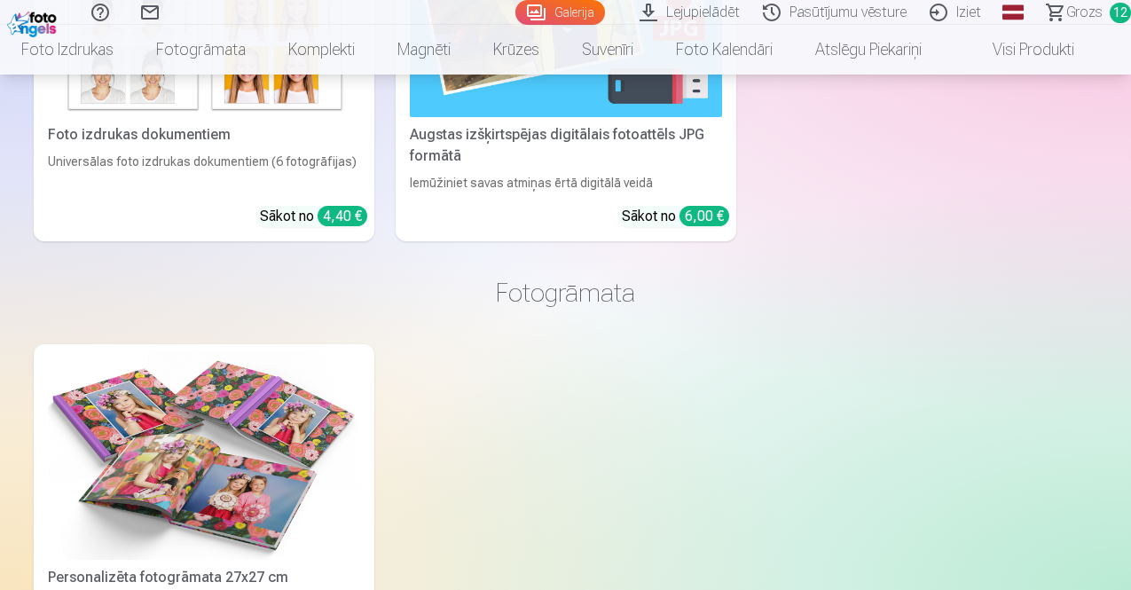
click at [1066, 12] on span "Grozs" at bounding box center [1084, 12] width 36 height 21
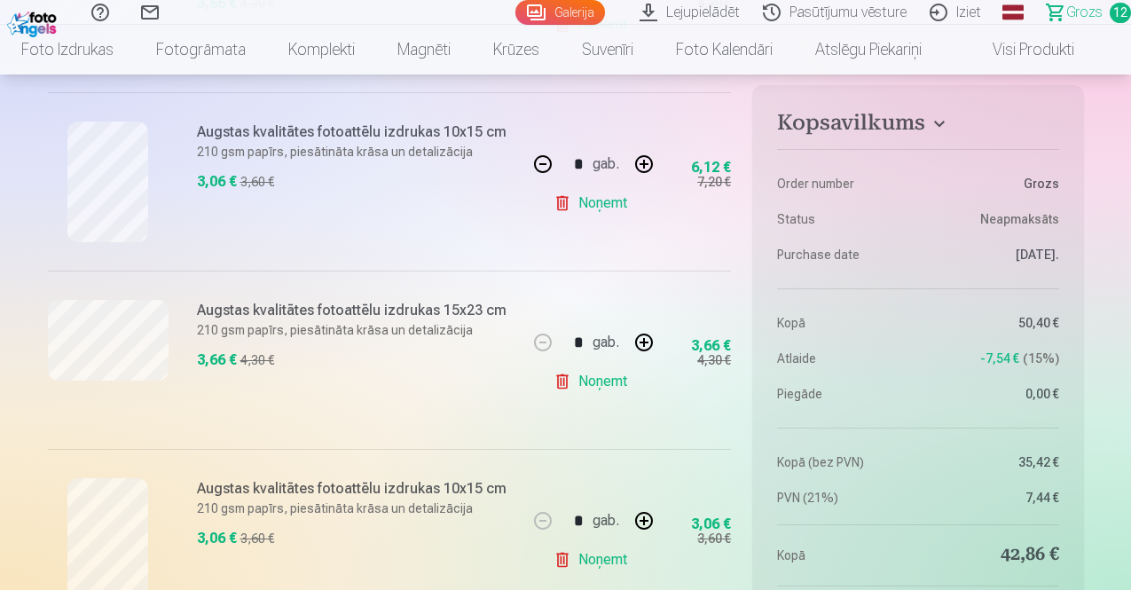
scroll to position [1153, 0]
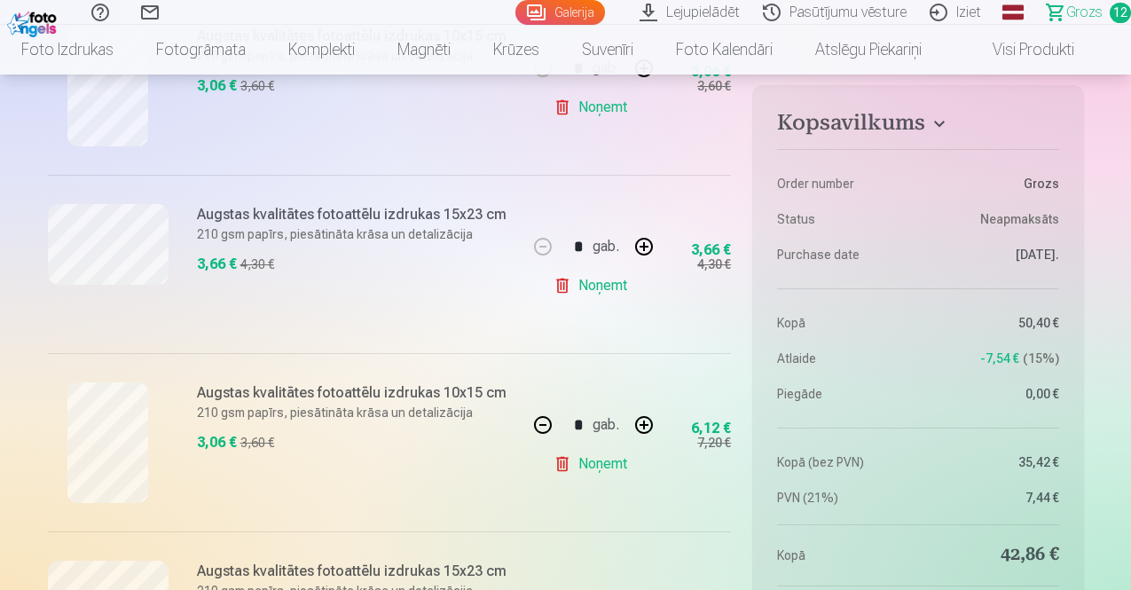
click at [515, 12] on link "Galerija" at bounding box center [560, 12] width 90 height 25
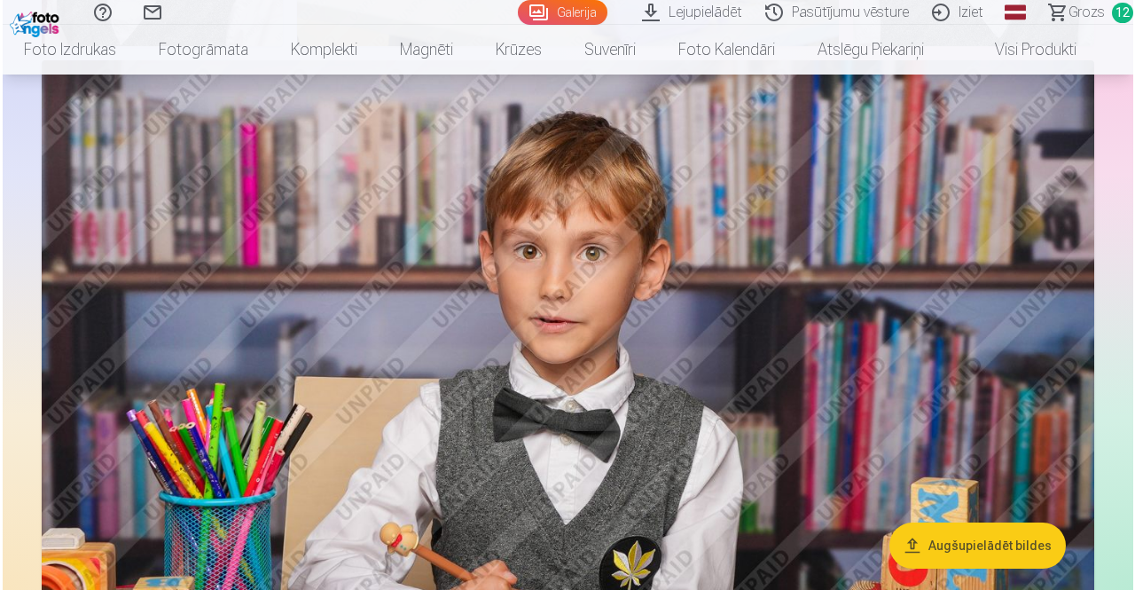
scroll to position [710, 0]
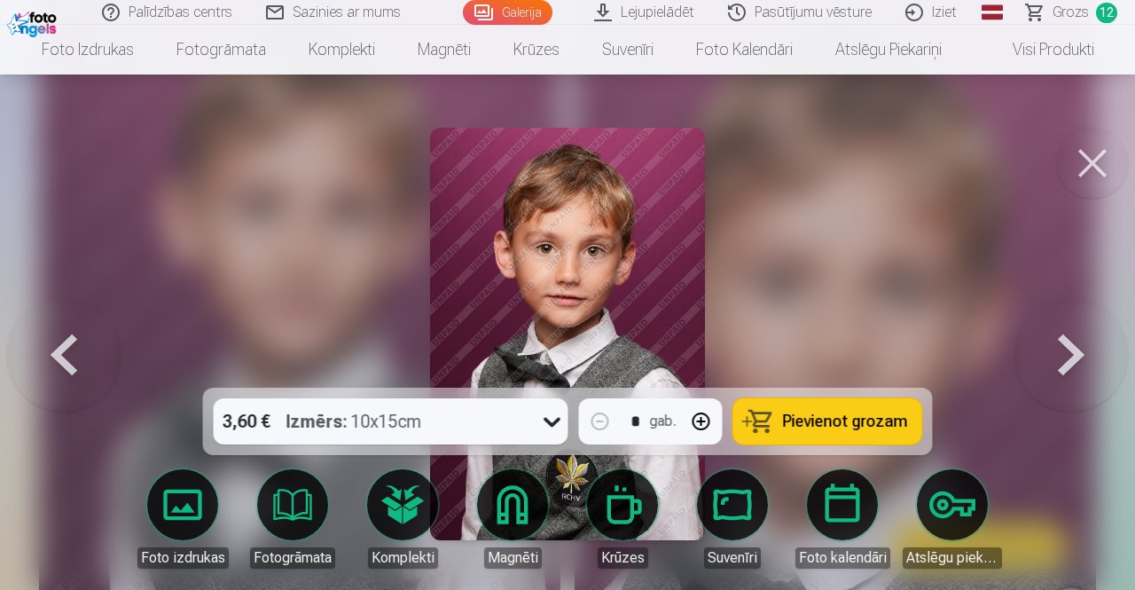
click at [429, 420] on div "3,60 € Izmērs : 10x15cm" at bounding box center [374, 421] width 321 height 46
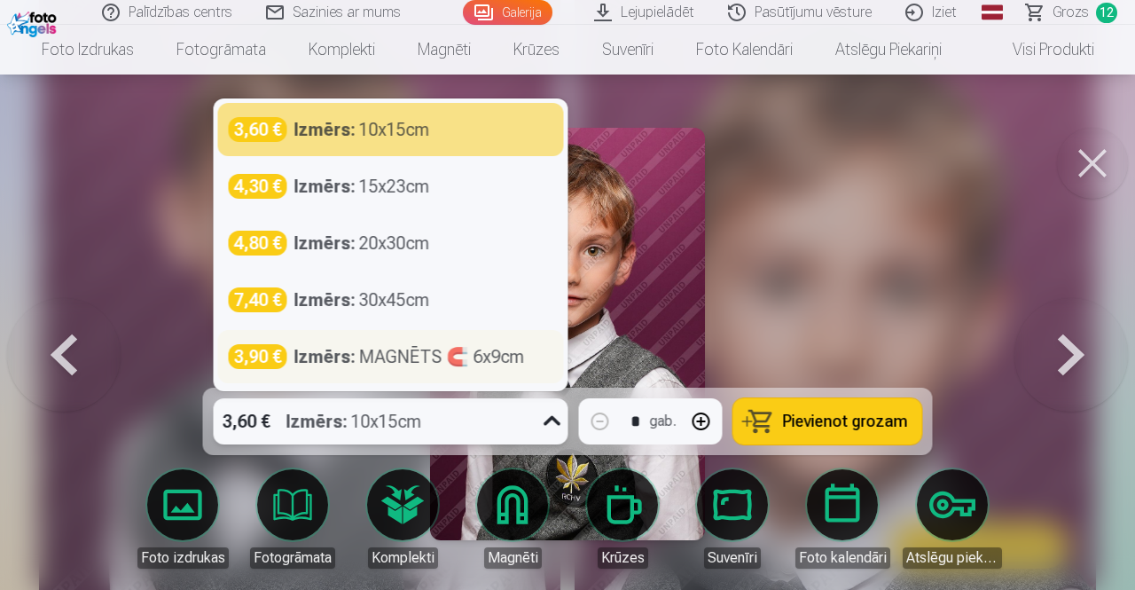
click at [402, 365] on div "Izmērs : MAGNĒTS 🧲 6x9cm" at bounding box center [409, 356] width 231 height 25
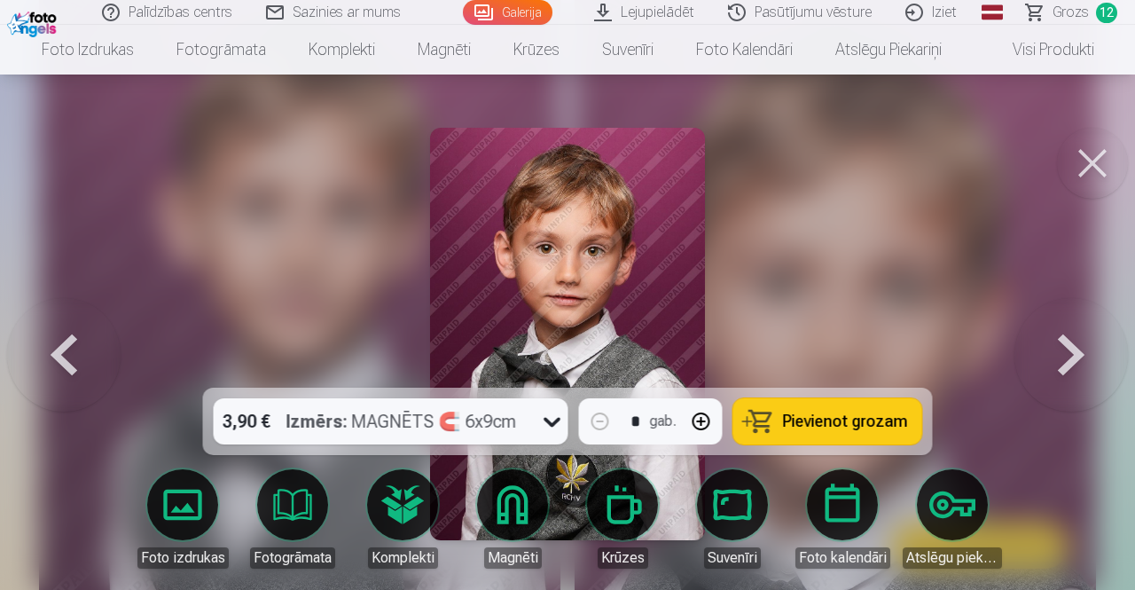
click at [789, 421] on span "Pievienot grozam" at bounding box center [845, 421] width 125 height 16
click at [1066, 11] on span "Grozs" at bounding box center [1071, 12] width 36 height 21
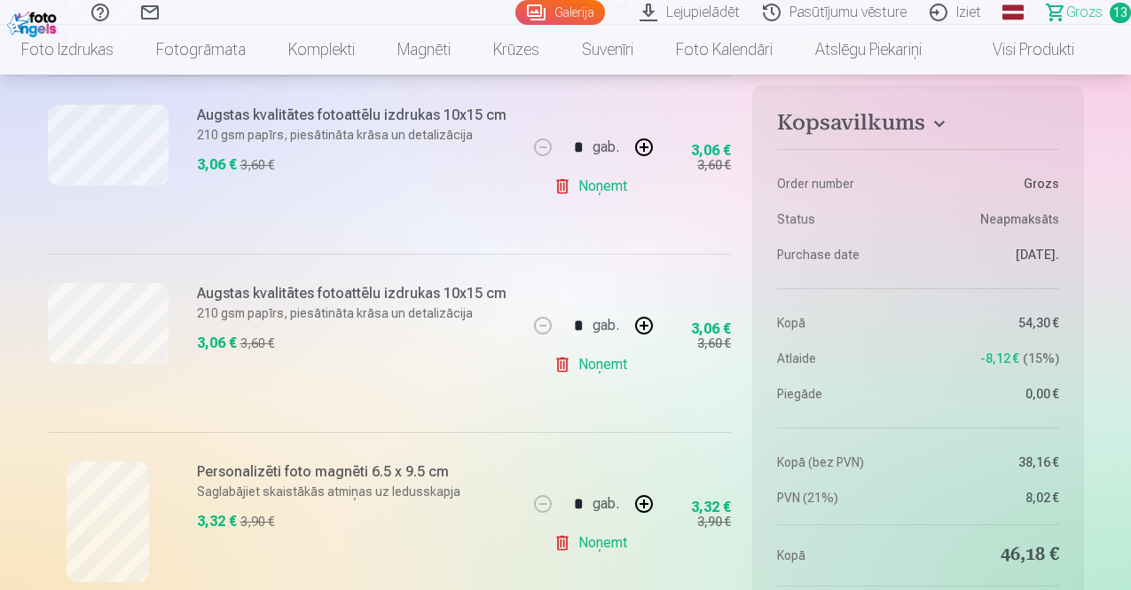
scroll to position [2306, 0]
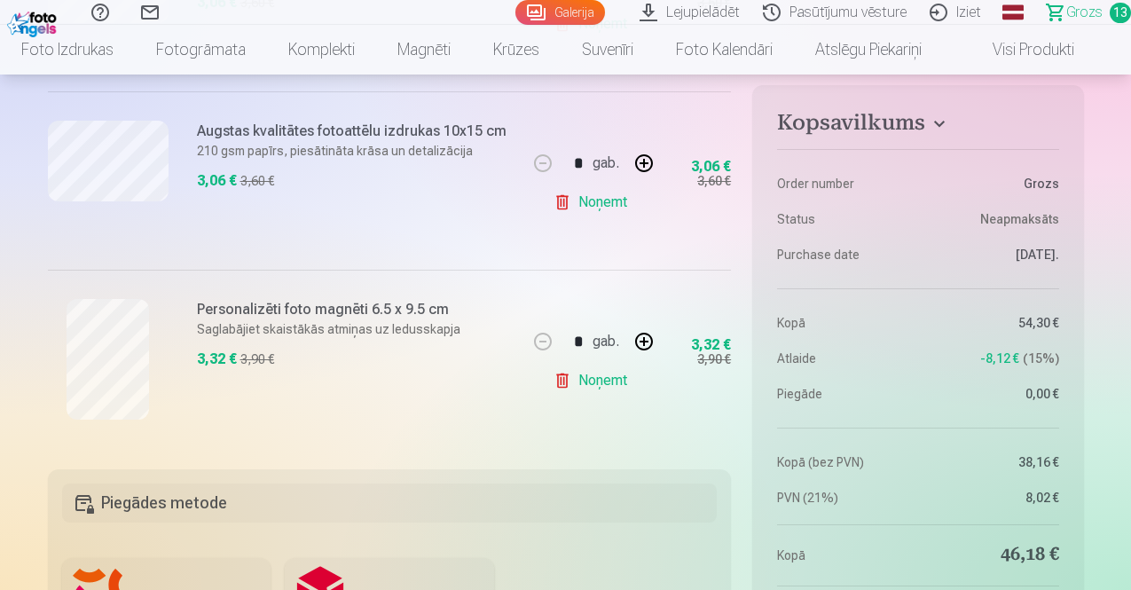
click at [638, 341] on button "button" at bounding box center [644, 341] width 43 height 43
type input "*"
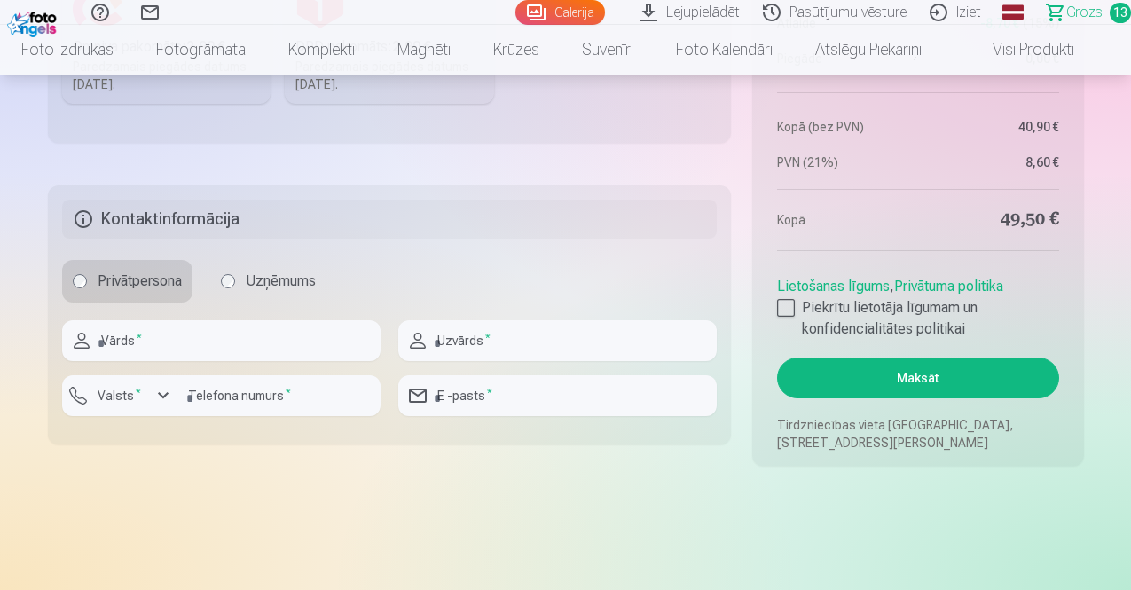
scroll to position [3016, 0]
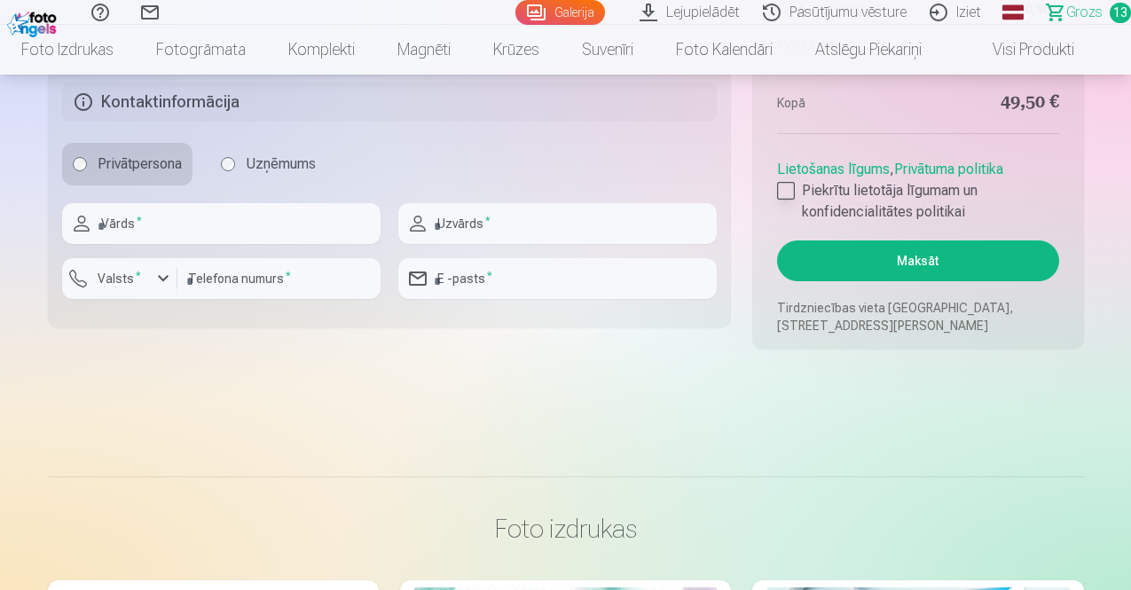
click at [788, 183] on div at bounding box center [786, 191] width 18 height 18
click at [901, 264] on button "Maksāt" at bounding box center [917, 260] width 281 height 41
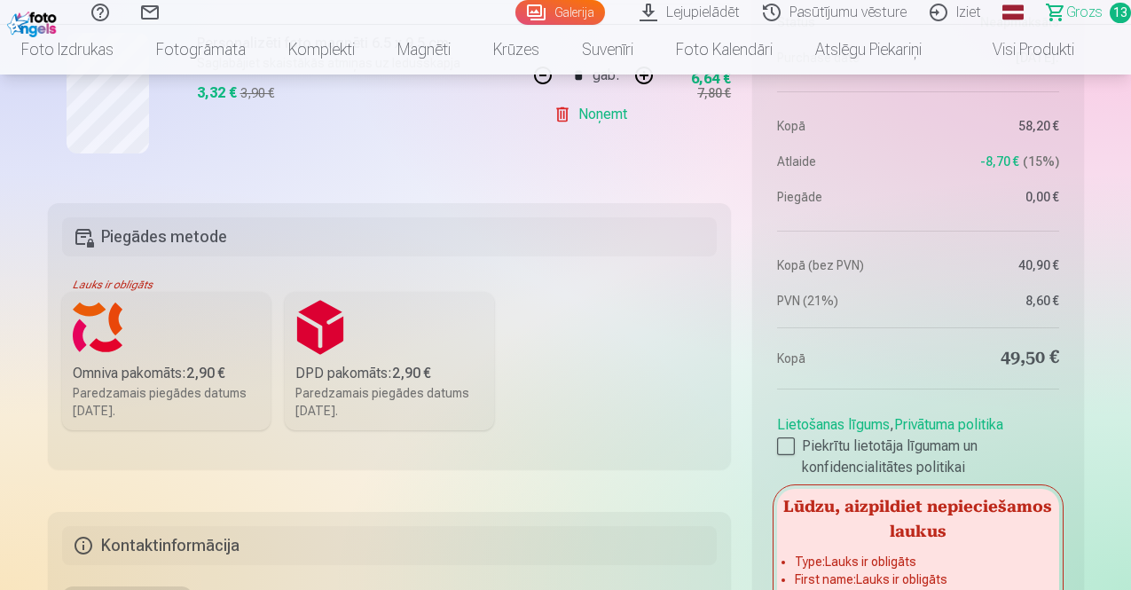
scroll to position [2661, 0]
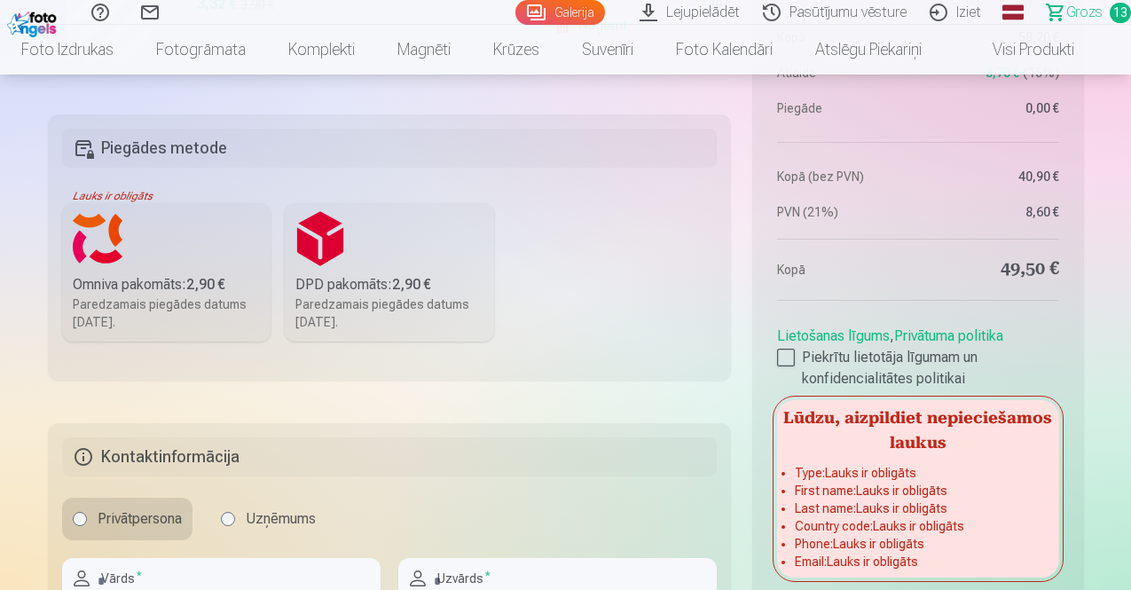
click at [220, 297] on div "Paredzamais piegādes datums 25.10.2025." at bounding box center [167, 312] width 188 height 35
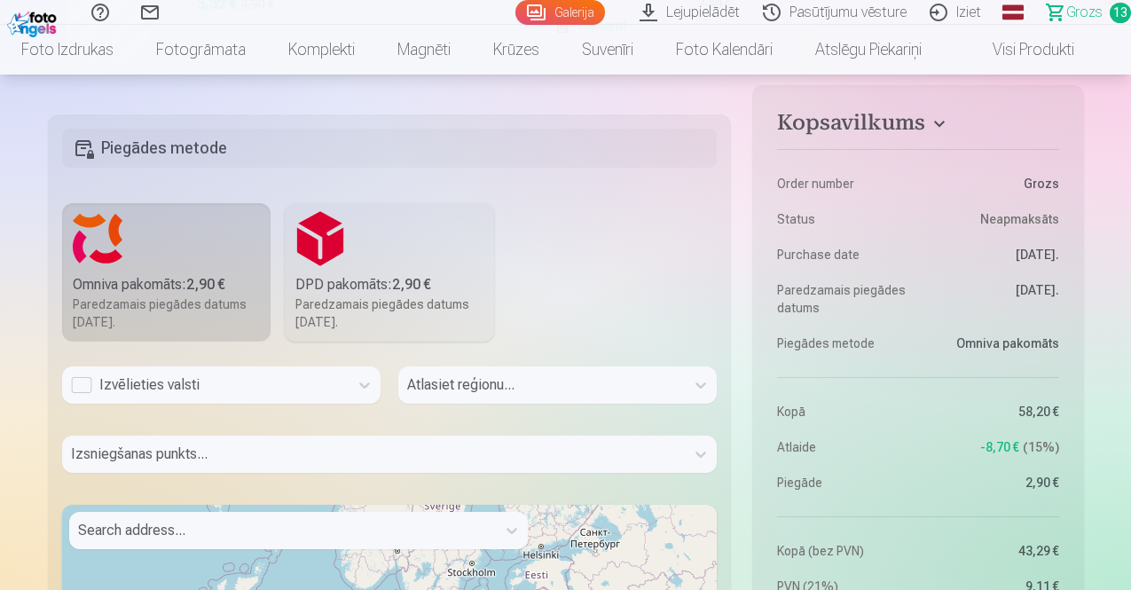
click at [262, 388] on div "Izvēlieties valsti" at bounding box center [205, 384] width 269 height 21
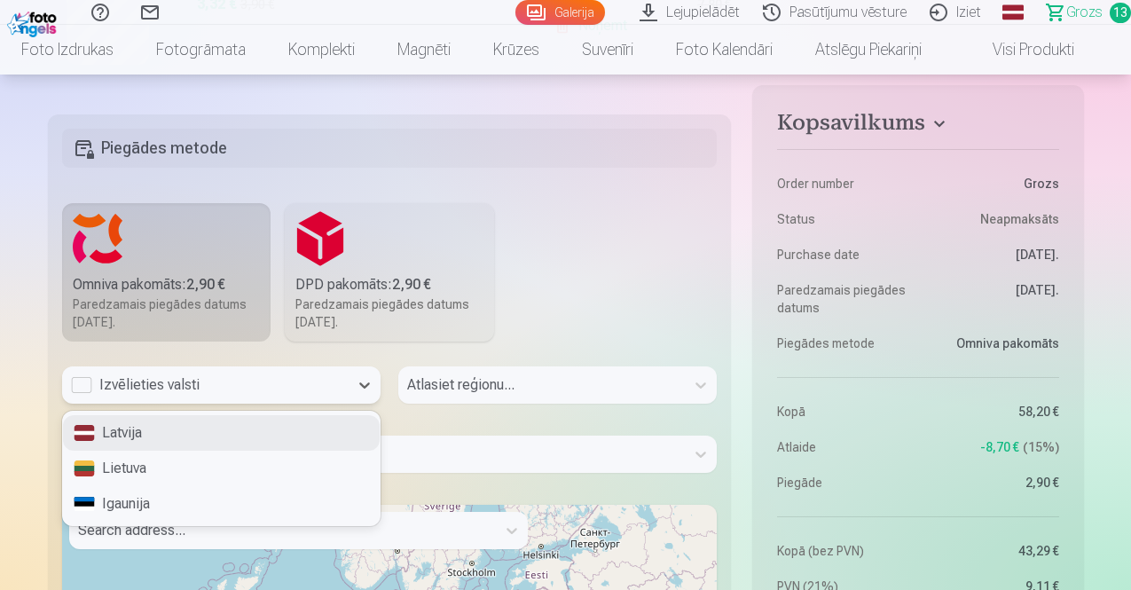
click at [165, 426] on div "Latvija" at bounding box center [221, 432] width 317 height 35
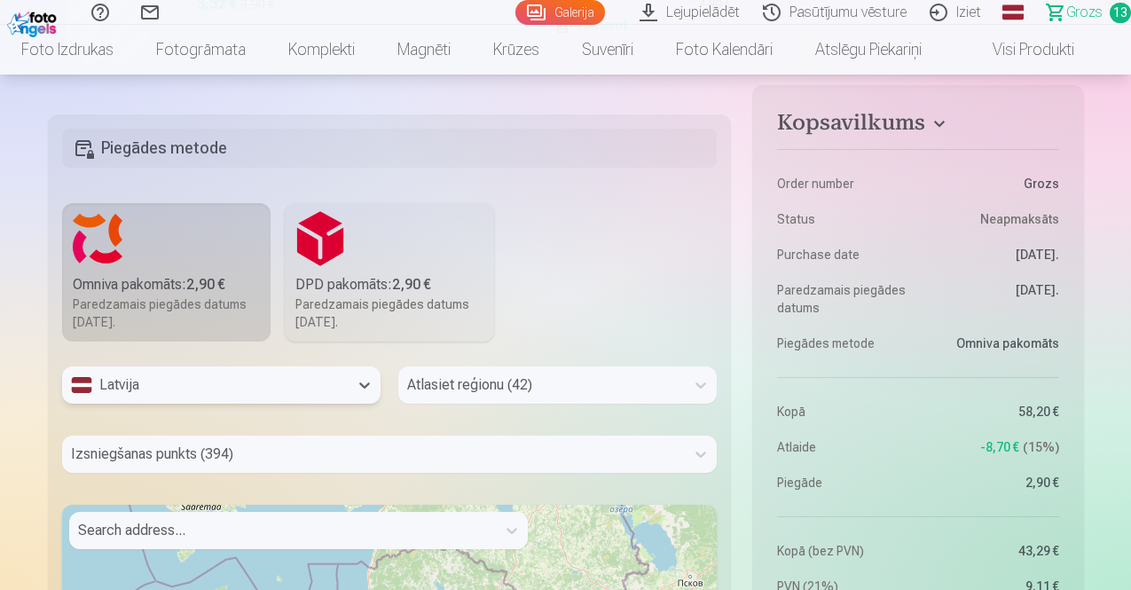
click at [434, 381] on div "Atlasiet reģionu (42)" at bounding box center [557, 384] width 318 height 37
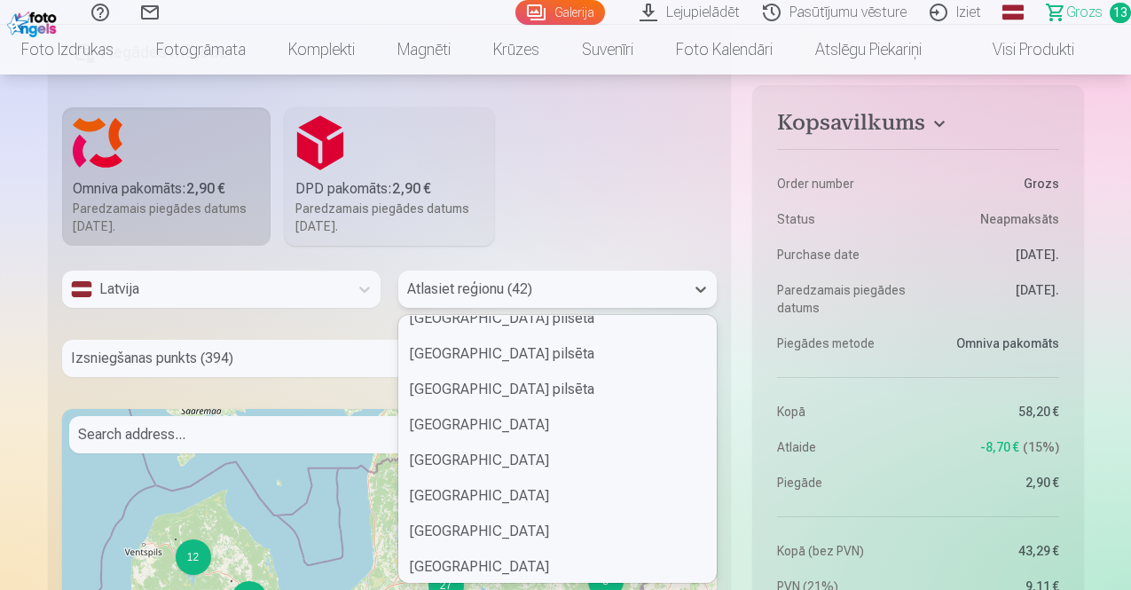
scroll to position [344, 0]
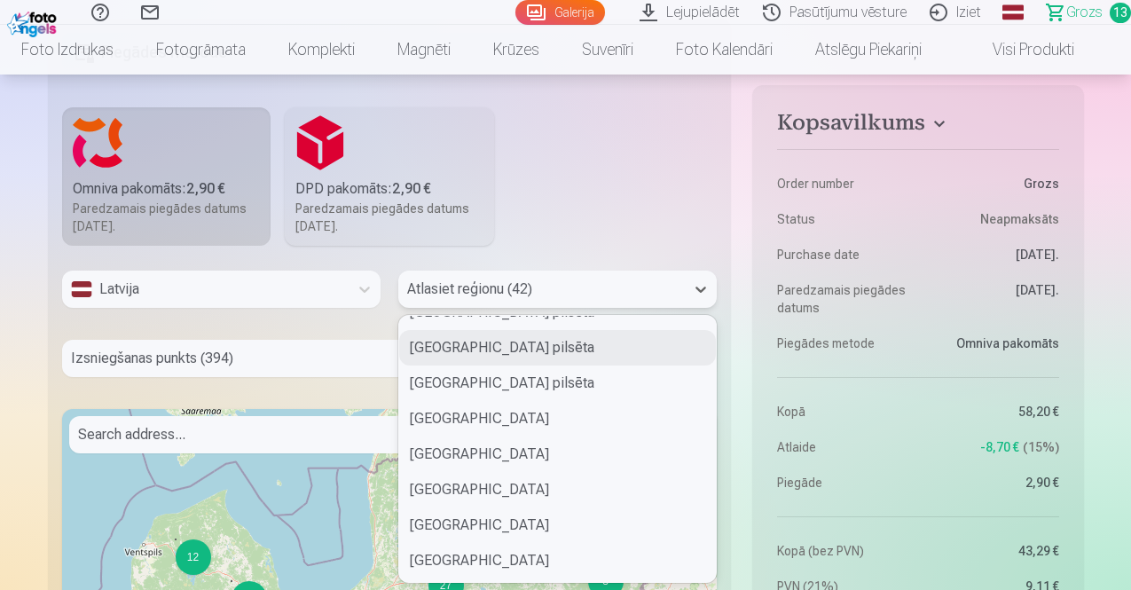
click at [464, 351] on div "Rīgas pilsēta" at bounding box center [557, 347] width 317 height 35
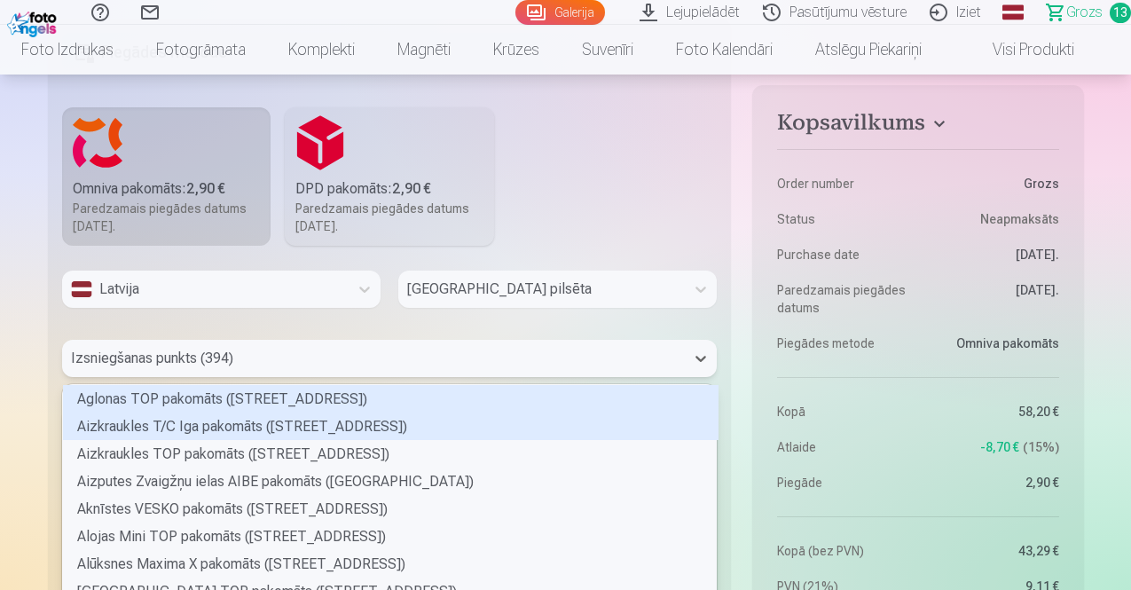
click at [280, 366] on div "394 results available. Use Up and Down to choose options, press Enter to select…" at bounding box center [390, 358] width 656 height 37
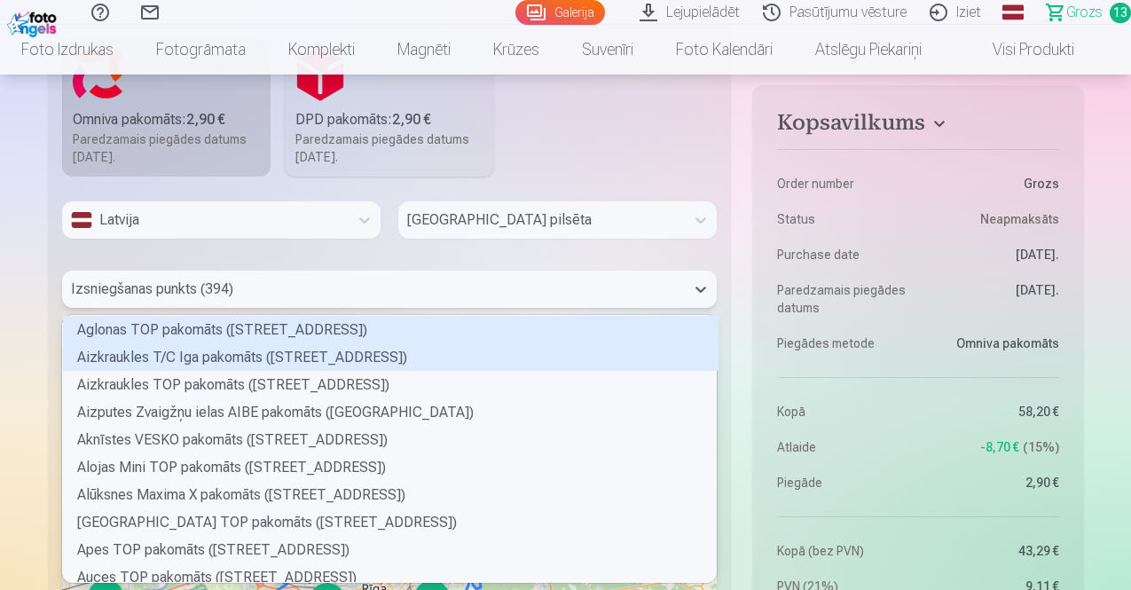
scroll to position [262, 649]
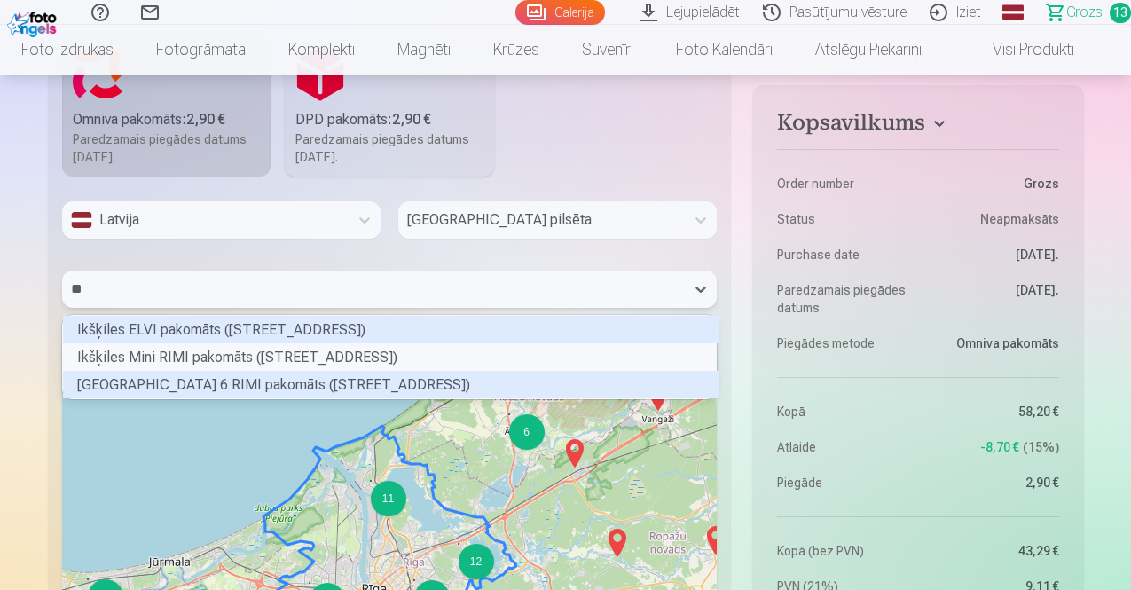
type input "***"
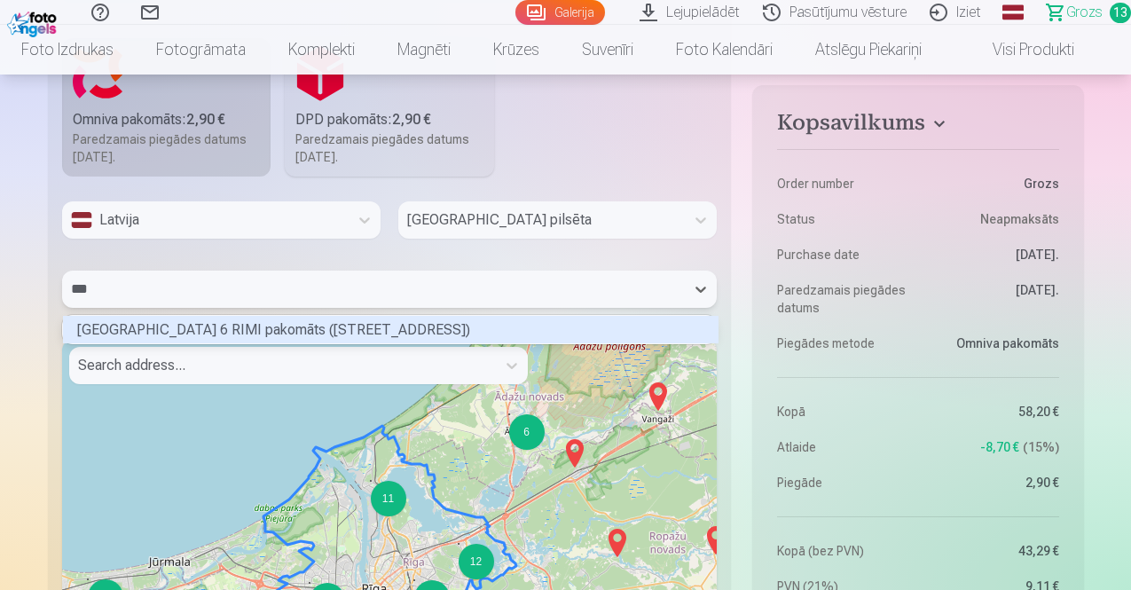
click at [345, 326] on div "Rīgas Ķīšezera ielas 6 RIMI pakomāts (Ķīšezera iela 6)" at bounding box center [391, 329] width 656 height 27
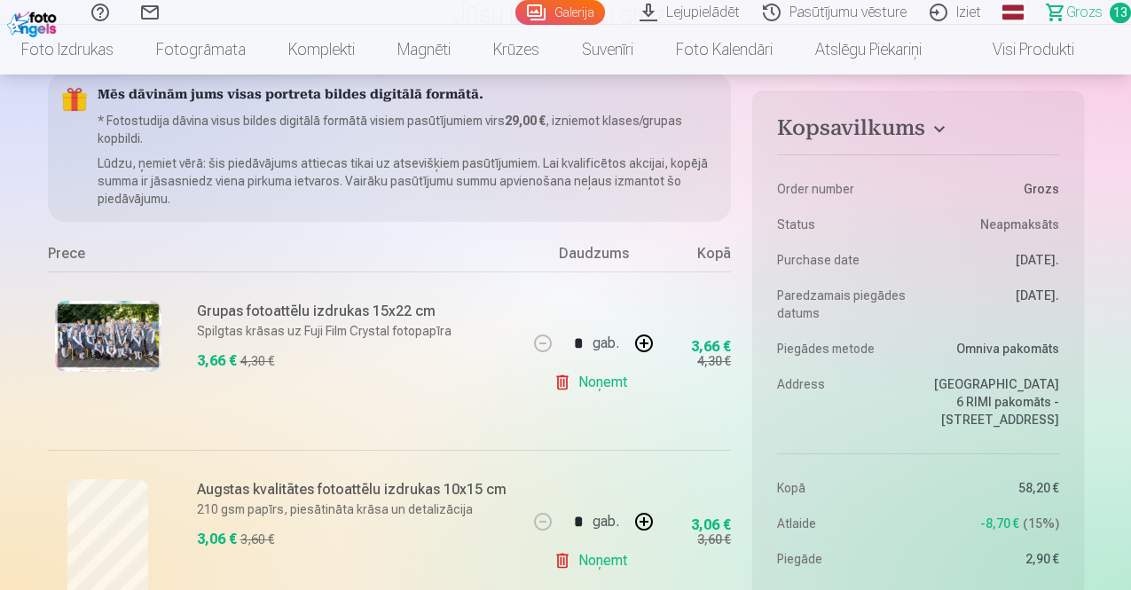
scroll to position [0, 0]
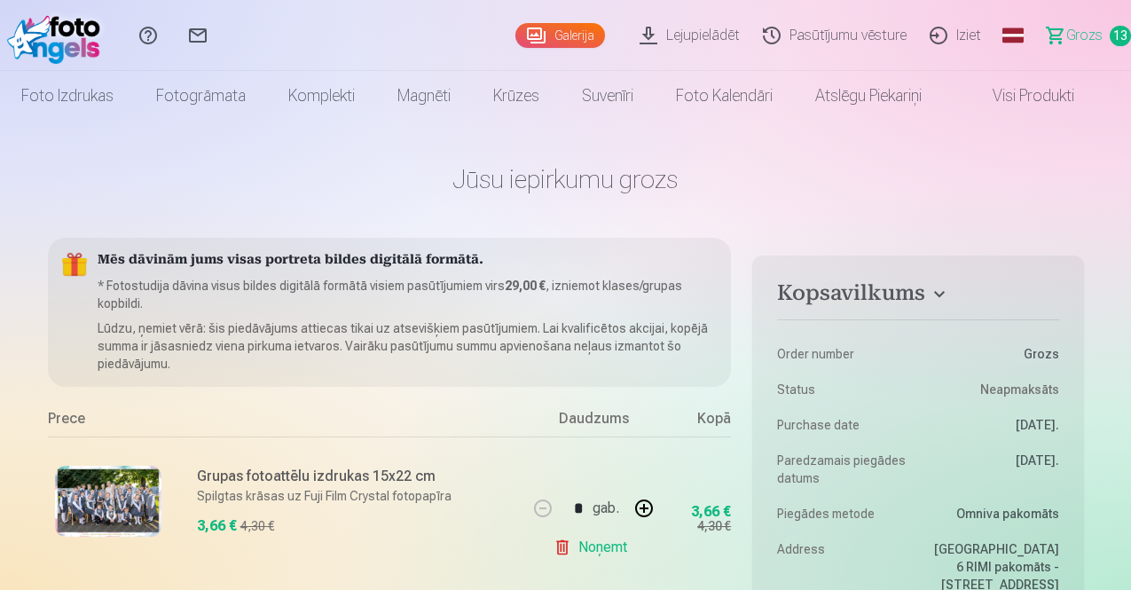
click at [45, 37] on img at bounding box center [58, 35] width 102 height 57
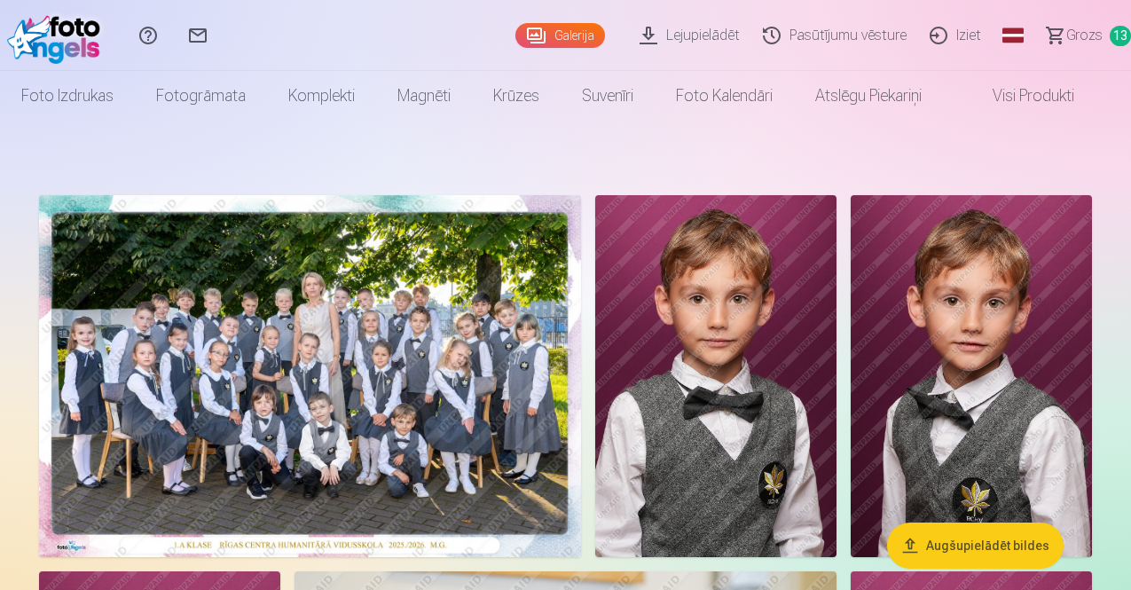
click at [42, 34] on img at bounding box center [58, 35] width 102 height 57
click at [76, 45] on img at bounding box center [58, 35] width 102 height 57
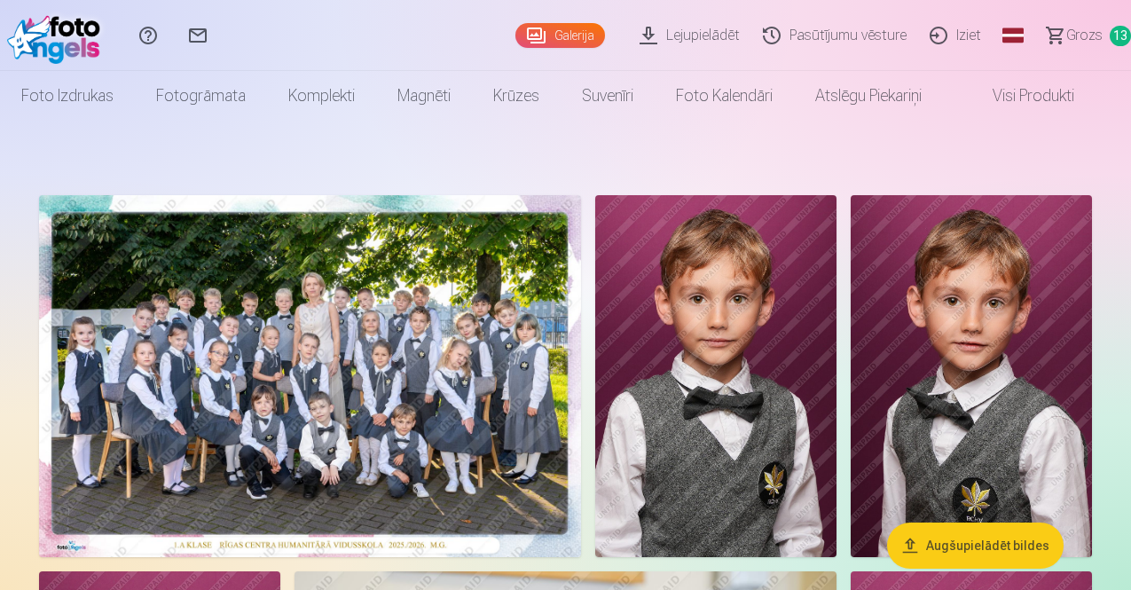
click at [542, 24] on link "Galerija" at bounding box center [560, 35] width 90 height 25
click at [660, 35] on link "Lejupielādēt" at bounding box center [692, 35] width 123 height 71
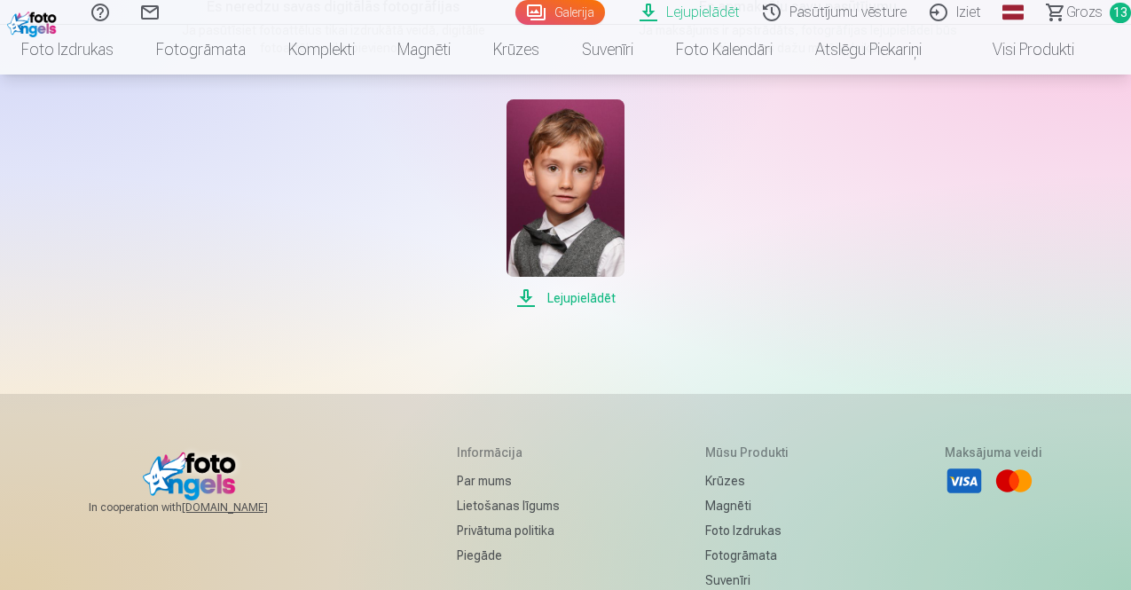
scroll to position [355, 0]
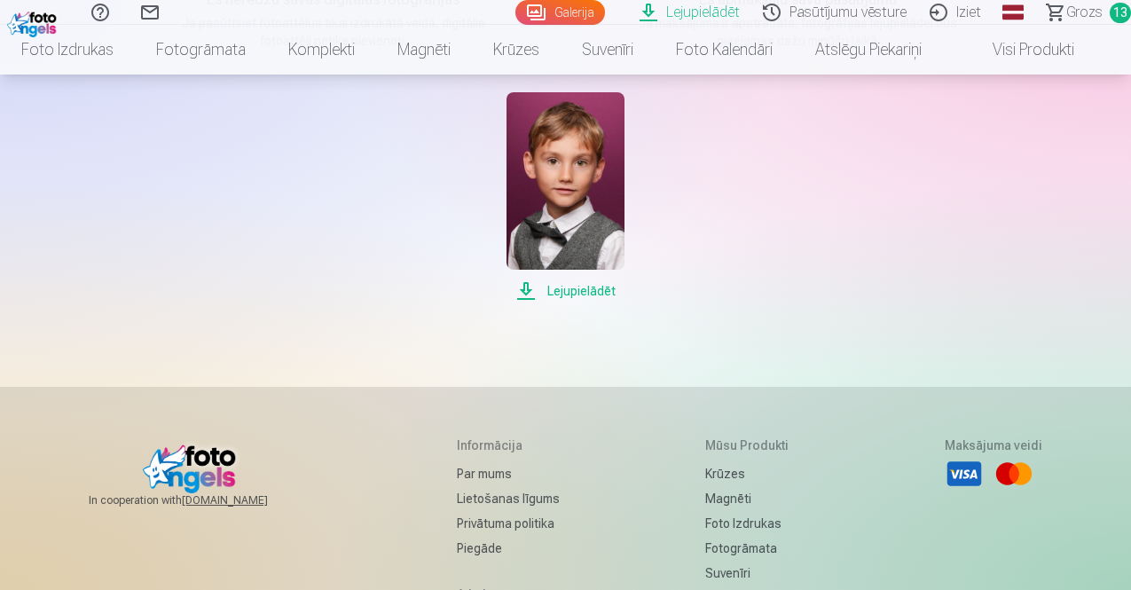
click at [594, 291] on span "Lejupielādēt" at bounding box center [565, 290] width 118 height 21
click at [750, 300] on div "Lejupielādēt" at bounding box center [565, 196] width 887 height 209
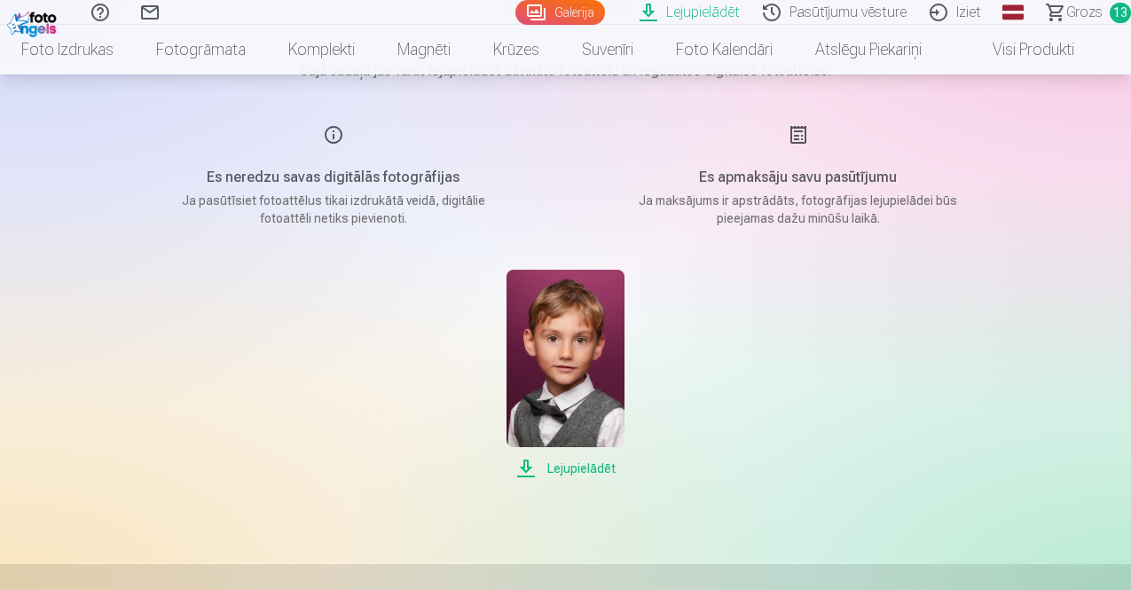
scroll to position [0, 0]
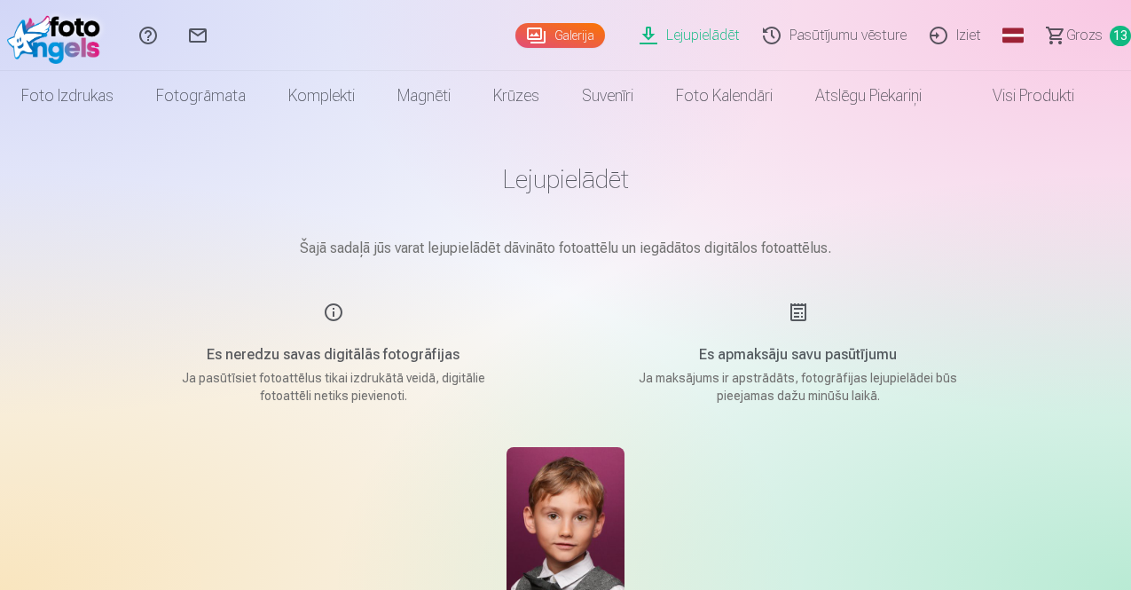
click at [66, 45] on img at bounding box center [58, 35] width 102 height 57
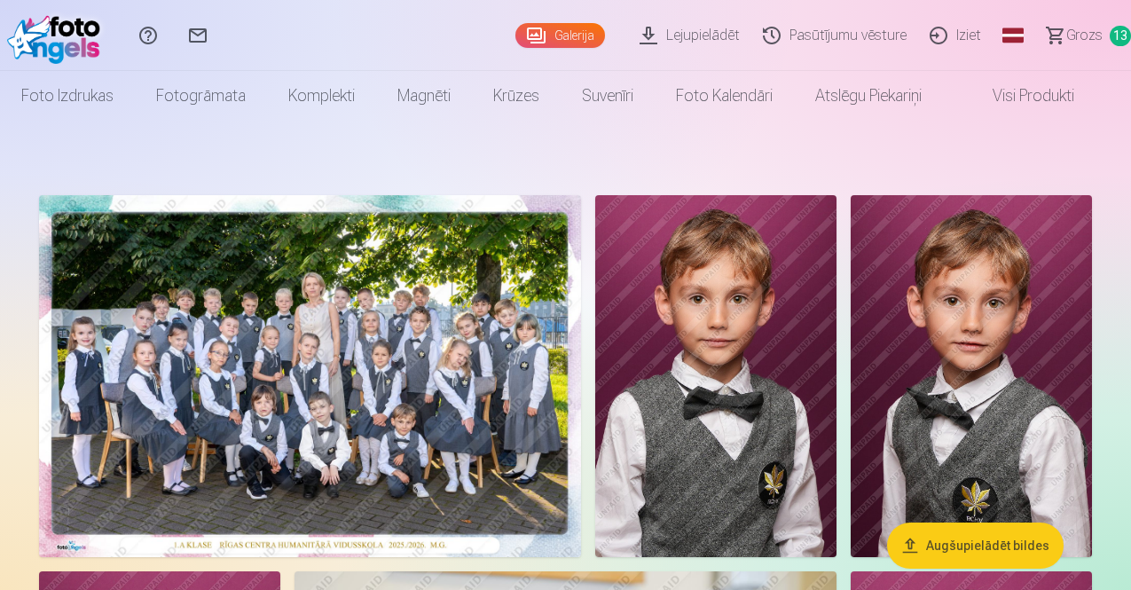
click at [515, 38] on link "Galerija" at bounding box center [560, 35] width 90 height 25
click at [515, 33] on link "Galerija" at bounding box center [560, 35] width 90 height 25
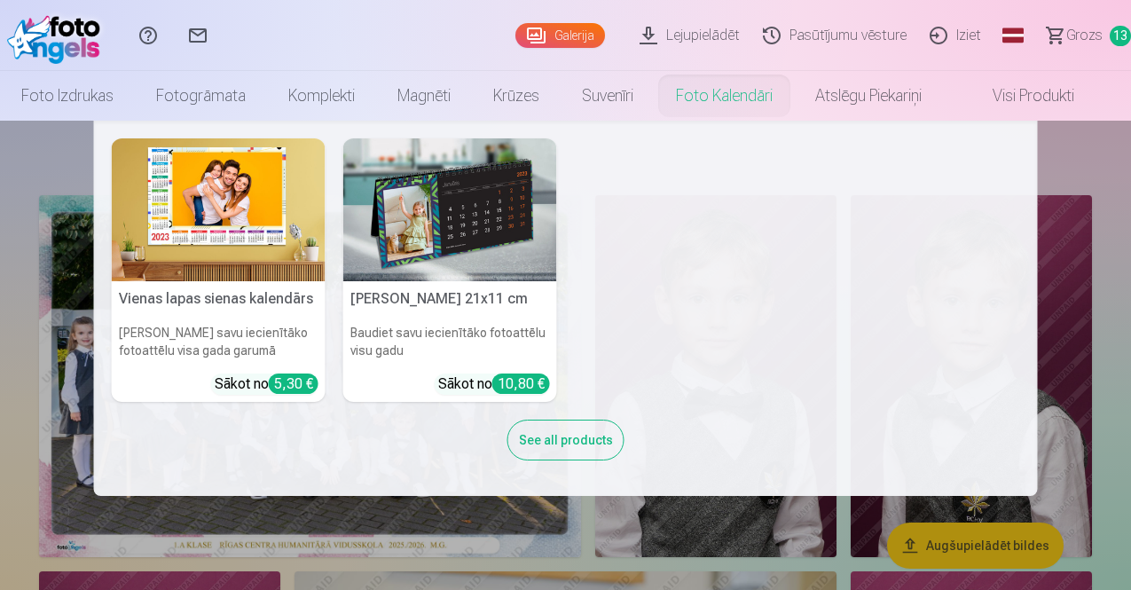
click at [1103, 217] on nav "Vienas lapas sienas kalendārs Parādiet savu iecienītāko fotoattēlu visa gada ga…" at bounding box center [565, 308] width 1131 height 375
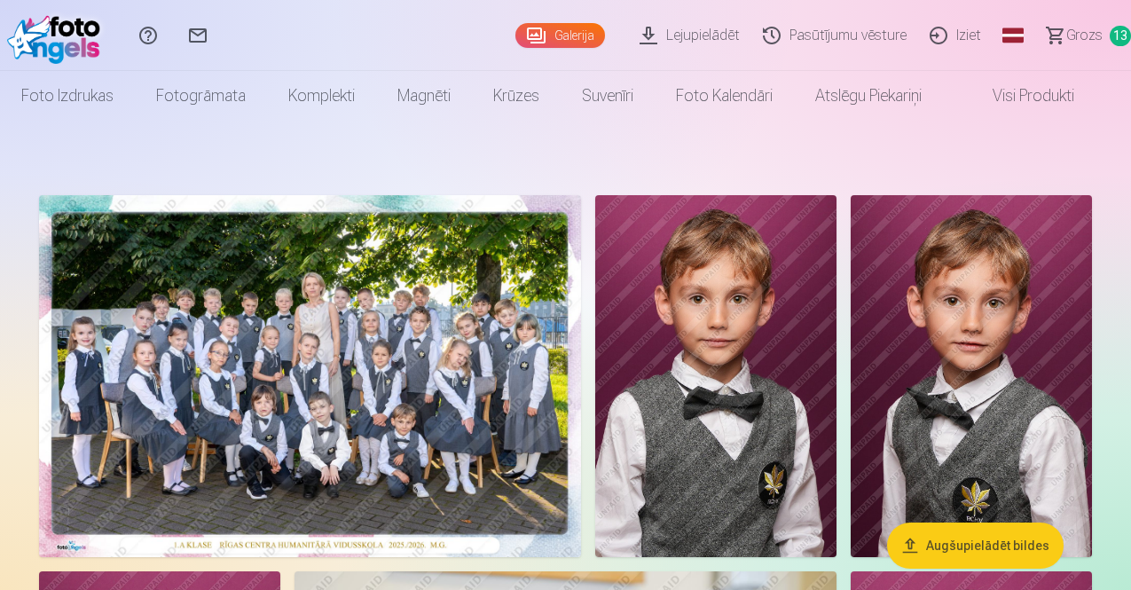
click at [1066, 38] on span "Grozs" at bounding box center [1084, 35] width 36 height 21
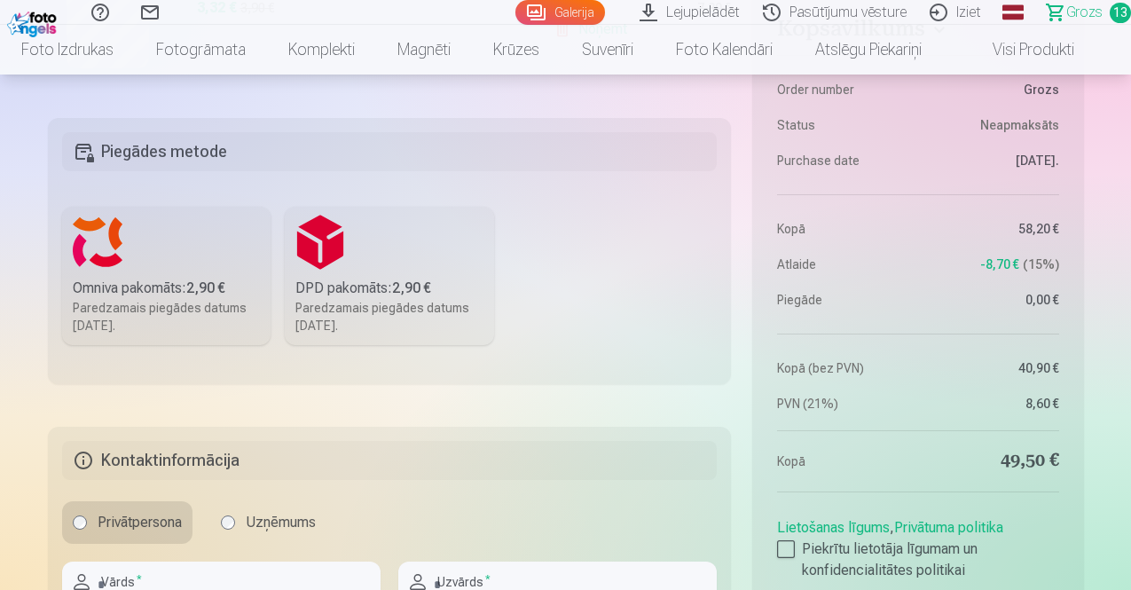
scroll to position [2661, 0]
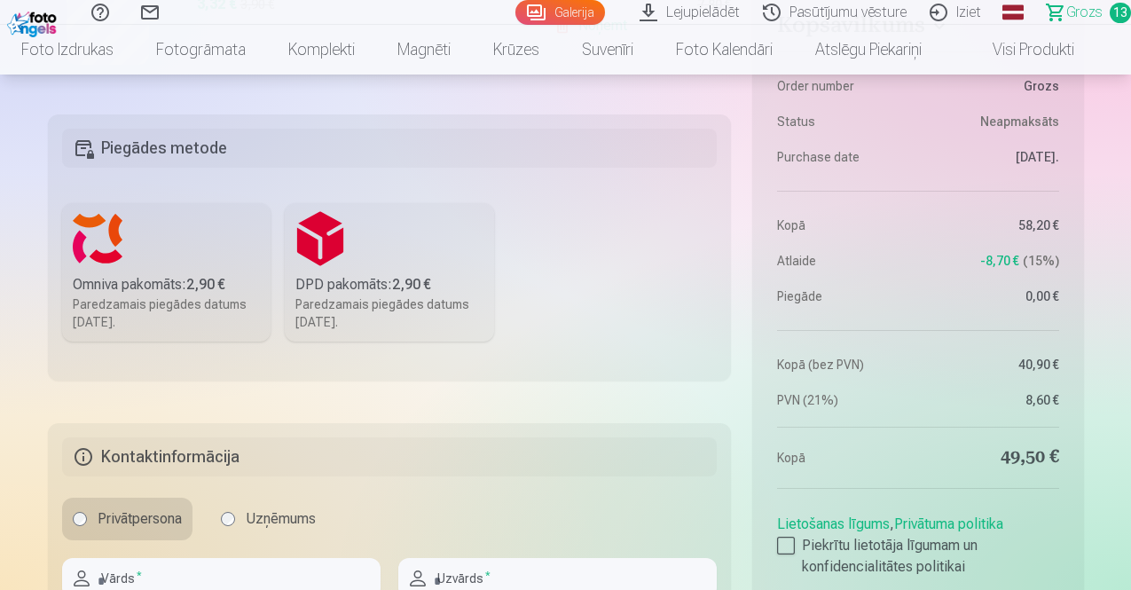
click at [148, 299] on div "Paredzamais piegādes datums 25.10.2025." at bounding box center [167, 312] width 188 height 35
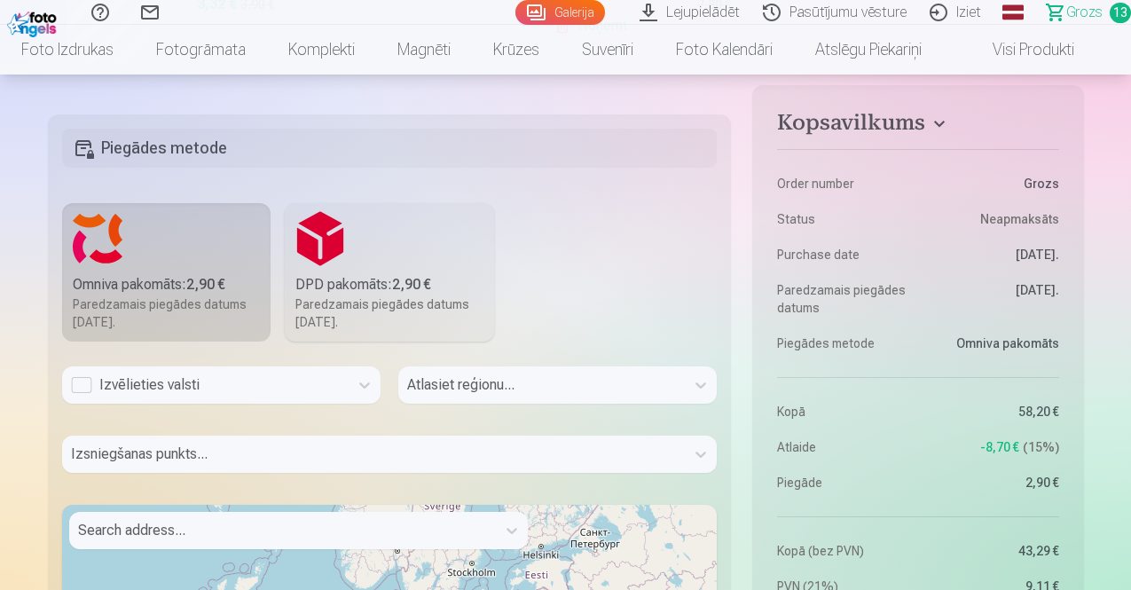
click at [206, 399] on div "Izvēlieties valsti" at bounding box center [205, 384] width 287 height 37
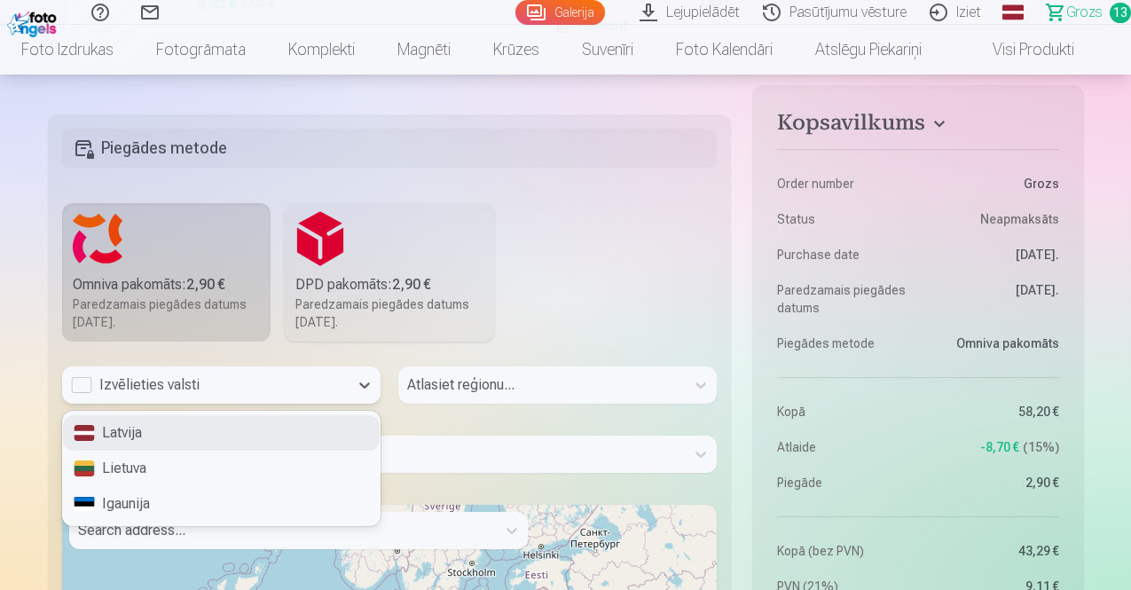
click at [174, 430] on div "Latvija" at bounding box center [221, 432] width 317 height 35
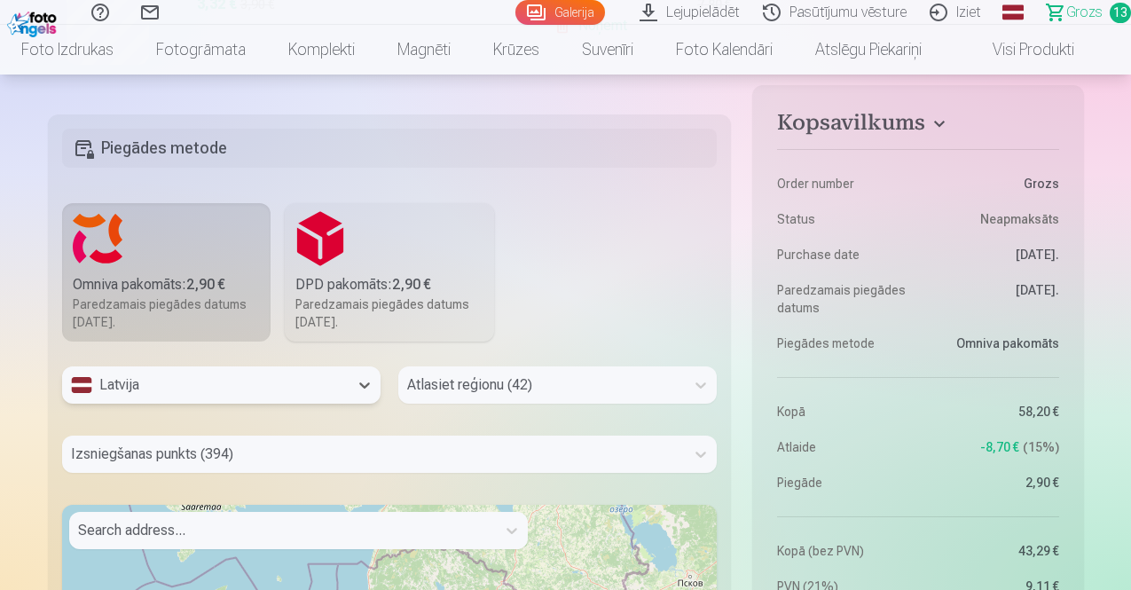
scroll to position [2757, 0]
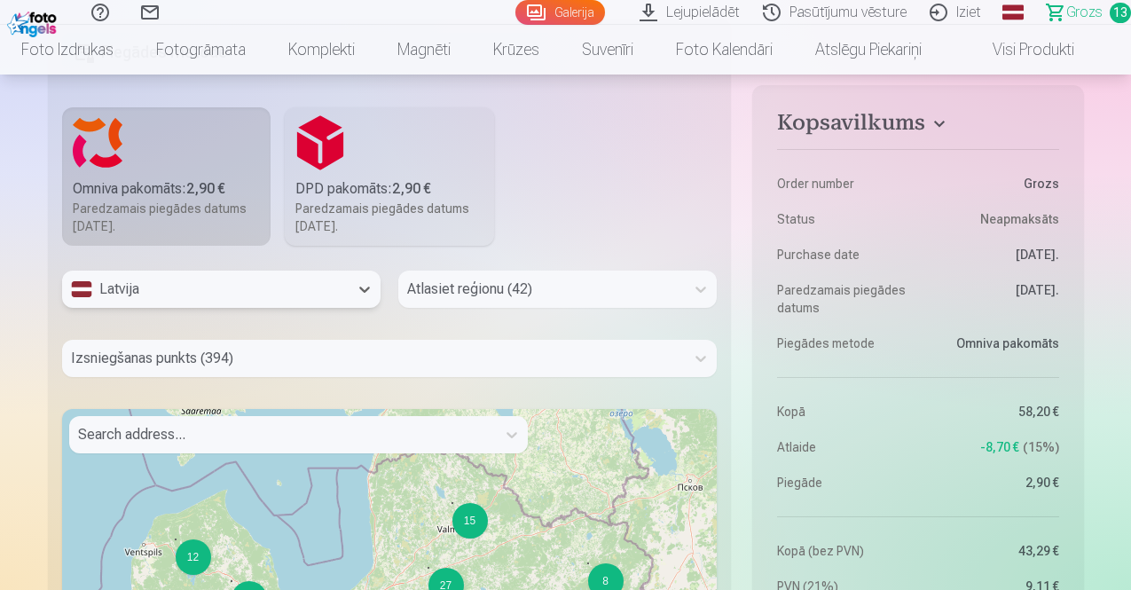
click at [460, 308] on div "Atlasiet reģionu (42)" at bounding box center [557, 289] width 318 height 37
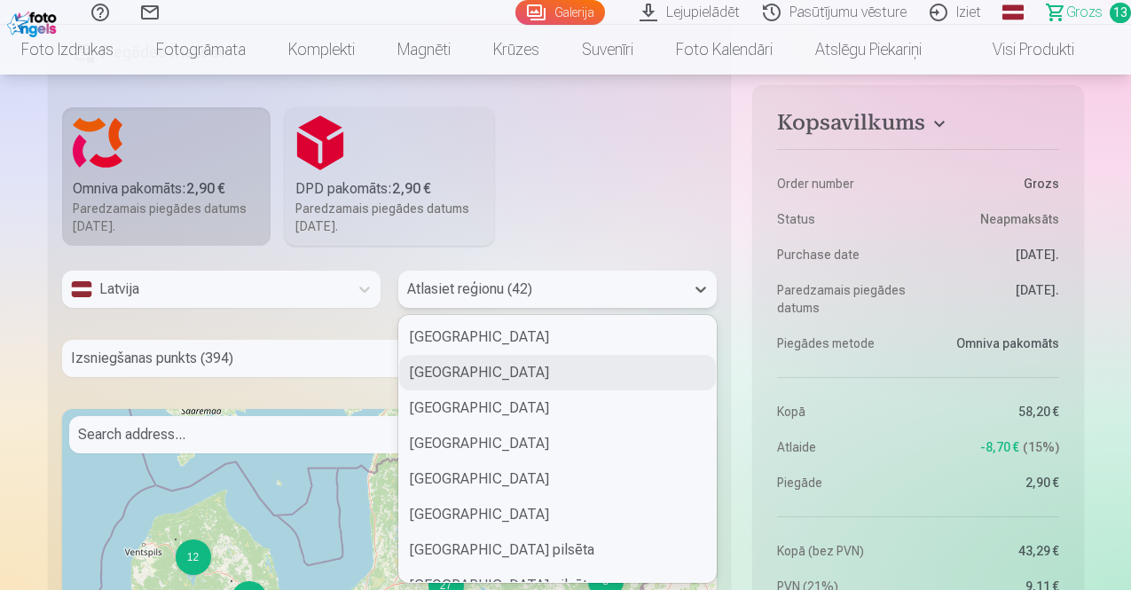
type input "*"
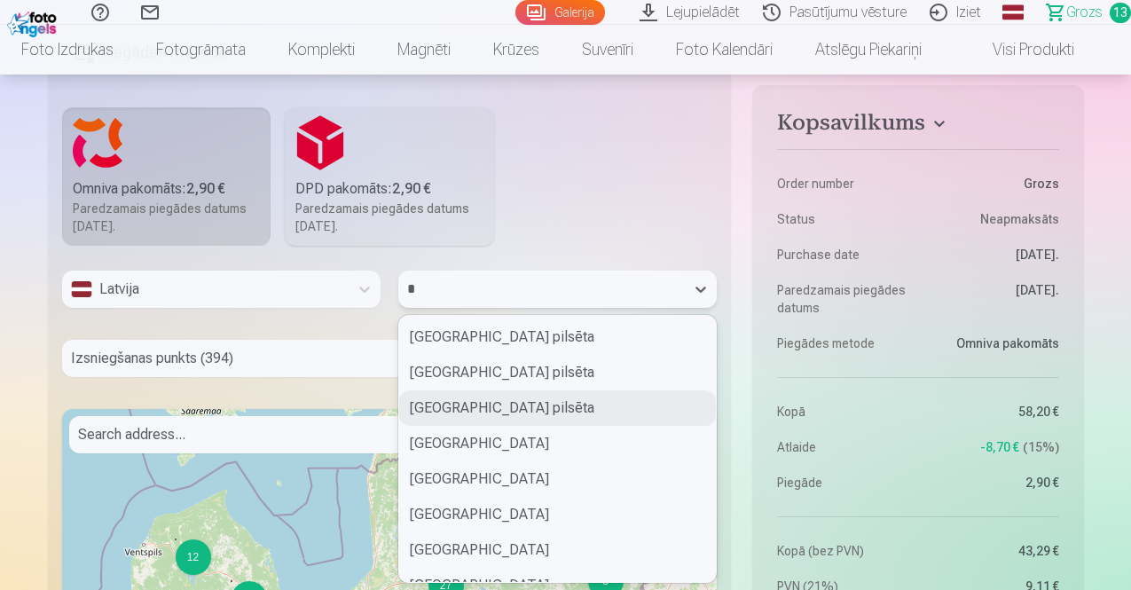
click at [453, 405] on div "Rīgas pilsēta" at bounding box center [557, 407] width 317 height 35
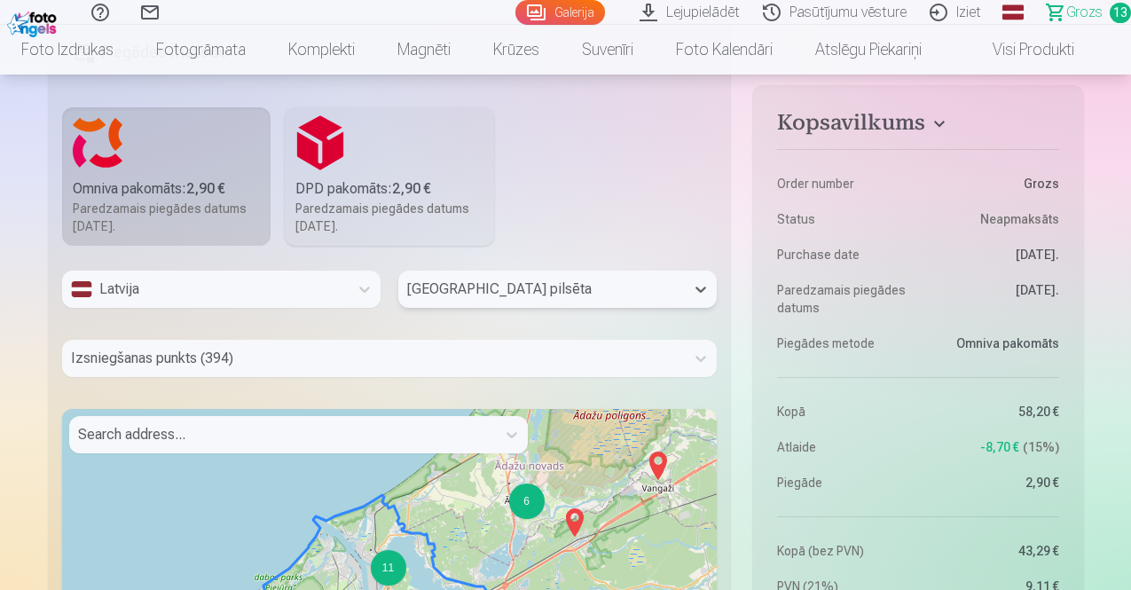
scroll to position [2826, 0]
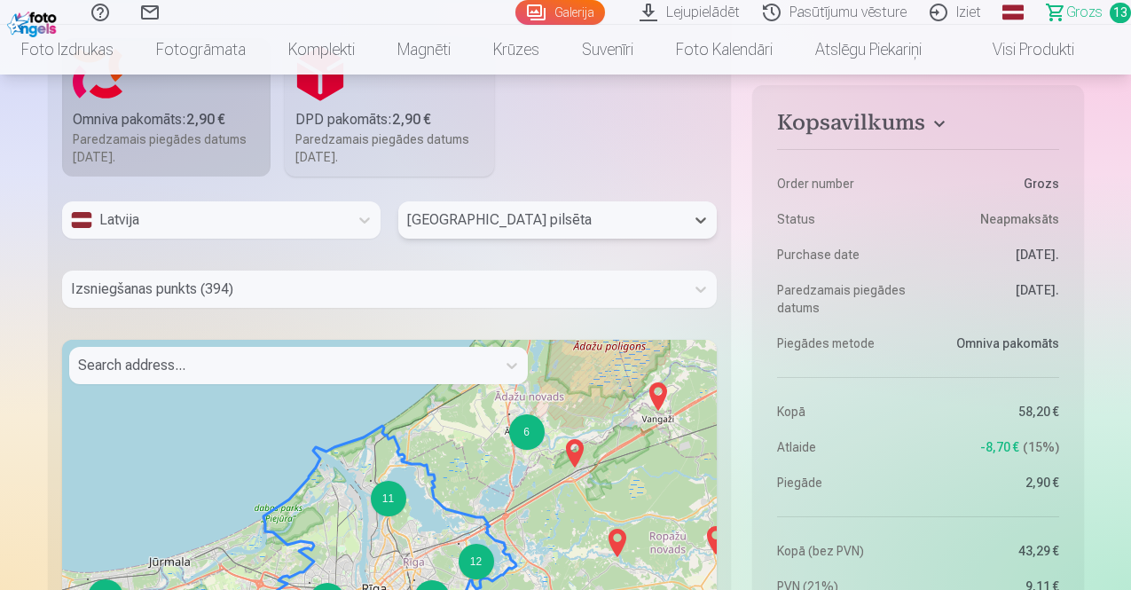
click at [272, 308] on div "Izsniegšanas punkts (394)" at bounding box center [390, 289] width 656 height 37
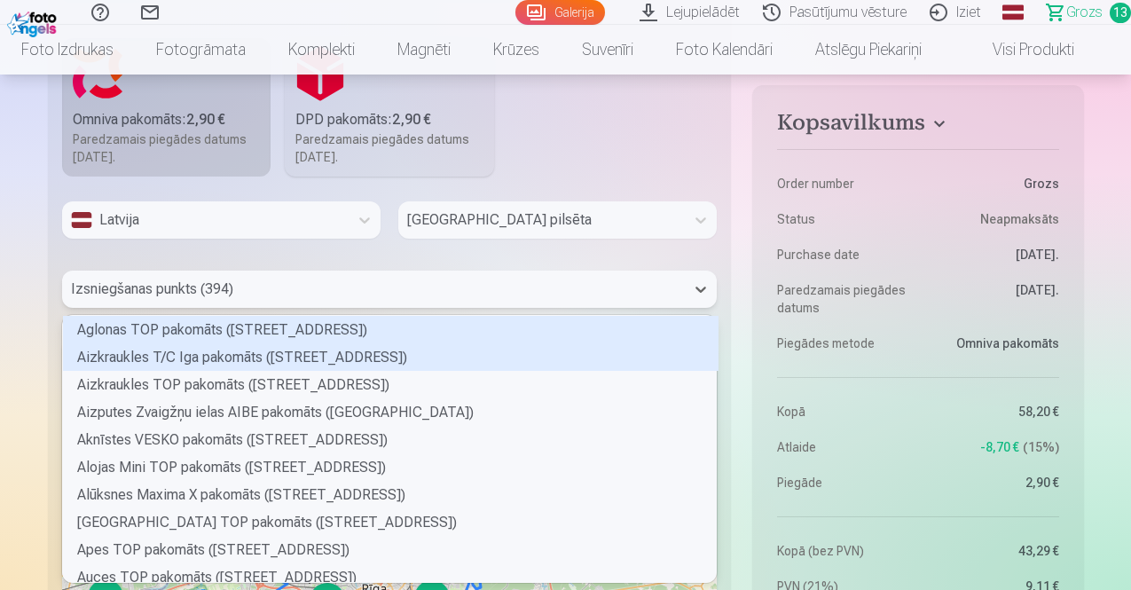
scroll to position [262, 649]
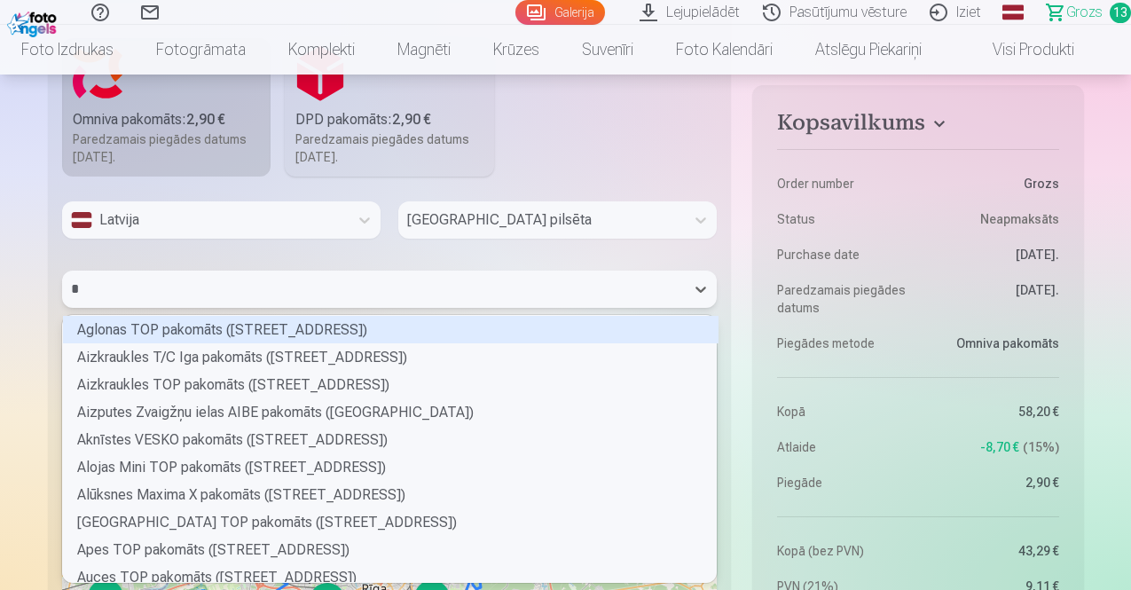
type input "**"
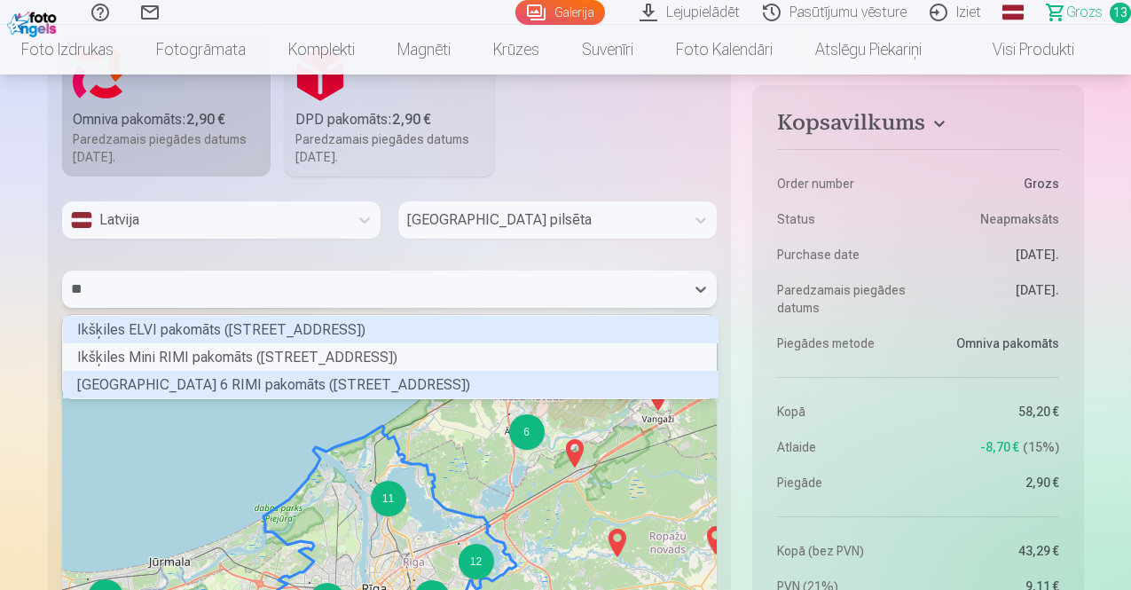
click at [172, 389] on div "Rīgas Ķīšezera ielas 6 RIMI pakomāts (Ķīšezera iela 6)" at bounding box center [391, 384] width 656 height 27
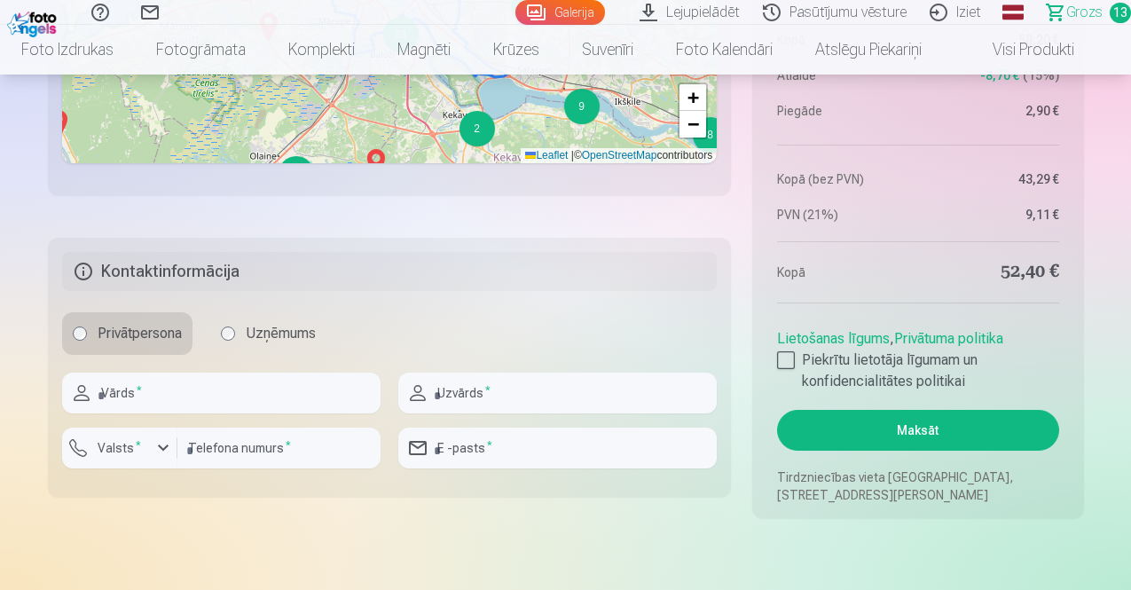
scroll to position [3447, 0]
click at [292, 404] on input "text" at bounding box center [221, 392] width 318 height 41
click at [271, 394] on input "text" at bounding box center [221, 392] width 318 height 41
type input "*****"
click at [481, 391] on input "text" at bounding box center [557, 392] width 318 height 41
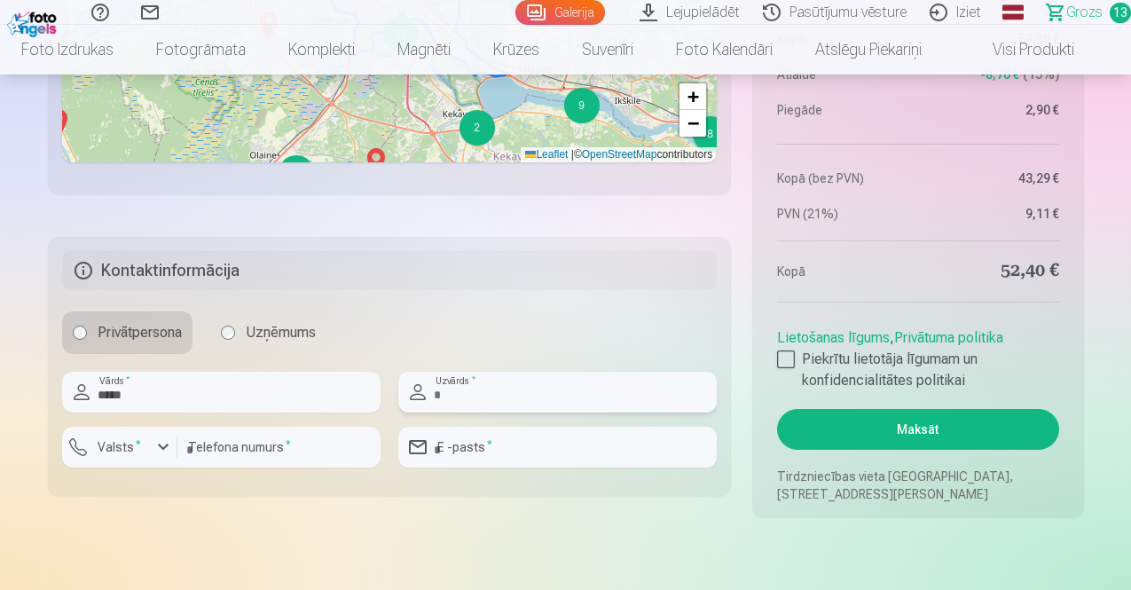
type input "**********"
click at [138, 451] on label "Valsts *" at bounding box center [119, 447] width 58 height 18
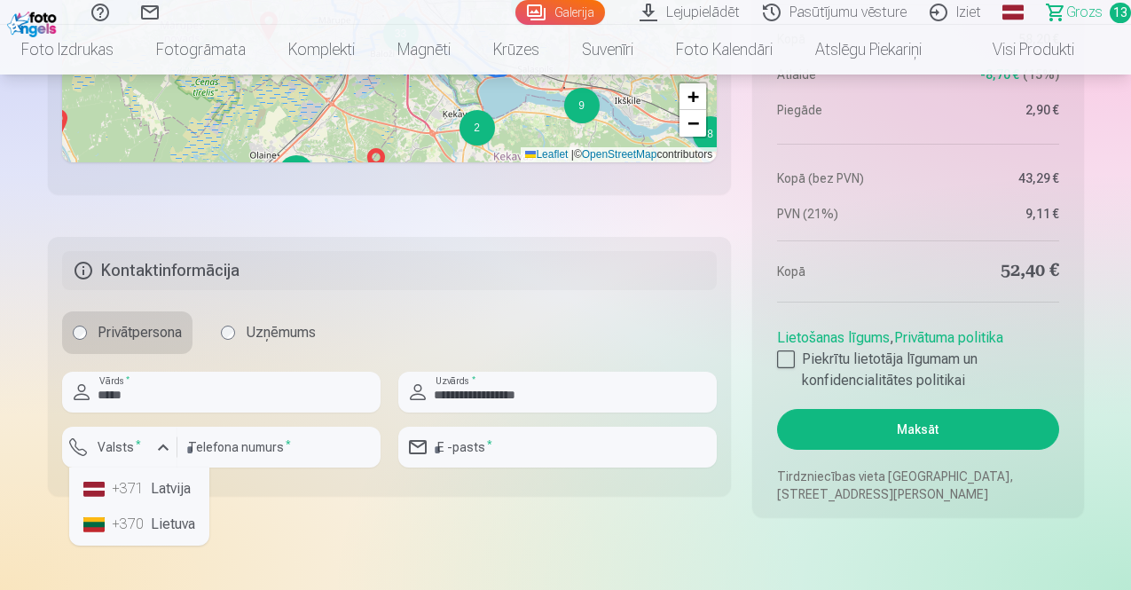
click at [136, 482] on div "+371" at bounding box center [129, 488] width 35 height 21
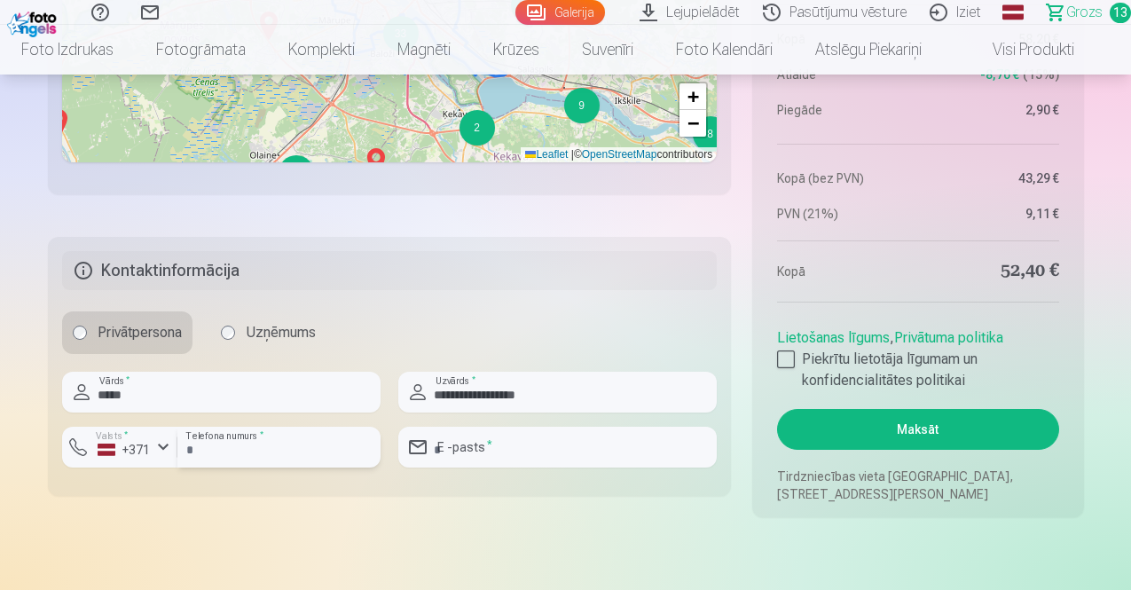
click at [230, 453] on input "number" at bounding box center [278, 447] width 203 height 41
type input "********"
click at [467, 460] on input "email" at bounding box center [557, 447] width 318 height 41
type input "**********"
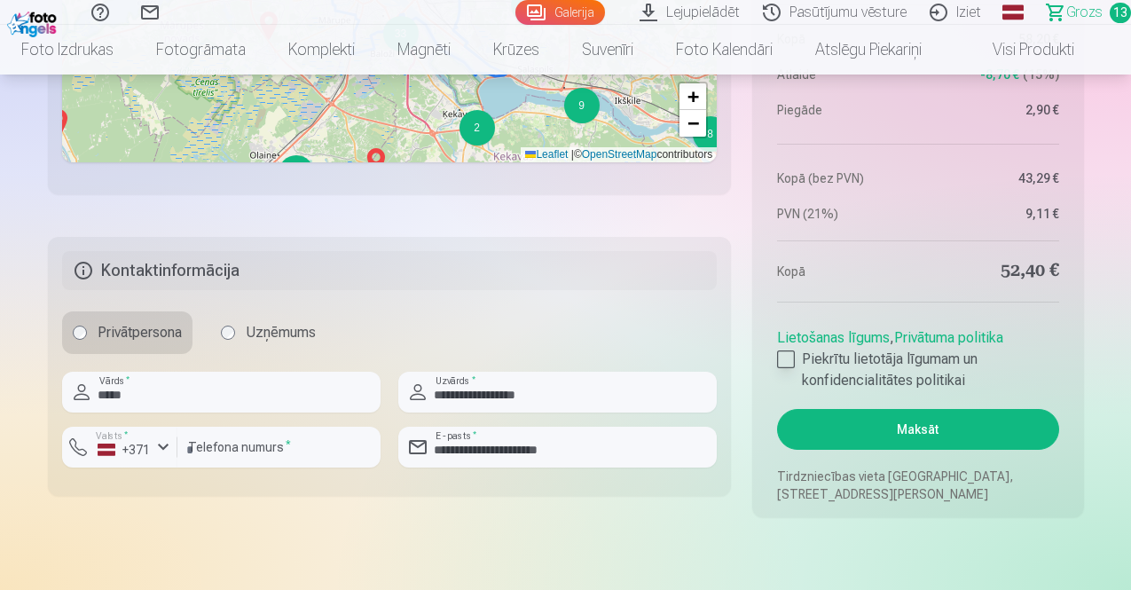
click at [797, 357] on label "Piekrītu lietotāja līgumam un konfidencialitātes politikai" at bounding box center [917, 370] width 281 height 43
click at [917, 442] on button "Maksāt" at bounding box center [917, 429] width 281 height 41
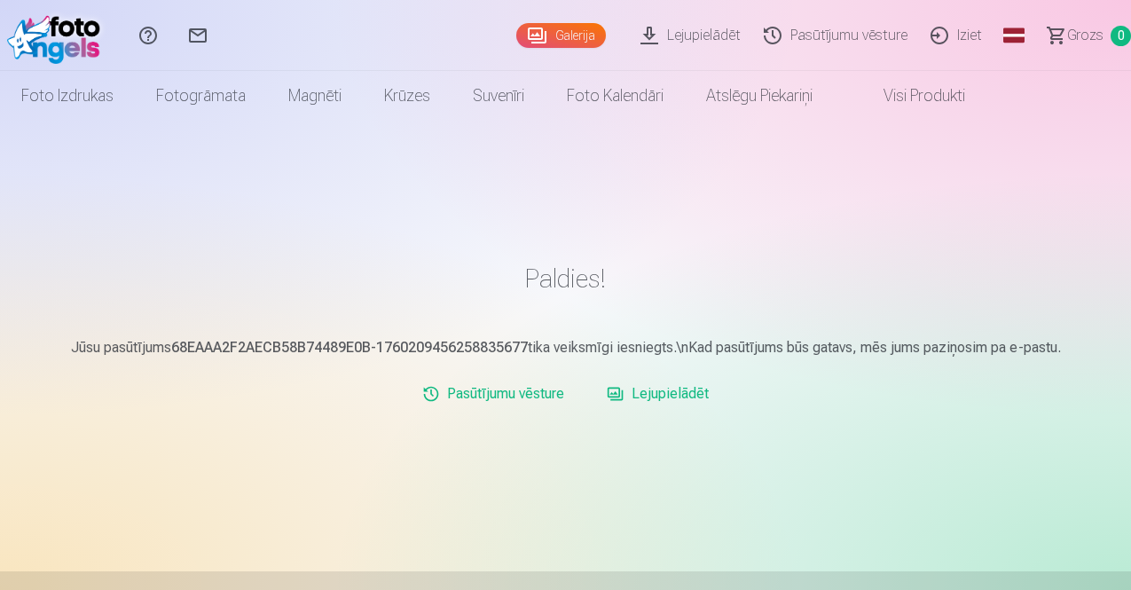
click at [942, 35] on link "Iziet" at bounding box center [959, 35] width 75 height 71
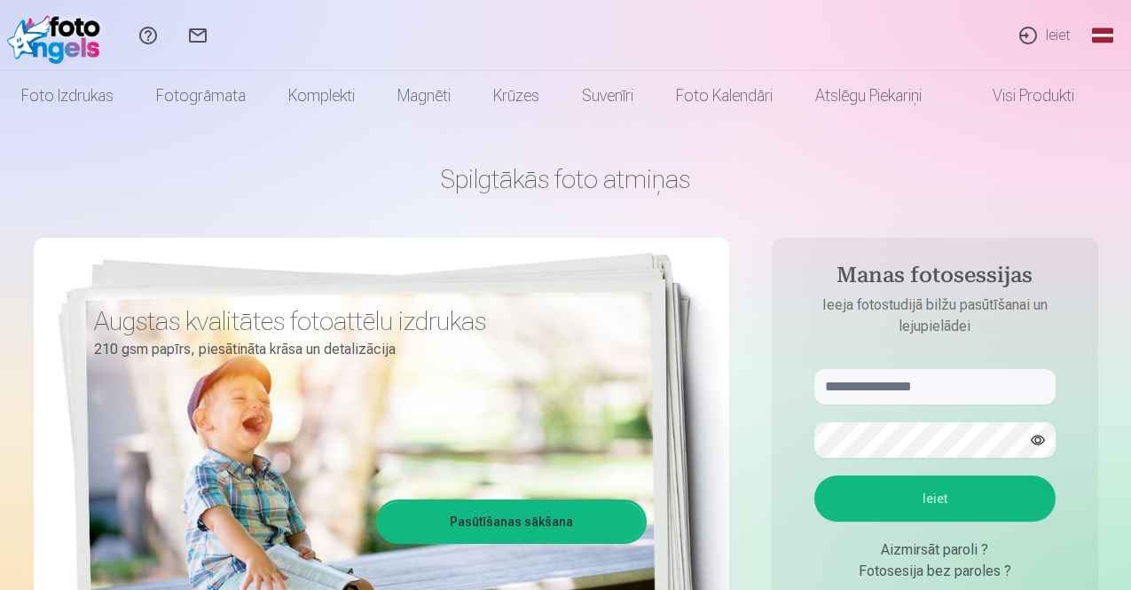
click at [1050, 37] on link "Ieiet" at bounding box center [1044, 35] width 82 height 71
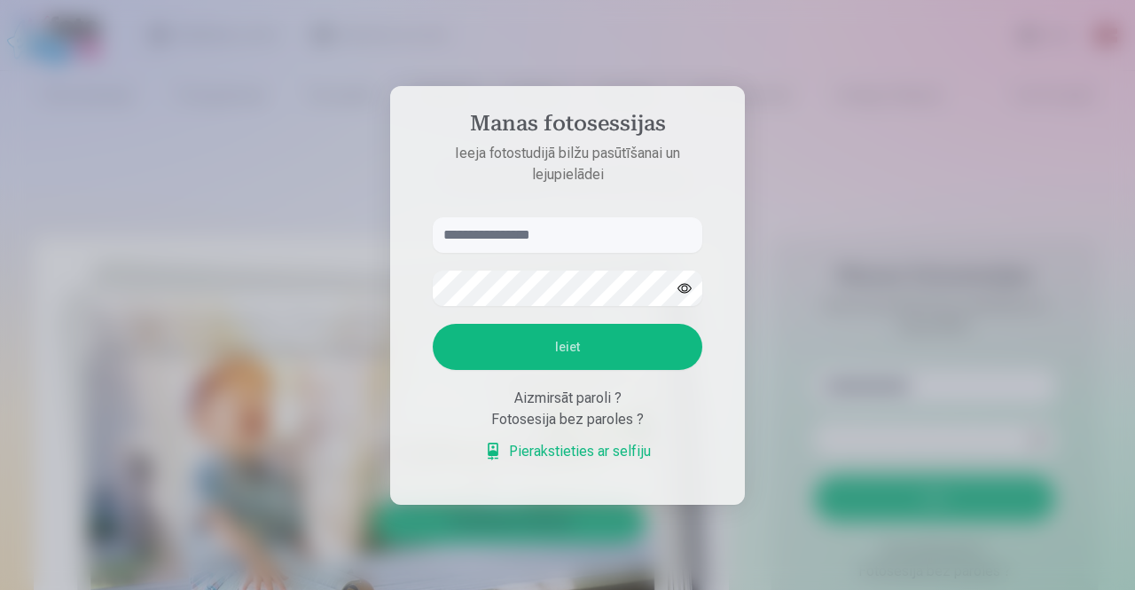
click at [550, 239] on input "text" at bounding box center [568, 234] width 270 height 35
type input "**********"
click at [554, 349] on button "Ieiet" at bounding box center [568, 347] width 270 height 46
